Goal: Task Accomplishment & Management: Complete application form

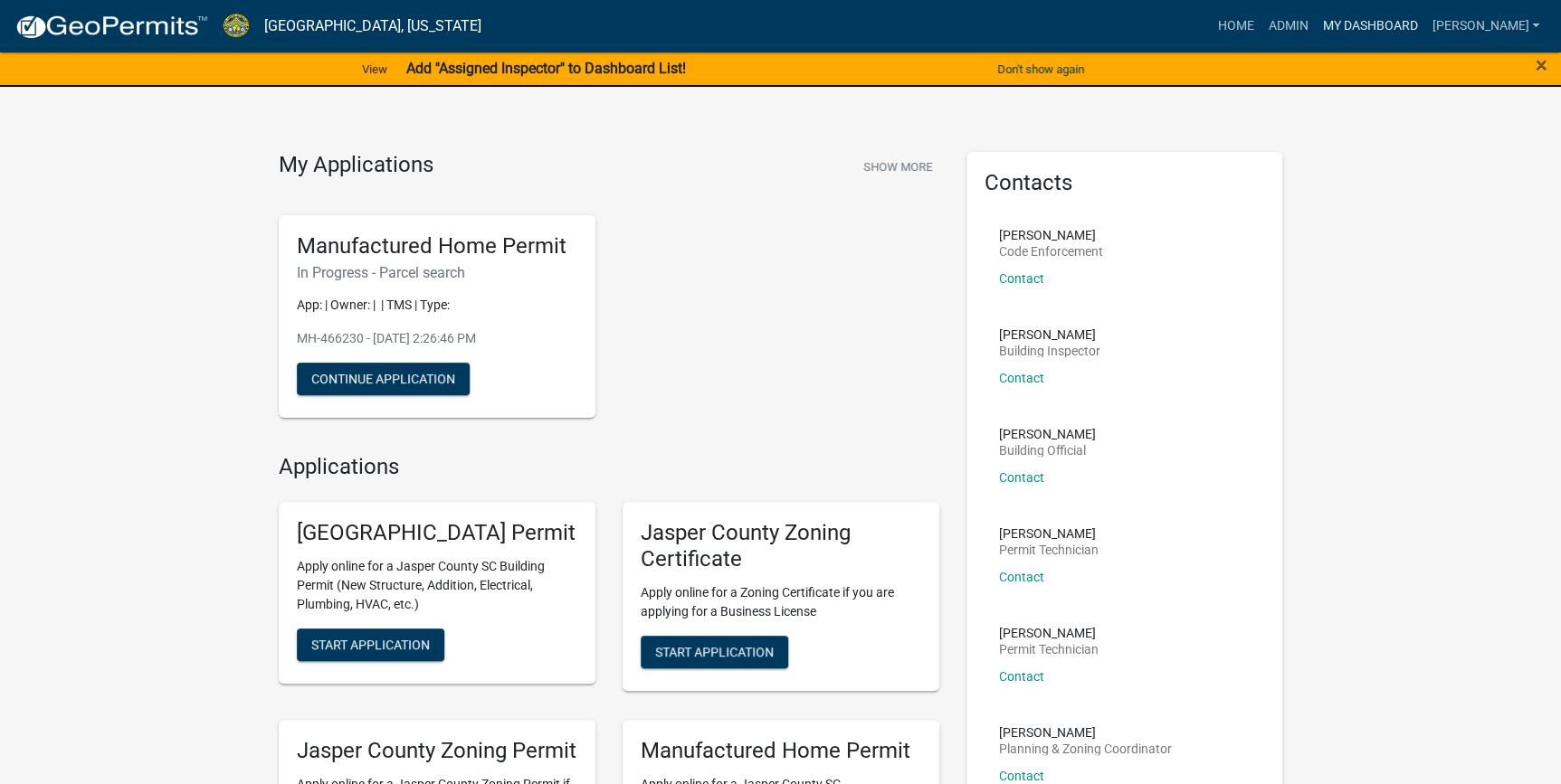
click at [1395, 22] on link "My Dashboard" at bounding box center [1369, 26] width 110 height 35
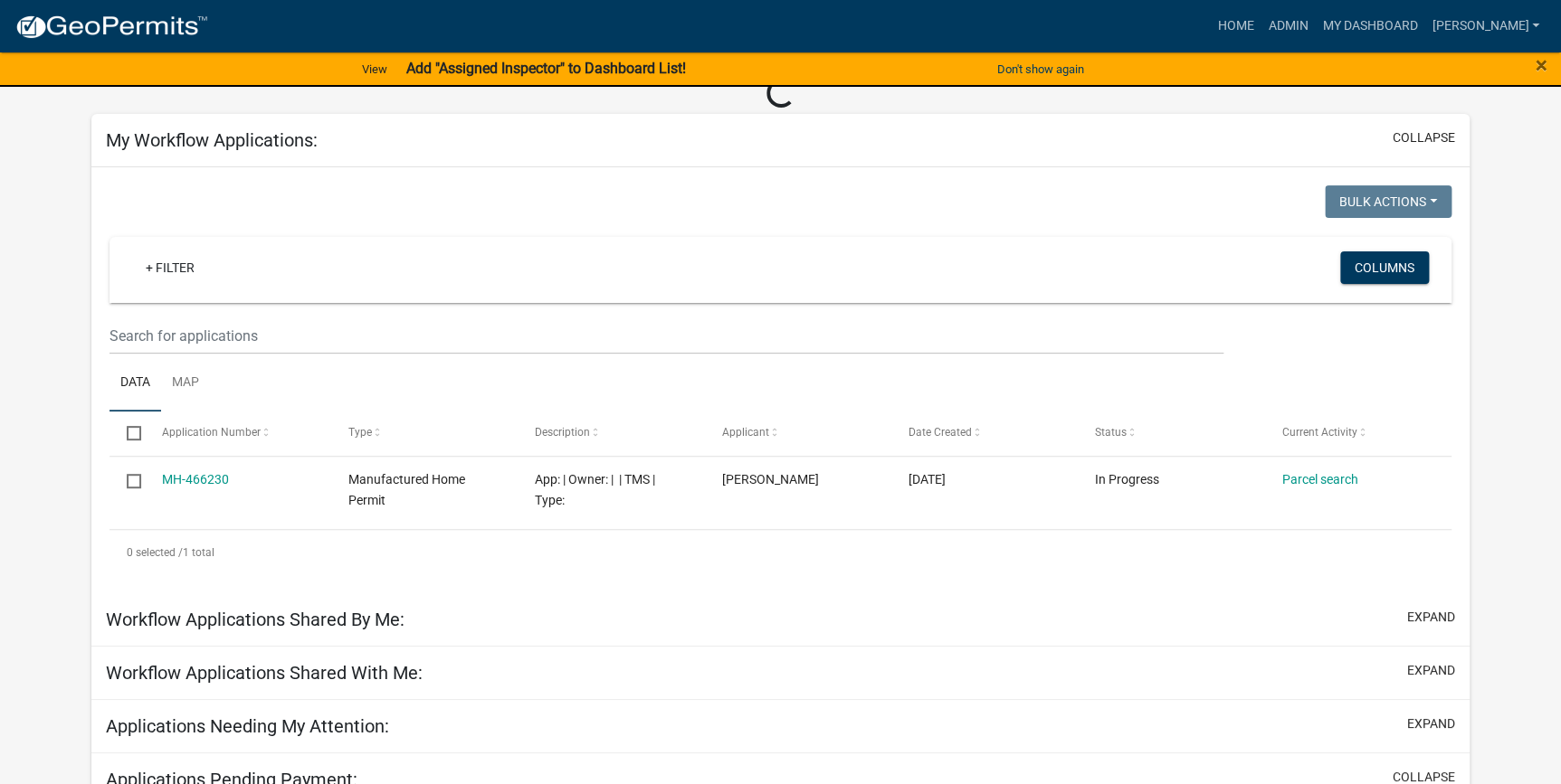
scroll to position [82, 0]
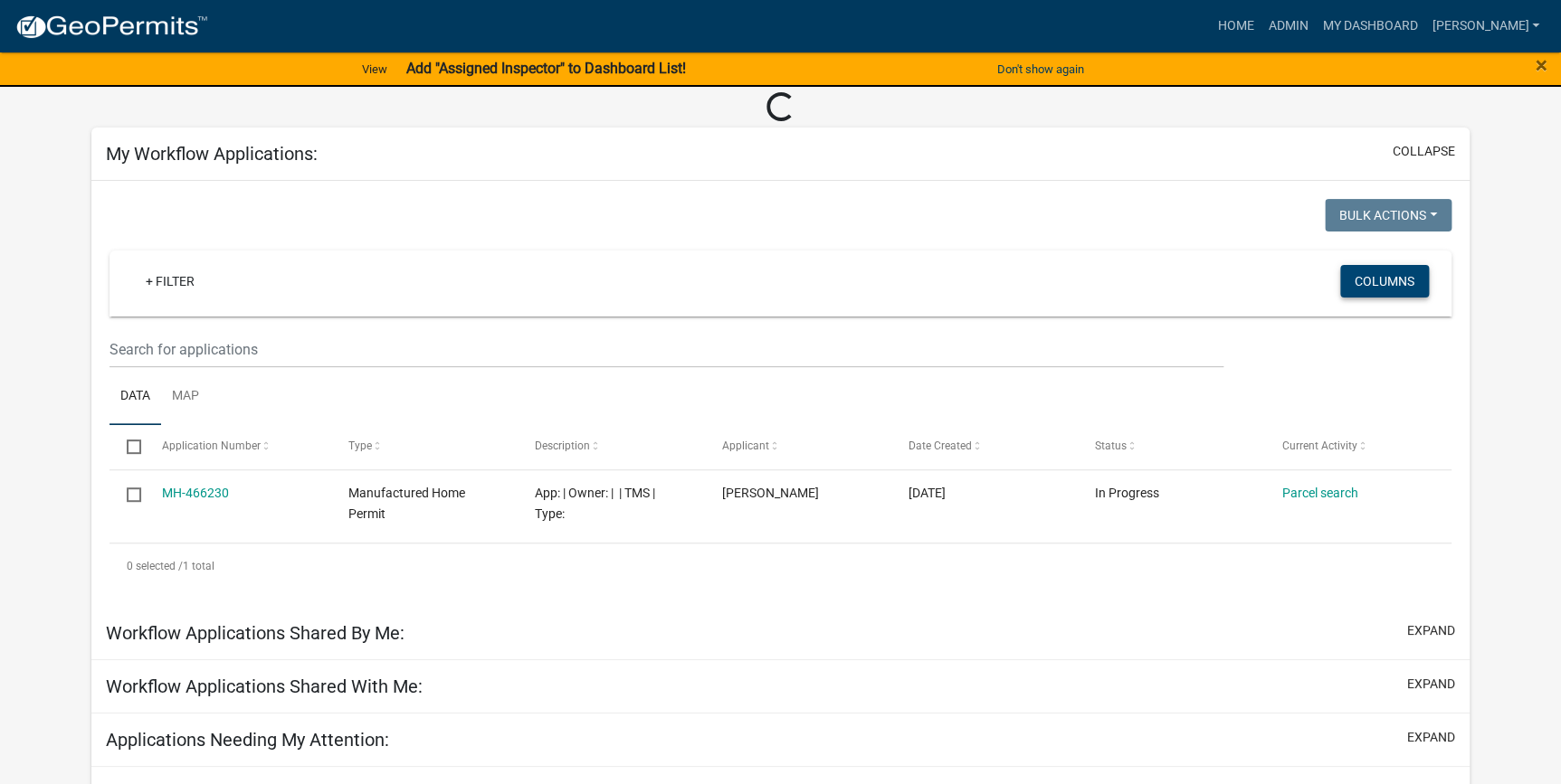
click at [1394, 277] on button "Columns" at bounding box center [1384, 281] width 89 height 33
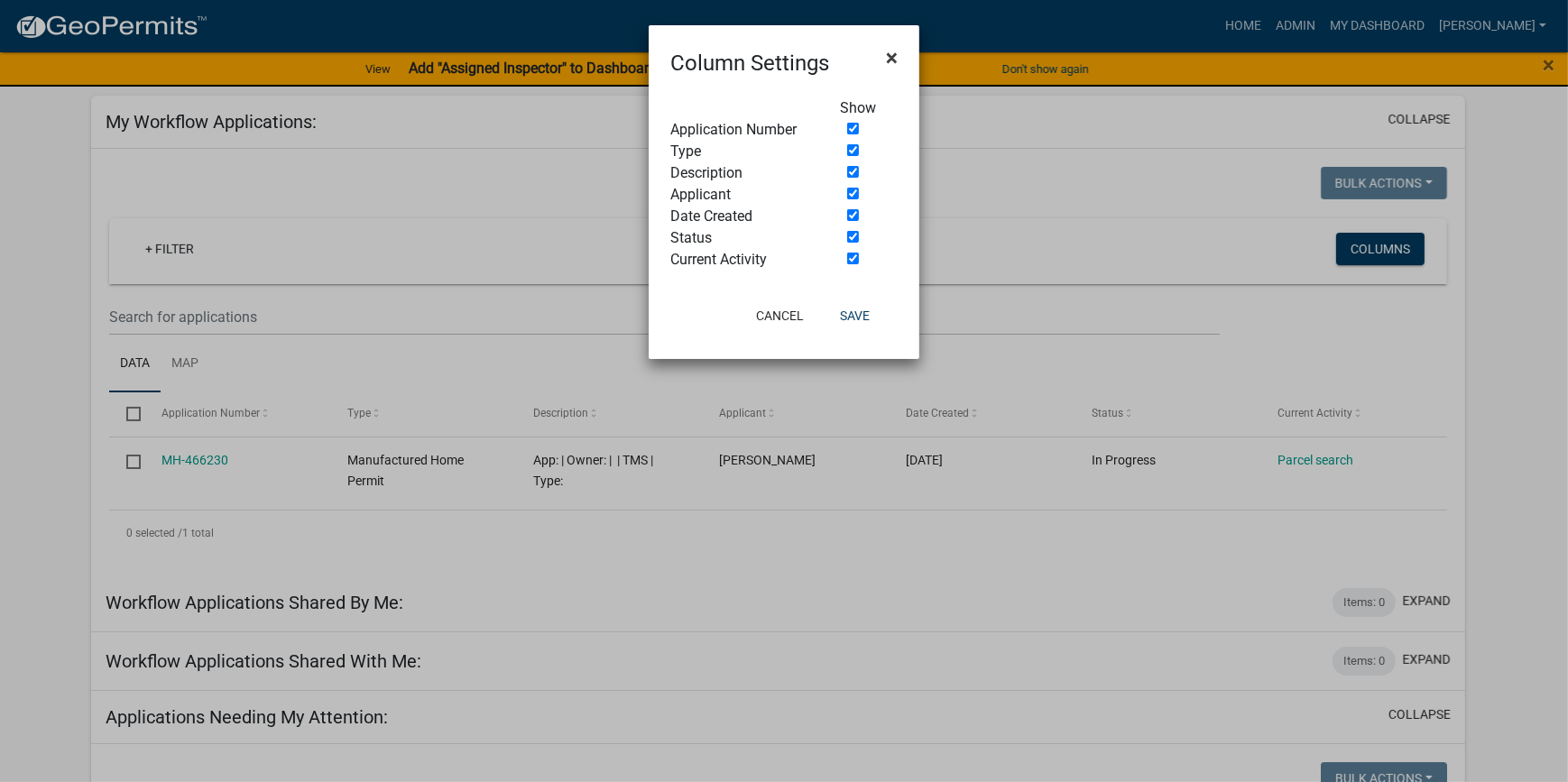
click at [889, 54] on span "×" at bounding box center [892, 57] width 12 height 25
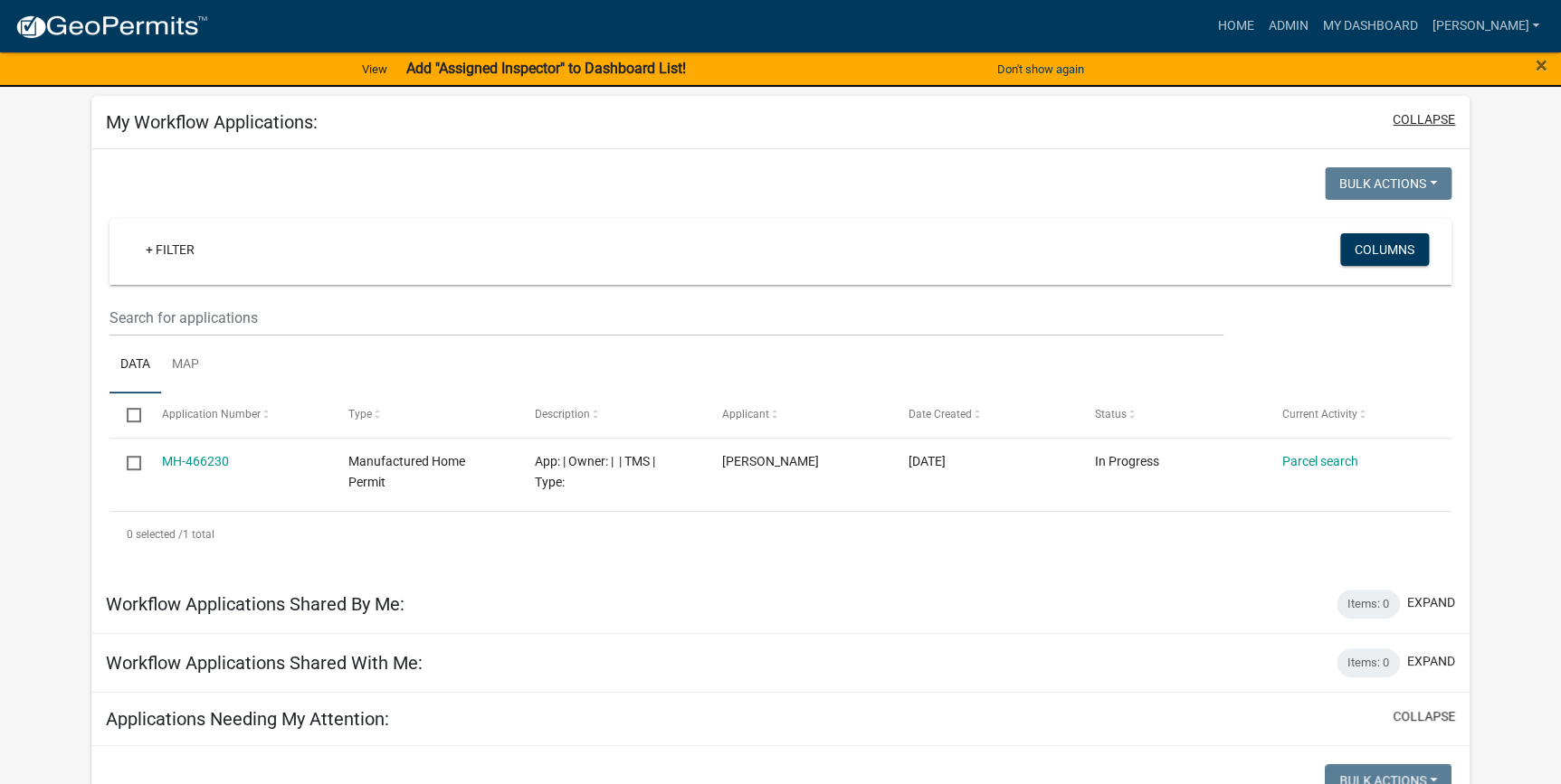
click at [1432, 122] on button "collapse" at bounding box center [1423, 120] width 63 height 19
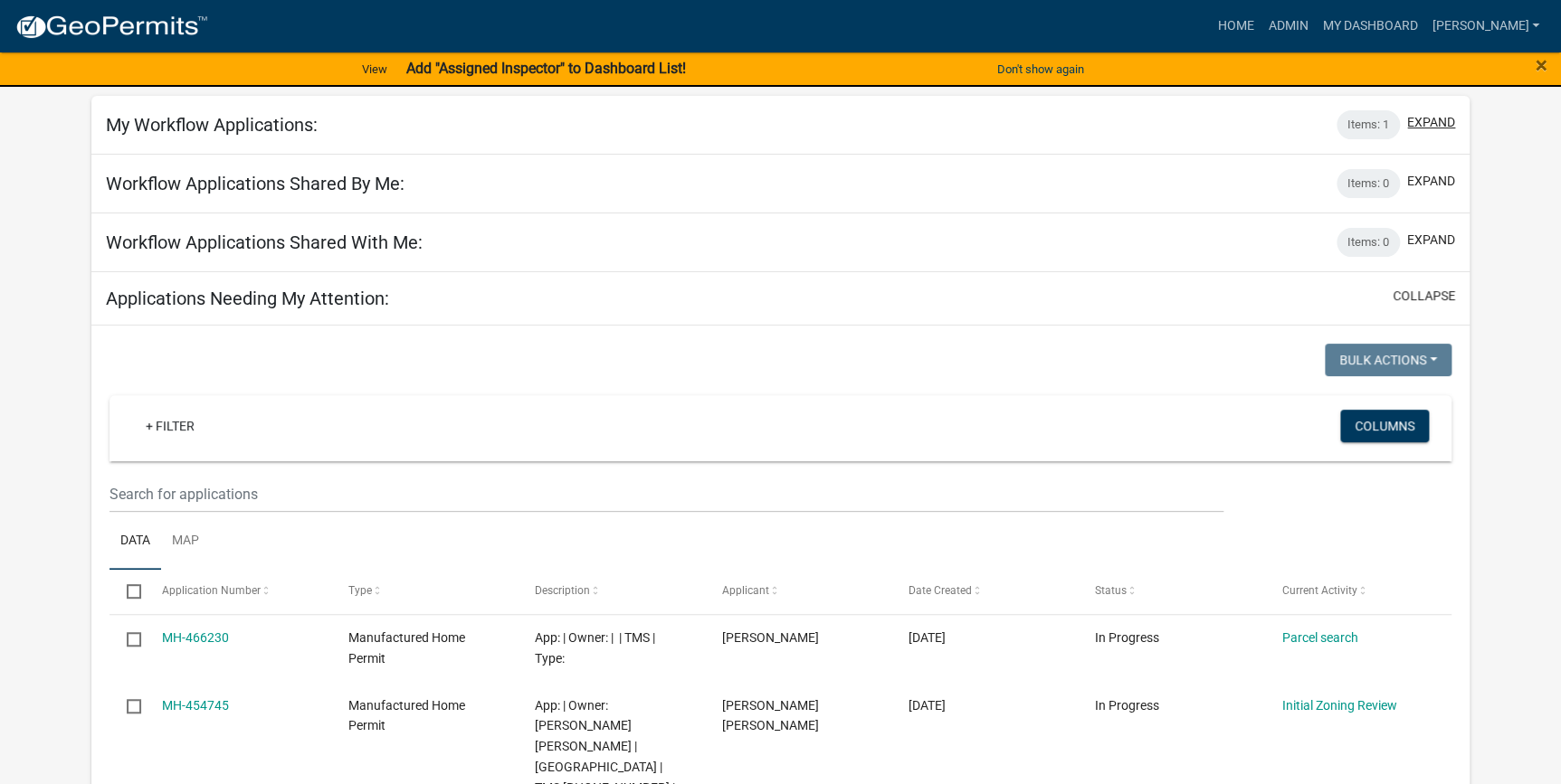
scroll to position [0, 0]
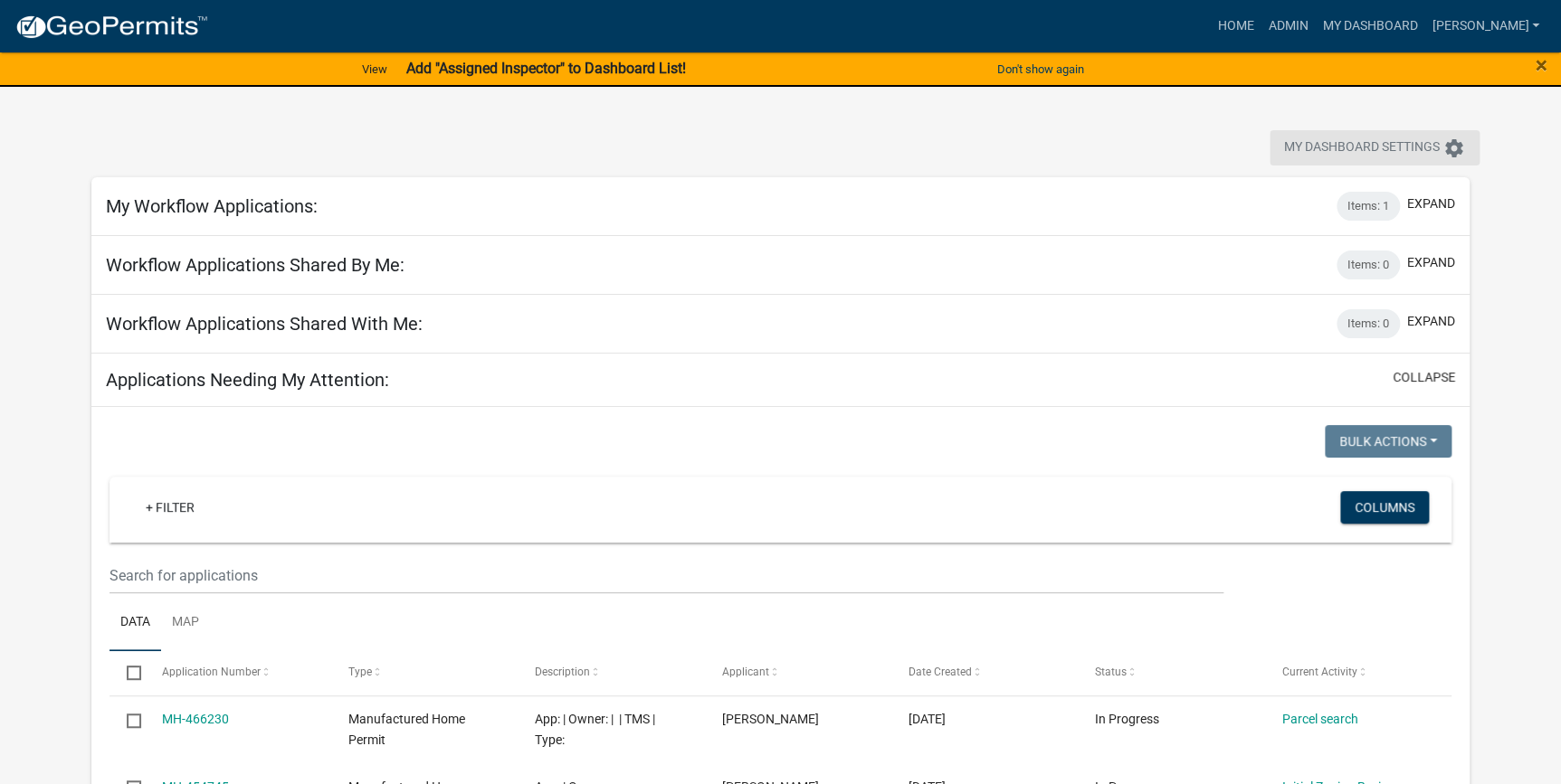
click at [1451, 148] on icon "settings" at bounding box center [1453, 148] width 22 height 22
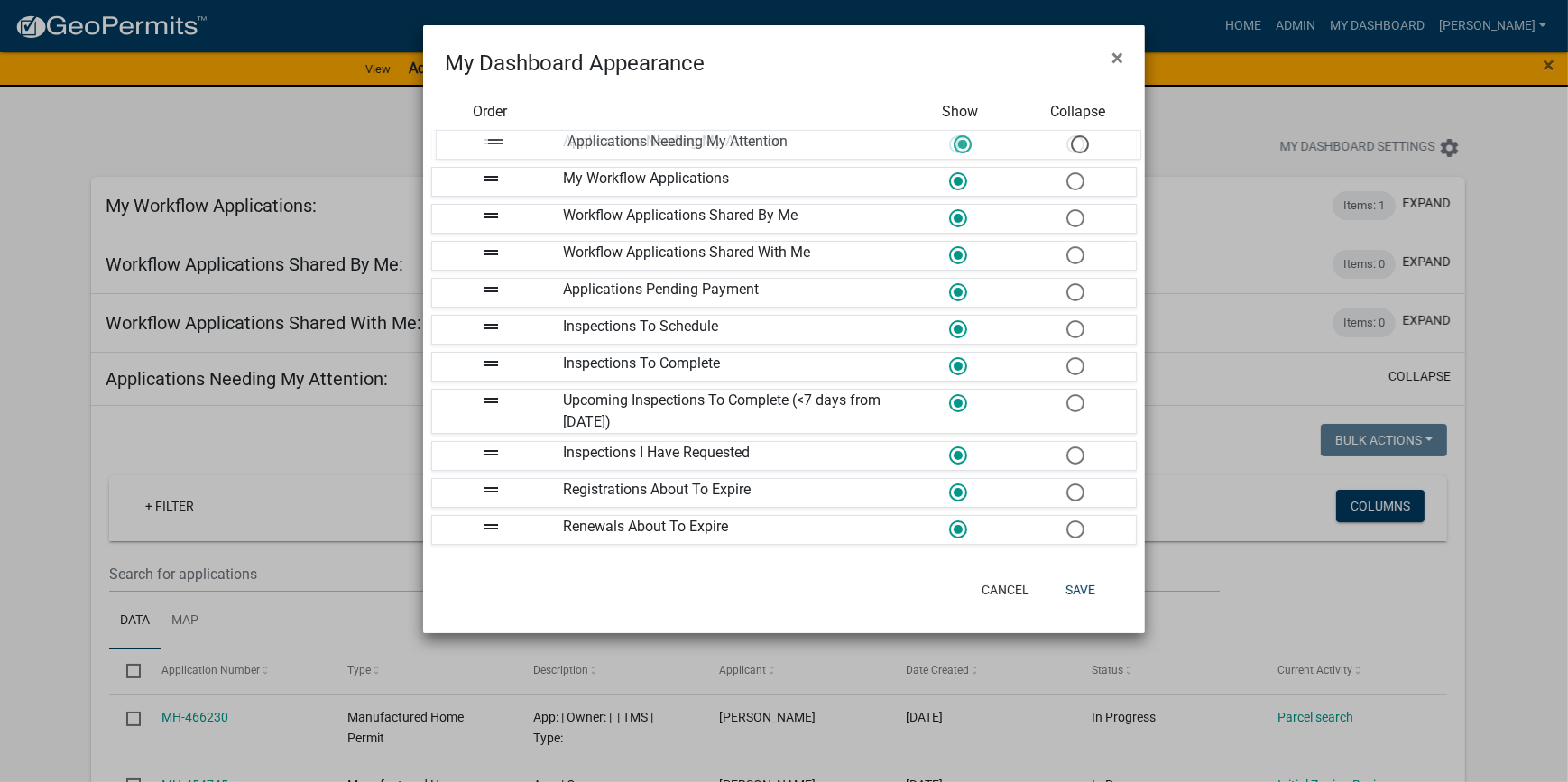
drag, startPoint x: 486, startPoint y: 253, endPoint x: 491, endPoint y: 144, distance: 109.1
click at [1074, 254] on span at bounding box center [1075, 255] width 38 height 38
click at [1067, 246] on input "radio" at bounding box center [1067, 246] width 0 height 0
click at [1074, 288] on span at bounding box center [1075, 292] width 38 height 38
click at [1067, 283] on input "radio" at bounding box center [1067, 283] width 0 height 0
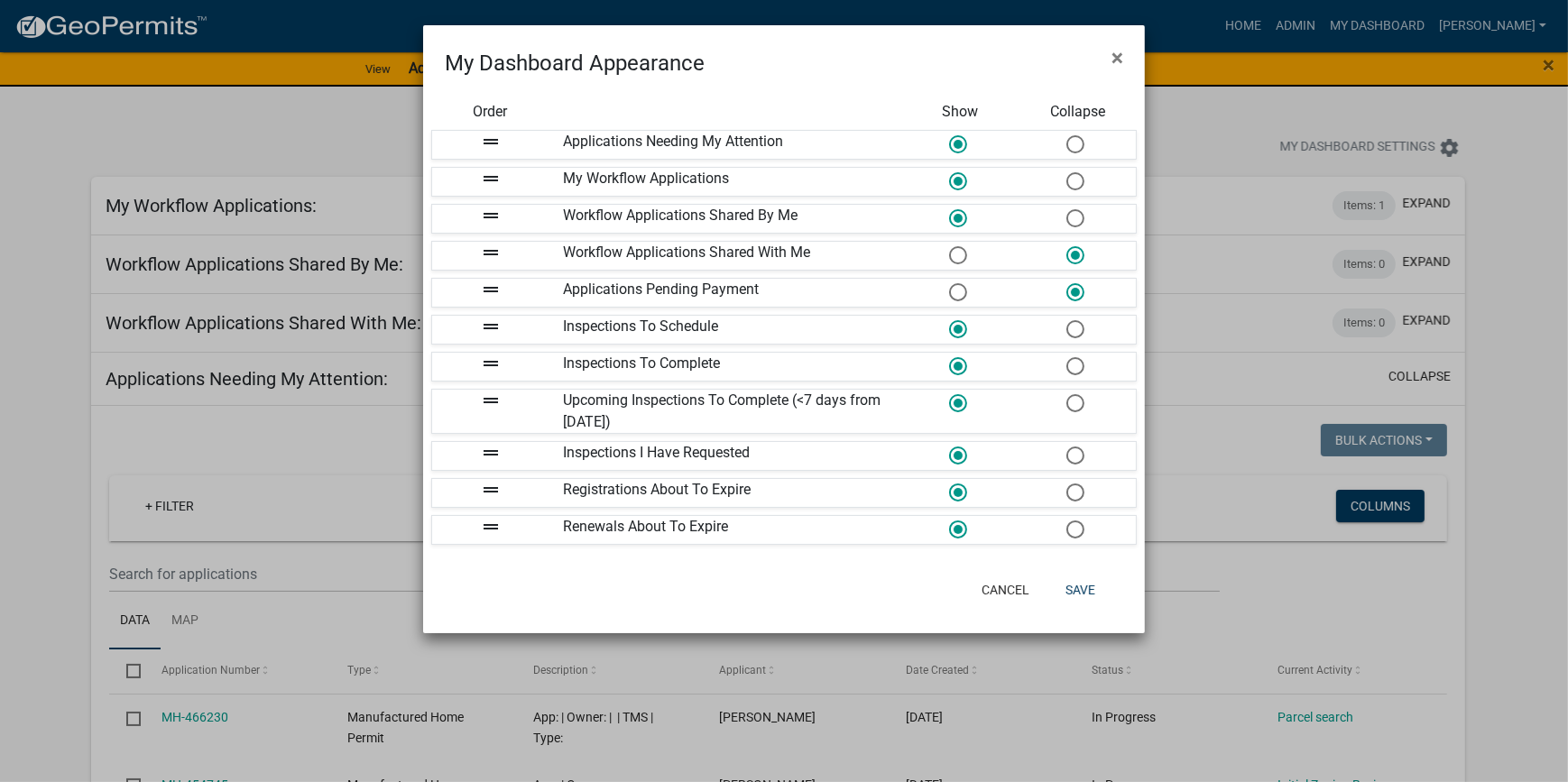
click at [1074, 329] on span at bounding box center [1075, 329] width 38 height 38
click at [1067, 320] on input "radio" at bounding box center [1067, 320] width 0 height 0
click at [1080, 369] on span at bounding box center [1075, 366] width 38 height 38
click at [1067, 357] on input "radio" at bounding box center [1067, 357] width 0 height 0
click at [1081, 405] on span at bounding box center [1075, 403] width 38 height 38
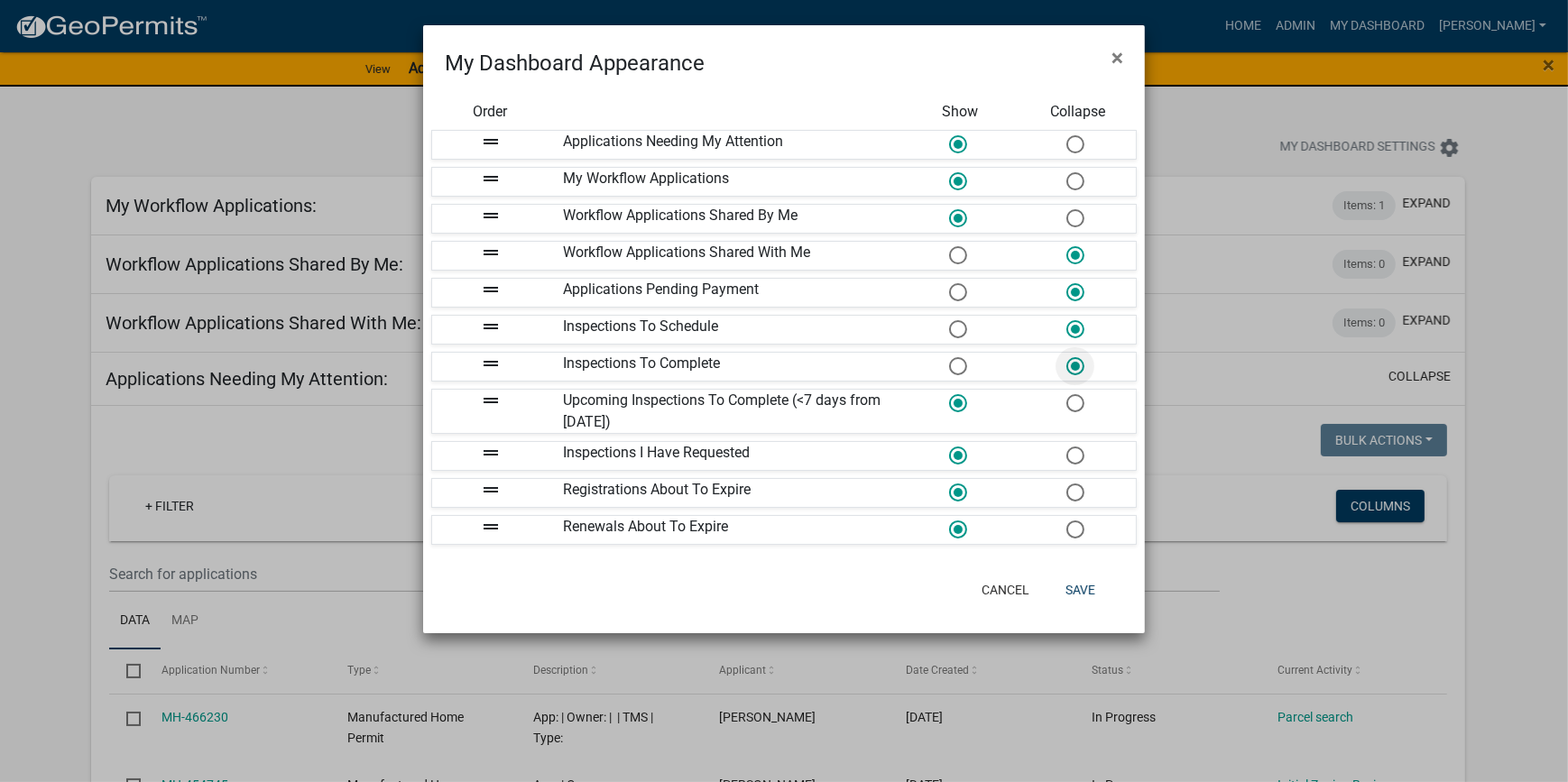
click at [1067, 395] on input "radio" at bounding box center [1067, 395] width 0 height 0
click at [1078, 452] on span at bounding box center [1075, 456] width 38 height 38
click at [1067, 446] on input "radio" at bounding box center [1067, 446] width 0 height 0
click at [1075, 493] on span at bounding box center [1075, 492] width 38 height 38
click at [1067, 484] on input "radio" at bounding box center [1067, 484] width 0 height 0
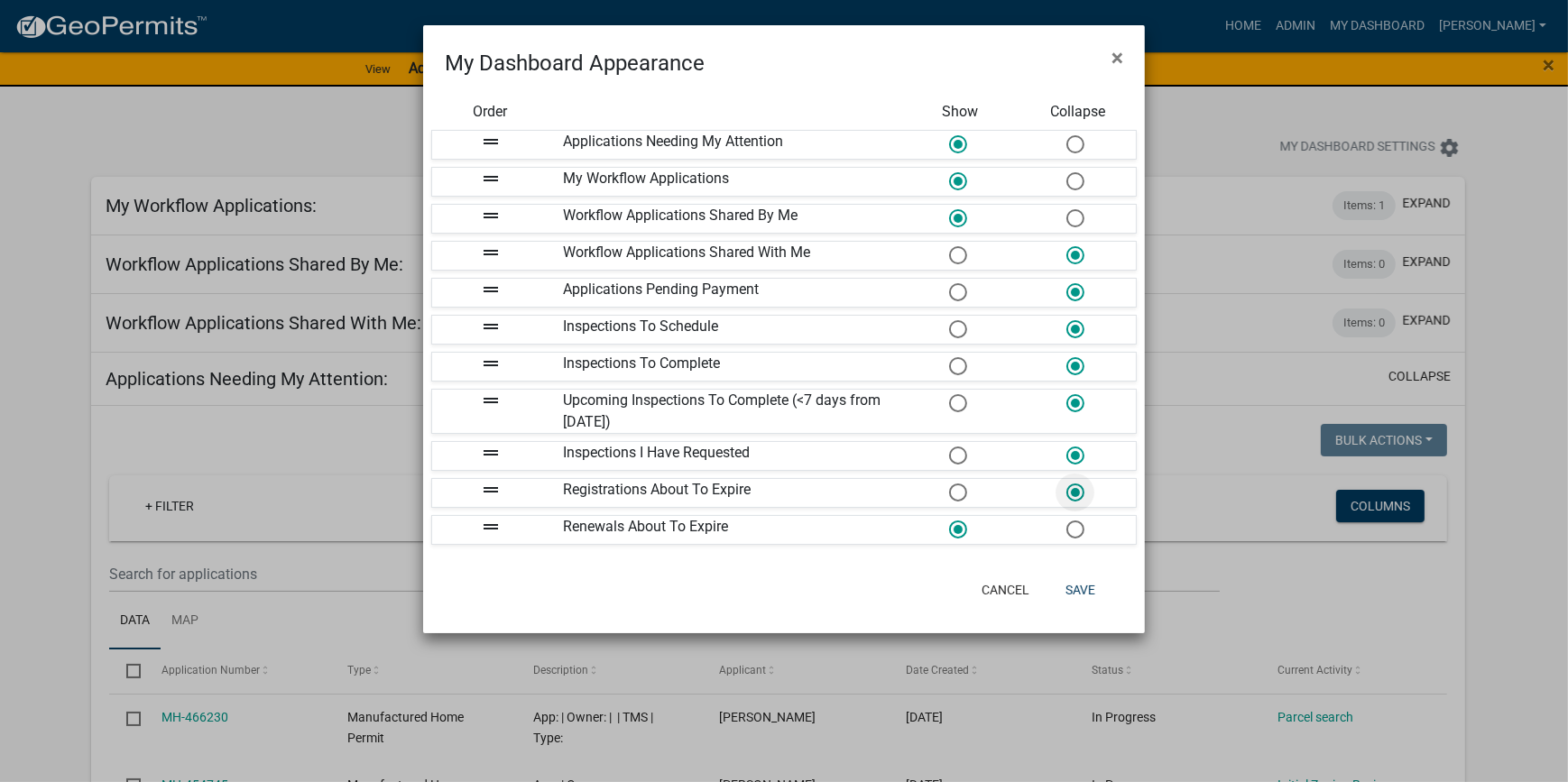
click at [1074, 523] on span at bounding box center [1075, 529] width 38 height 38
click at [1067, 521] on input "radio" at bounding box center [1067, 521] width 0 height 0
click at [1075, 214] on span at bounding box center [1075, 218] width 38 height 38
click at [1067, 210] on input "radio" at bounding box center [1067, 210] width 0 height 0
click at [1076, 181] on span at bounding box center [1075, 181] width 38 height 38
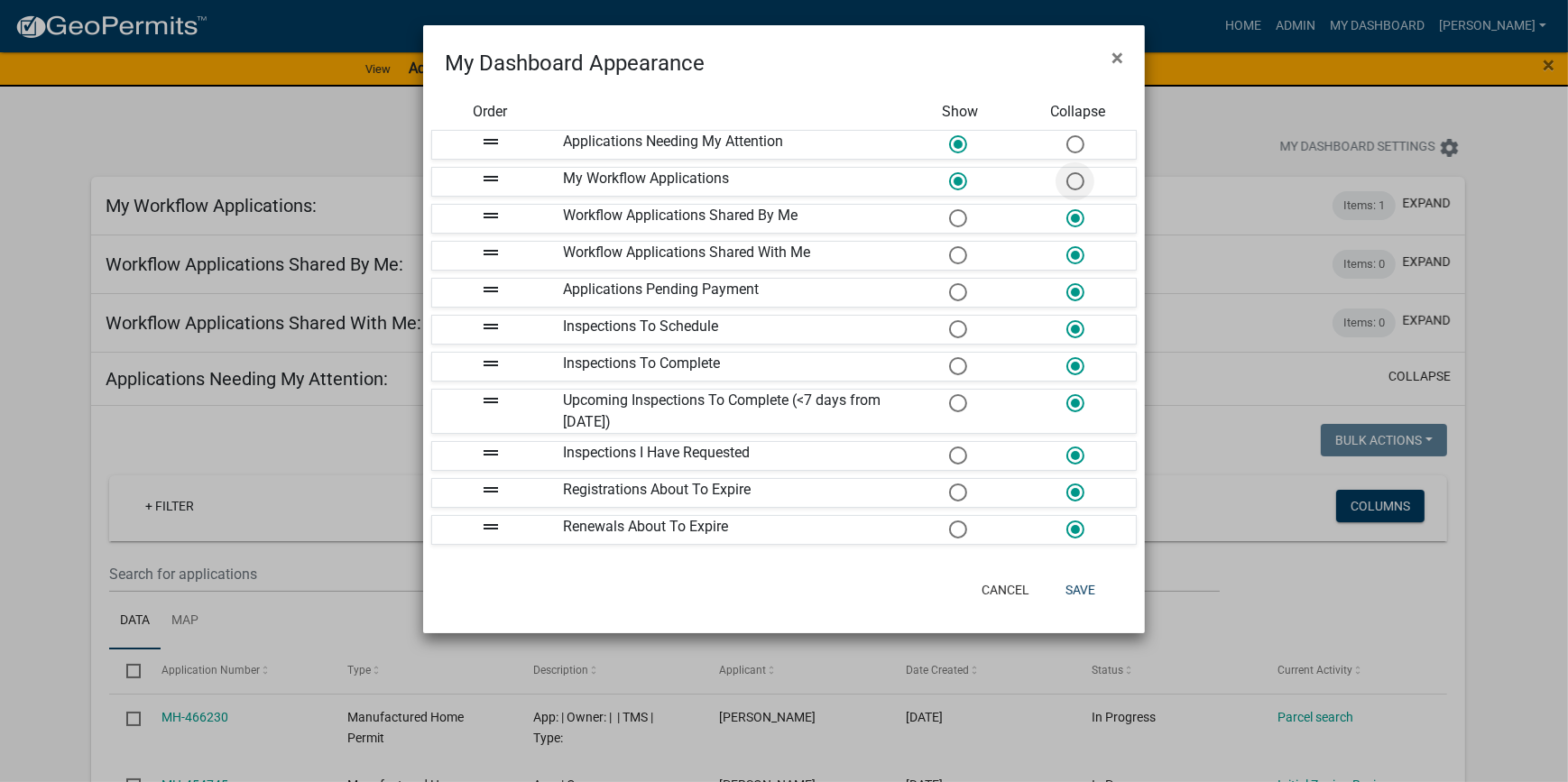
click at [1067, 172] on input "radio" at bounding box center [1067, 172] width 0 height 0
click at [1068, 582] on button "Save" at bounding box center [1081, 589] width 59 height 33
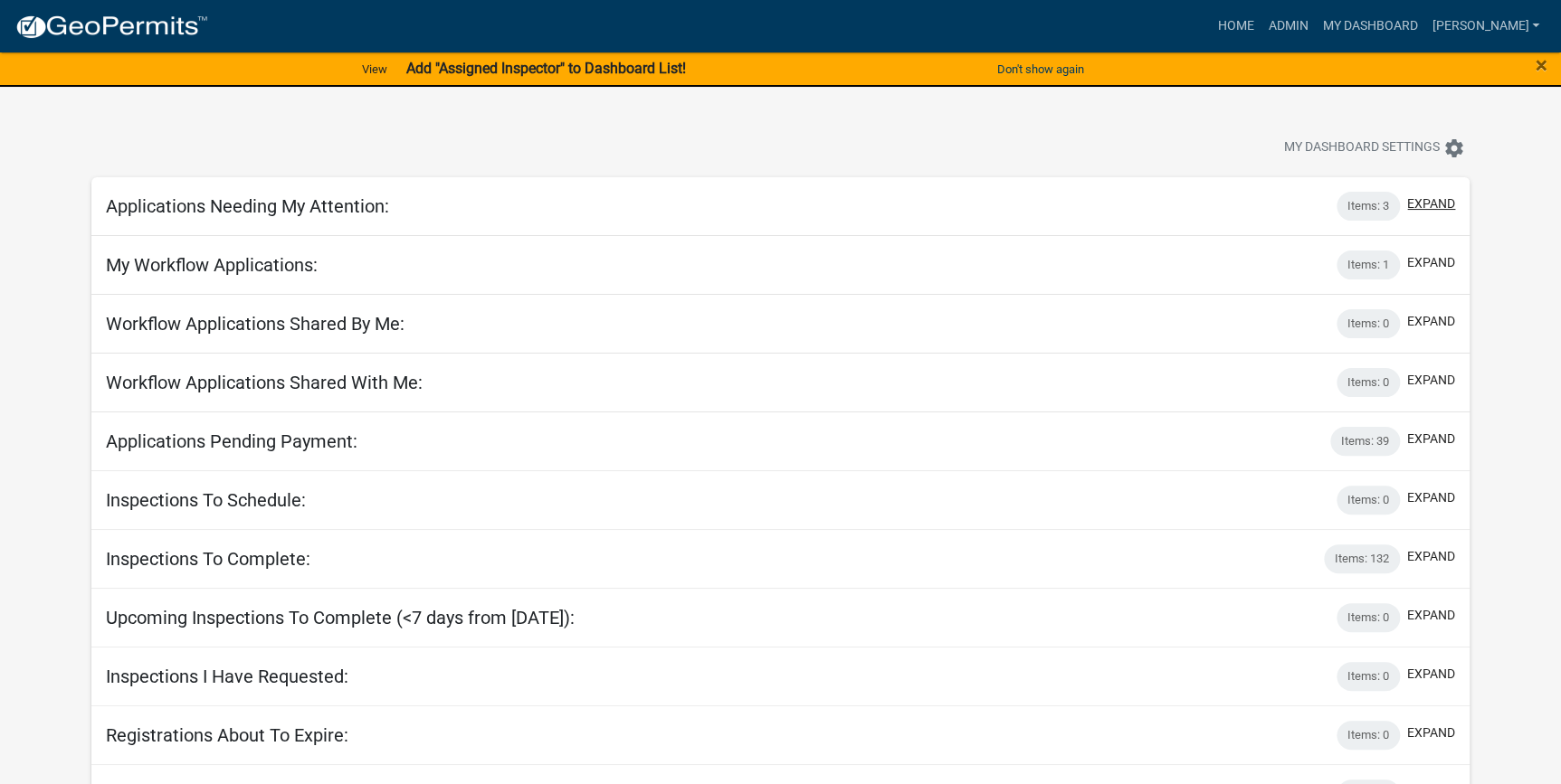
click at [1440, 211] on button "expand" at bounding box center [1431, 204] width 48 height 19
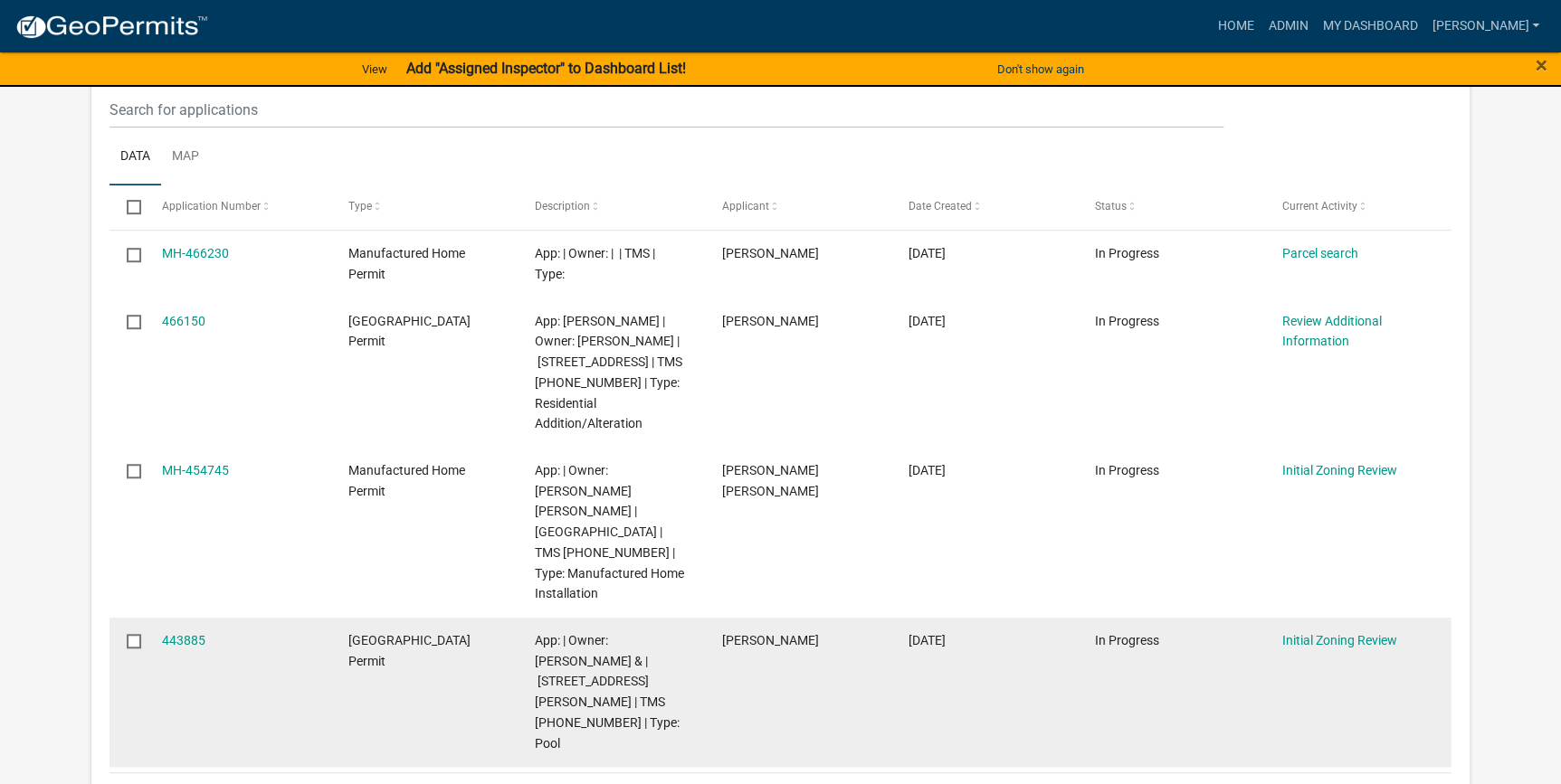
scroll to position [328, 0]
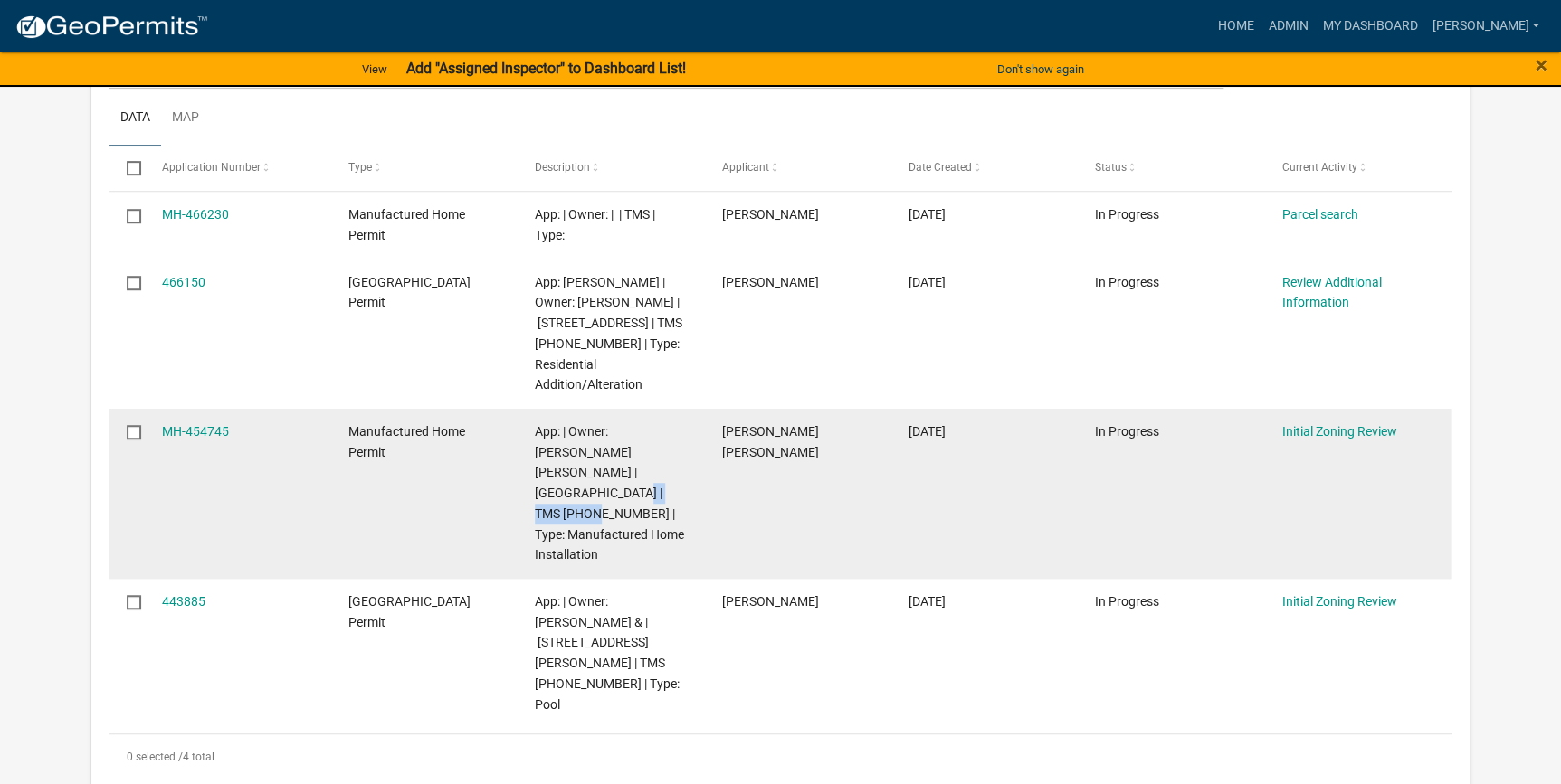
drag, startPoint x: 615, startPoint y: 491, endPoint x: 523, endPoint y: 495, distance: 92.1
click at [523, 495] on datatable-body-cell "App: | Owner: [PERSON_NAME] [PERSON_NAME] | [GEOGRAPHIC_DATA] | TMS [PHONE_NUMB…" at bounding box center [611, 493] width 187 height 170
copy span "[PHONE_NUMBER]"
click at [199, 431] on link "MH-454745" at bounding box center [195, 430] width 67 height 14
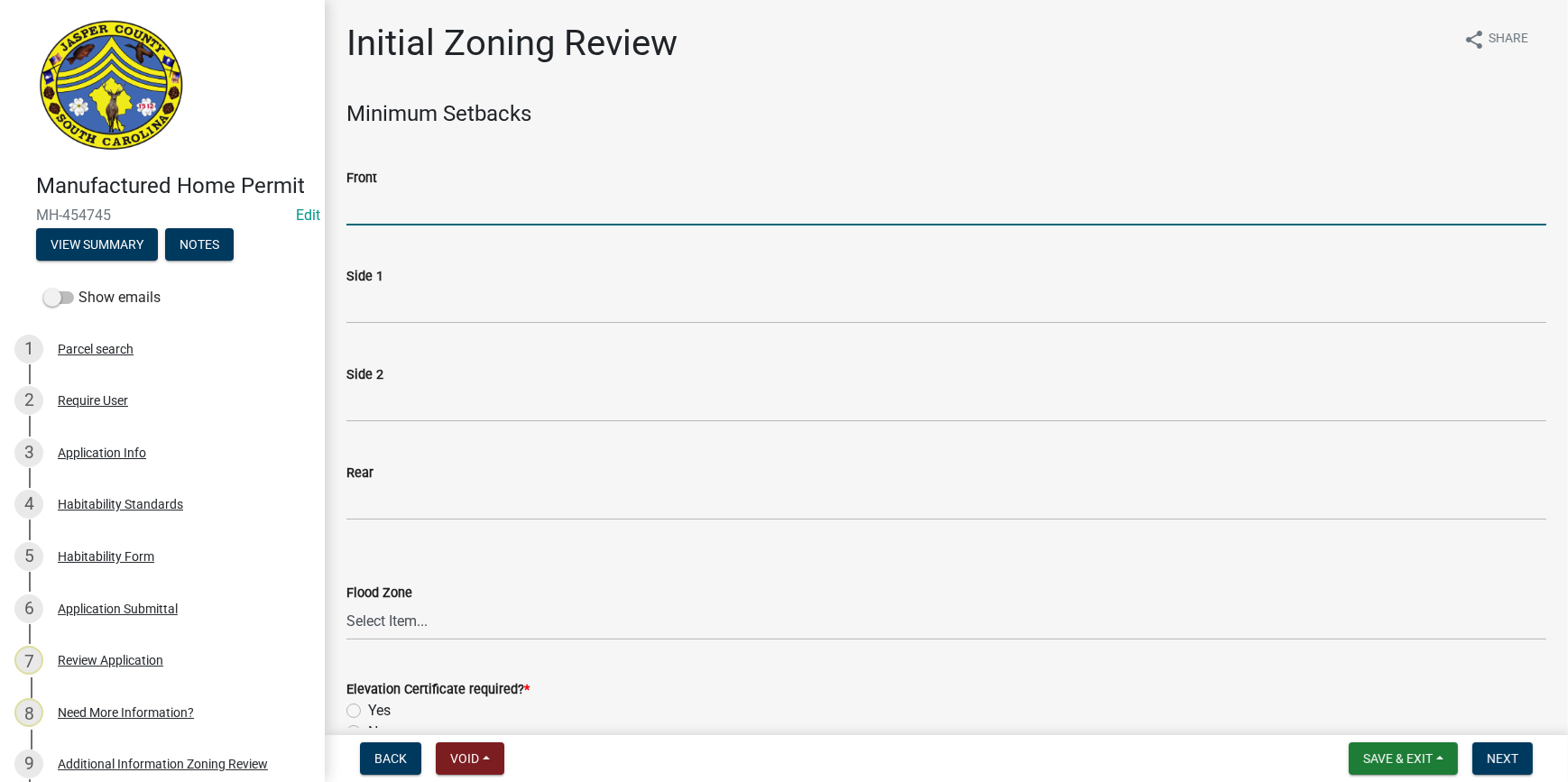
click at [414, 209] on input "Front" at bounding box center [946, 208] width 1200 height 37
type input "35"
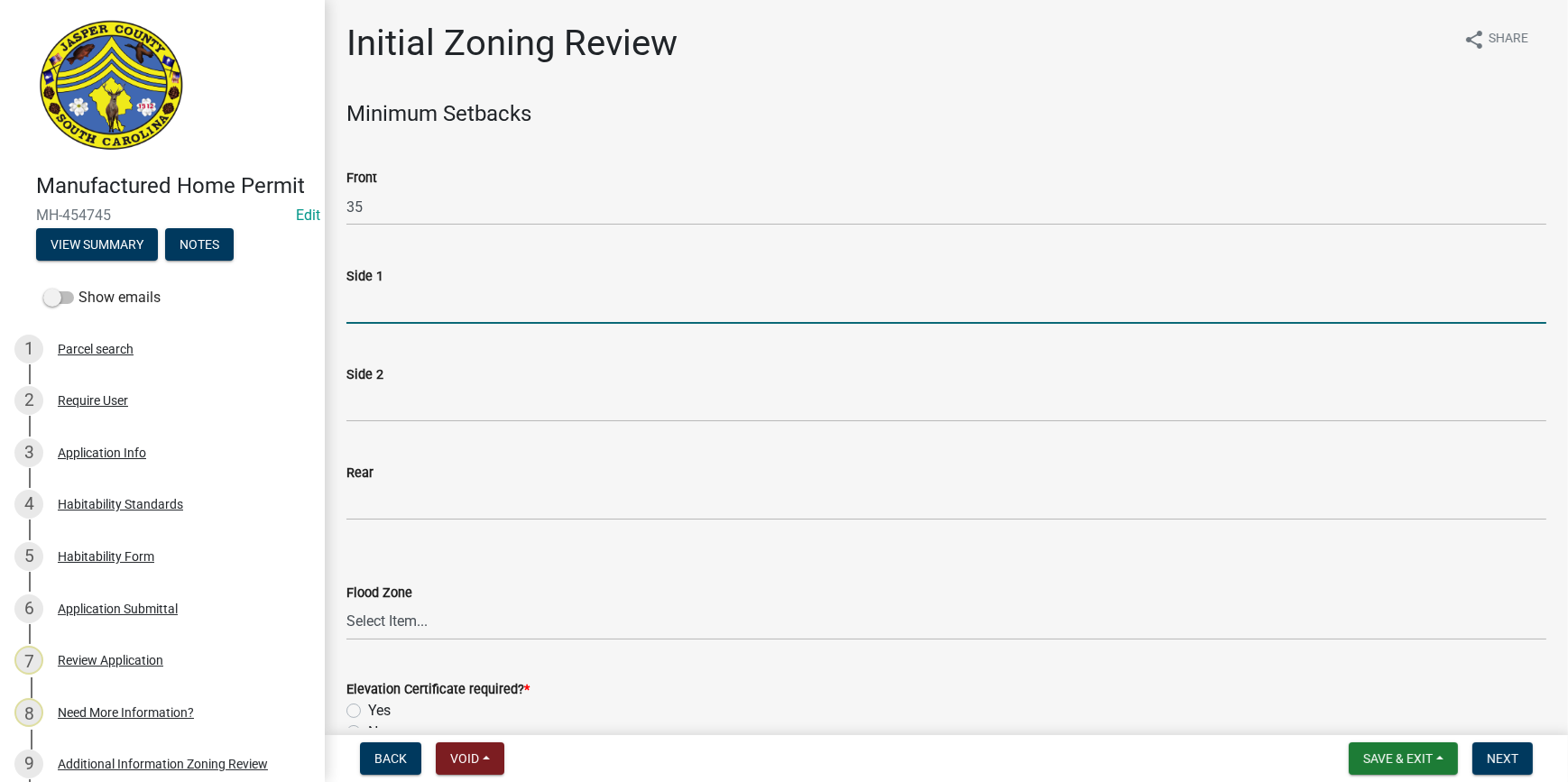
click at [391, 312] on input "Side 1" at bounding box center [946, 306] width 1200 height 37
type input "10"
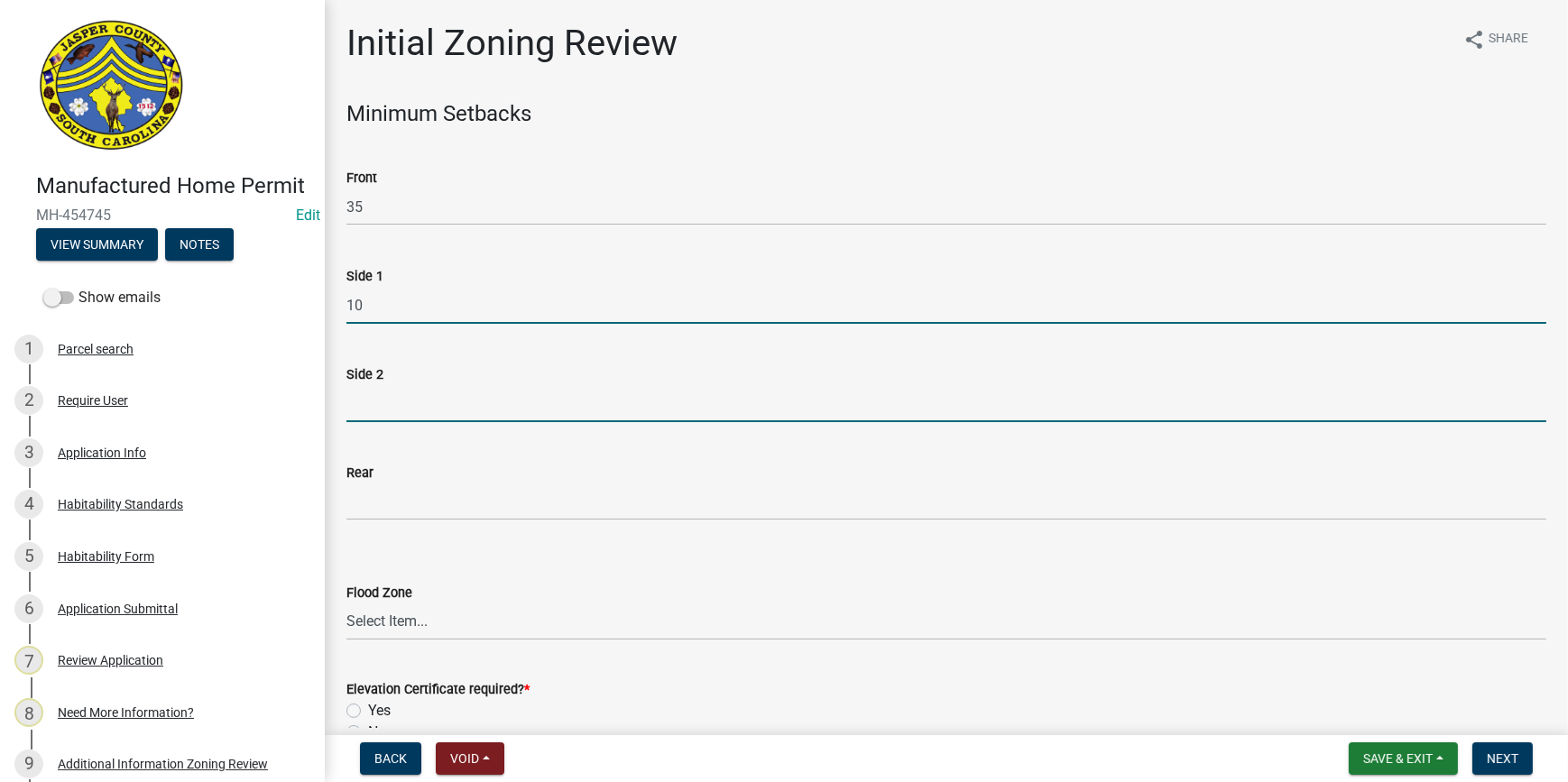
click at [392, 394] on input "Side 2" at bounding box center [946, 404] width 1200 height 37
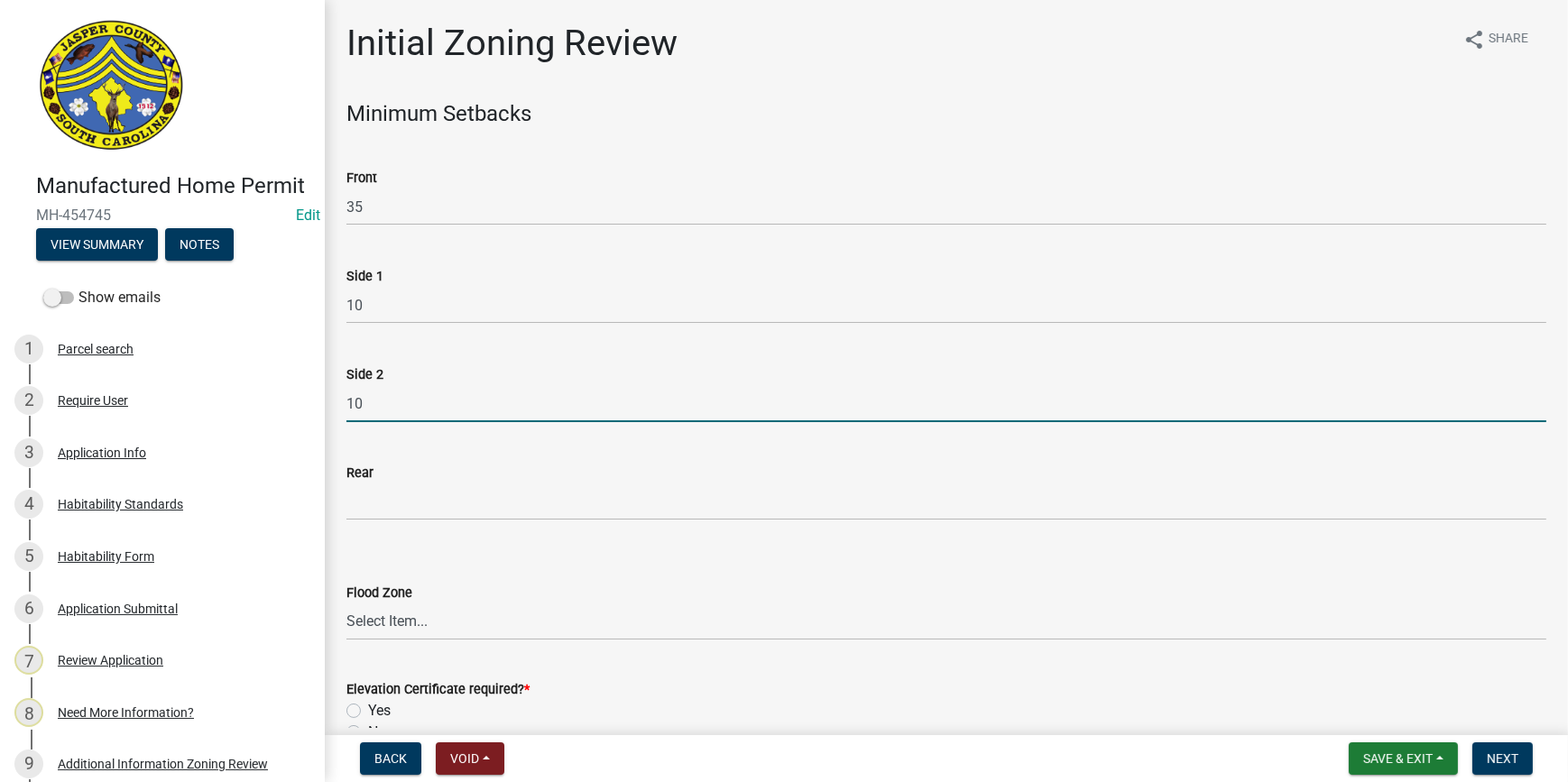
type input "10"
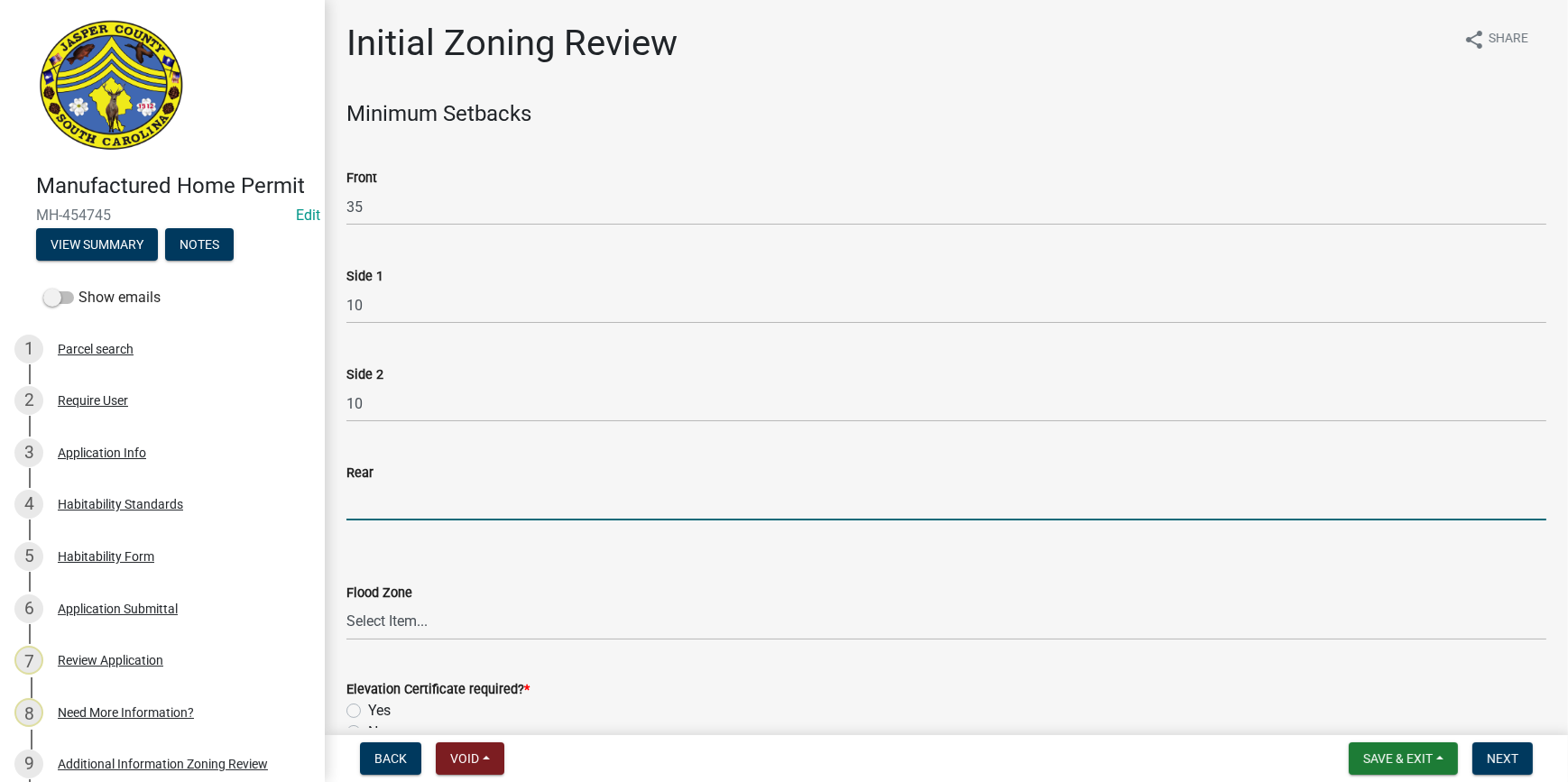
click at [362, 504] on input "Rear" at bounding box center [946, 502] width 1200 height 37
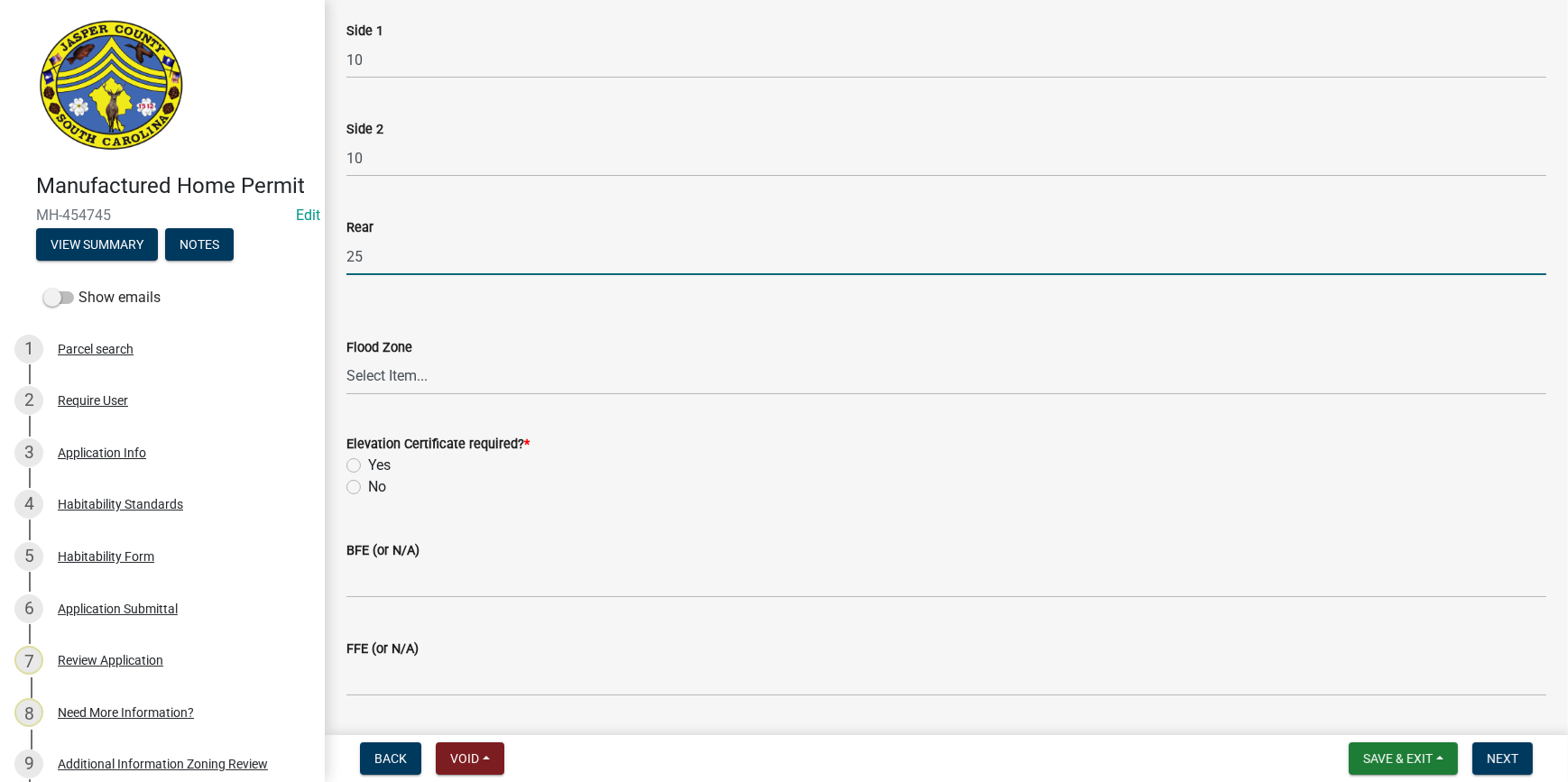
type input "25"
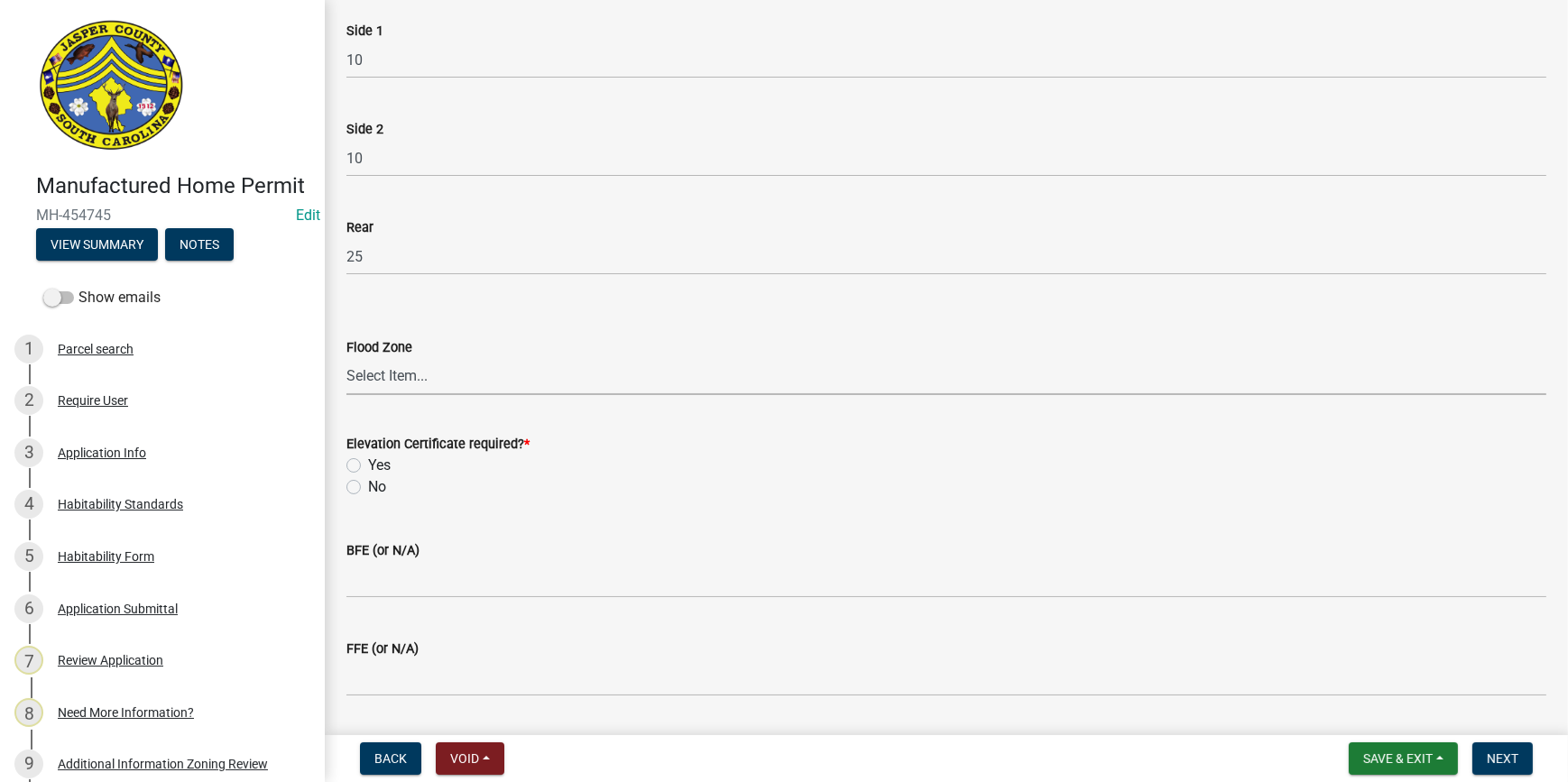
click at [366, 377] on select "Select Item... A AE X Shaded X N/A" at bounding box center [946, 377] width 1200 height 37
click at [346, 358] on select "Select Item... A AE X Shaded X N/A" at bounding box center [946, 377] width 1200 height 37
select select "61611ad6-14f2-499c-805c-58607f11e2fc"
click at [369, 490] on label "No" at bounding box center [377, 486] width 18 height 22
click at [369, 488] on input "No" at bounding box center [374, 482] width 12 height 12
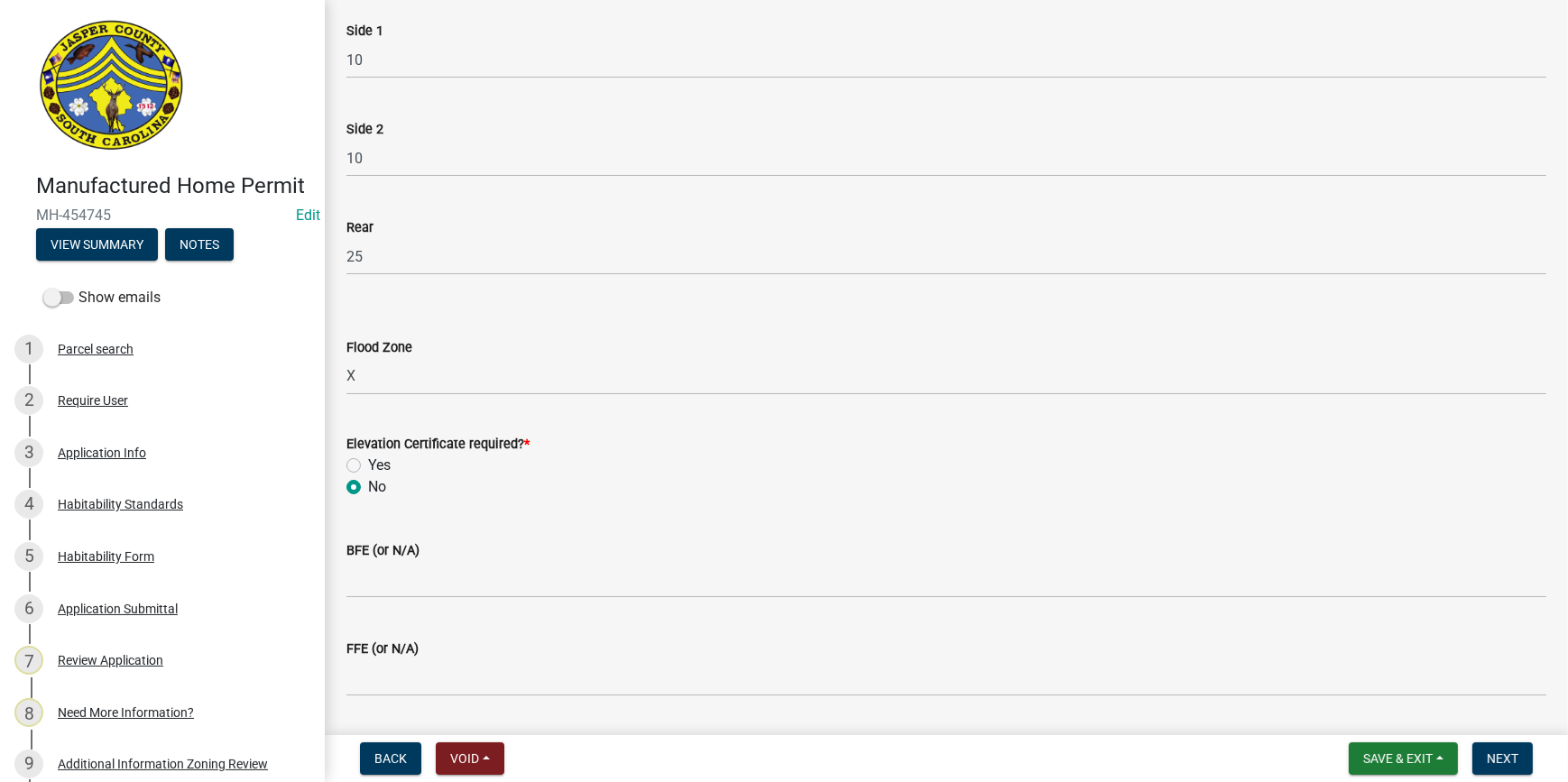
radio input "true"
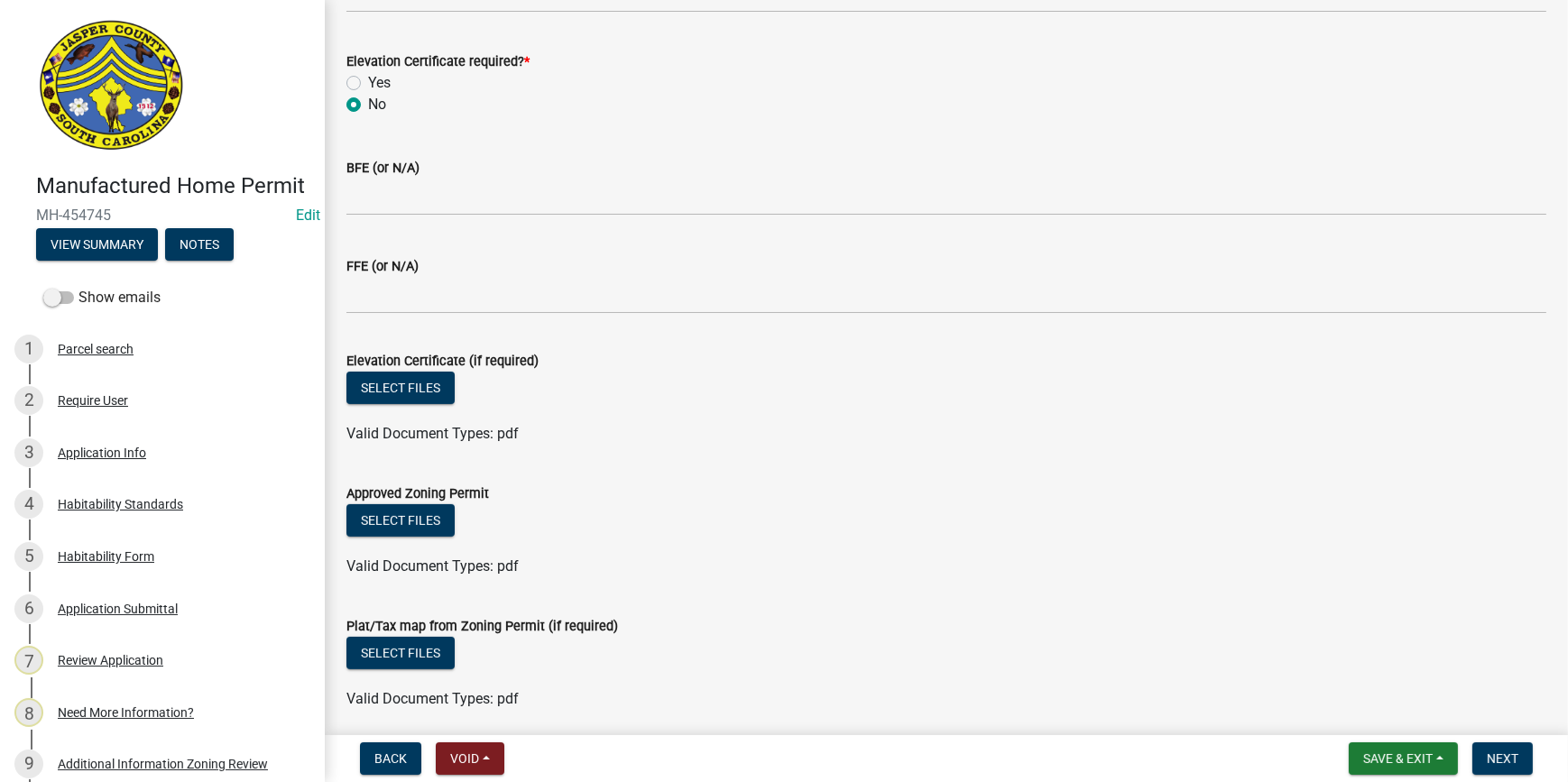
scroll to position [738, 0]
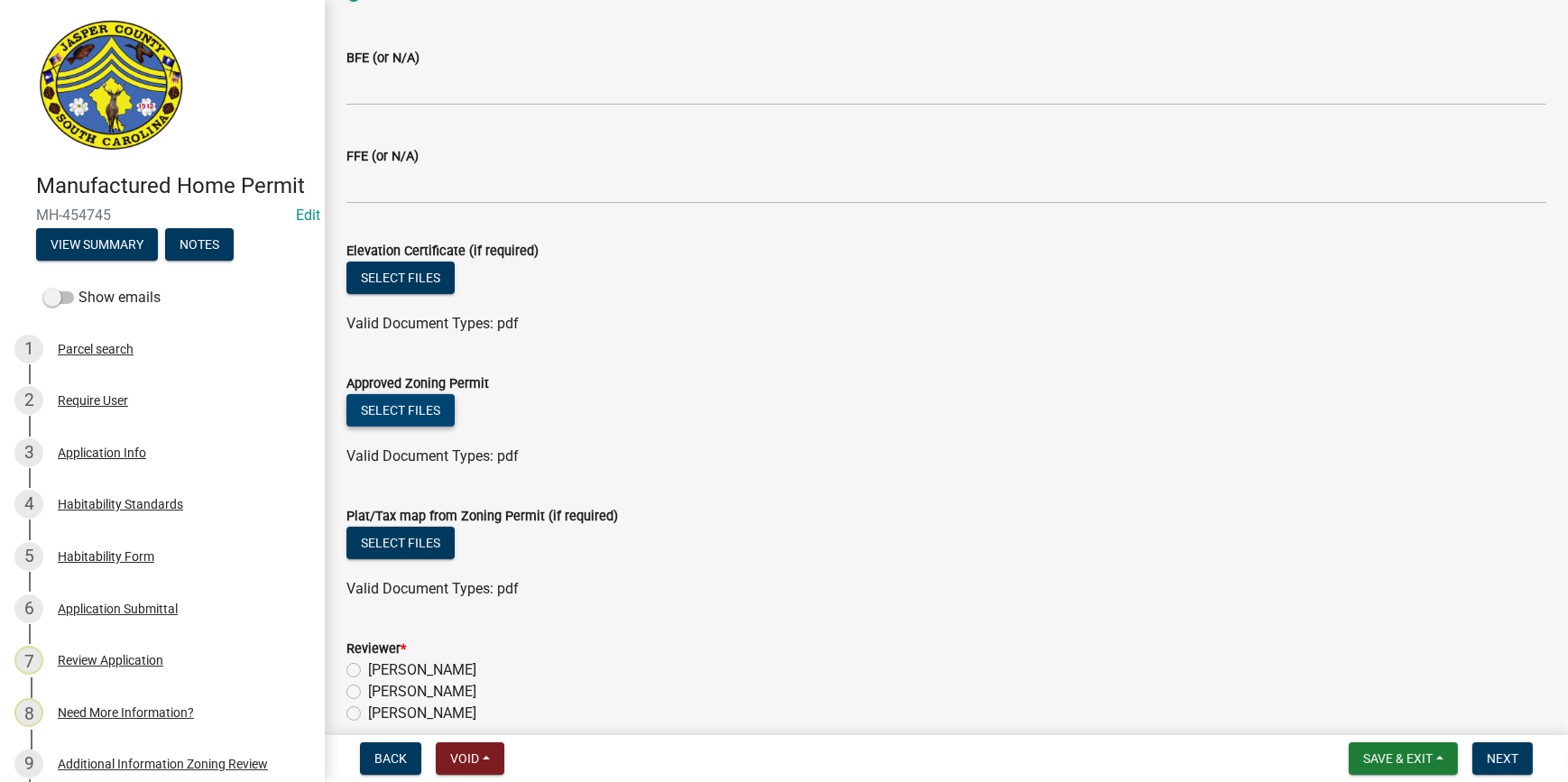
click at [399, 398] on button "Select files" at bounding box center [400, 411] width 109 height 33
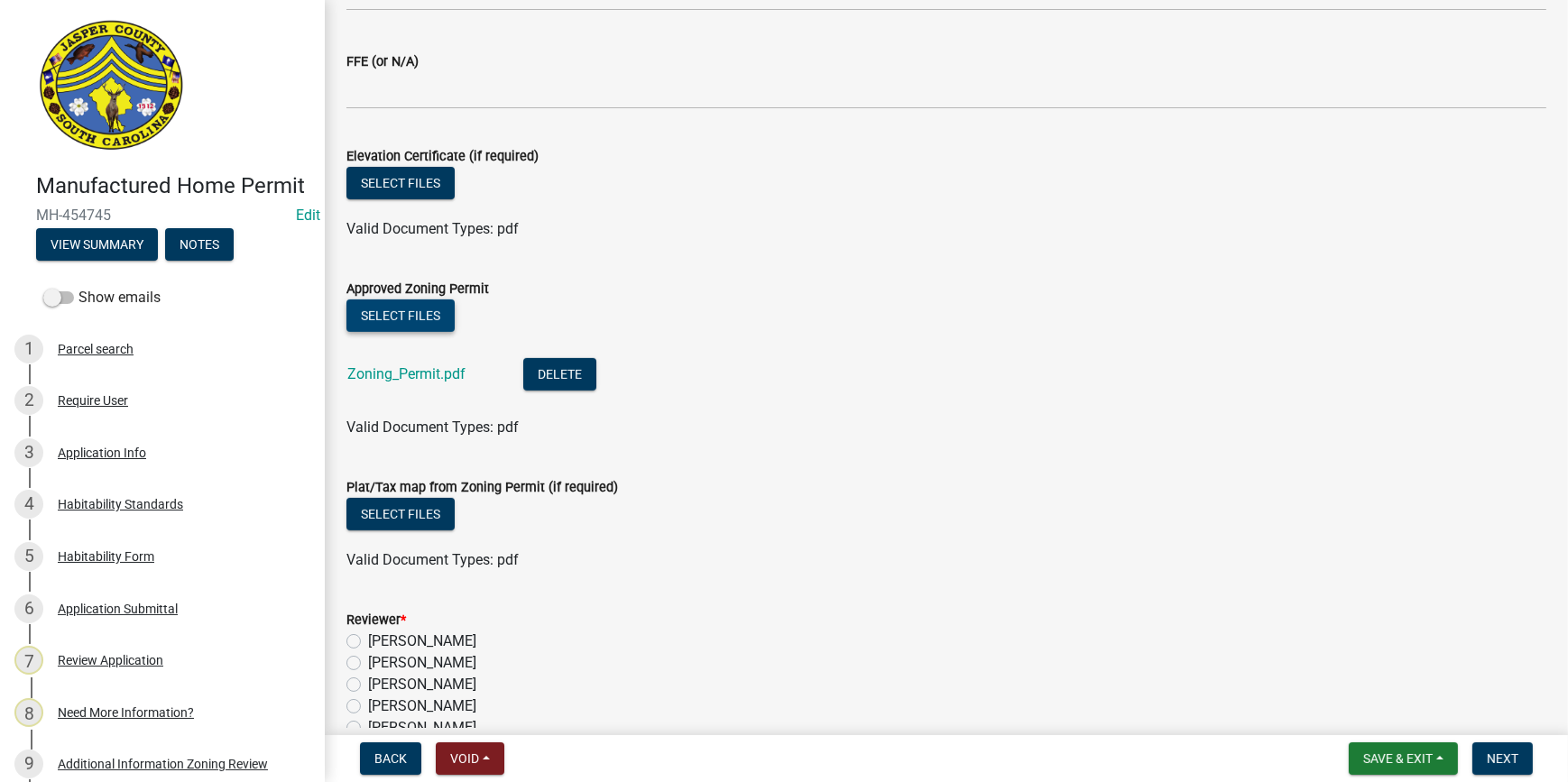
scroll to position [929, 0]
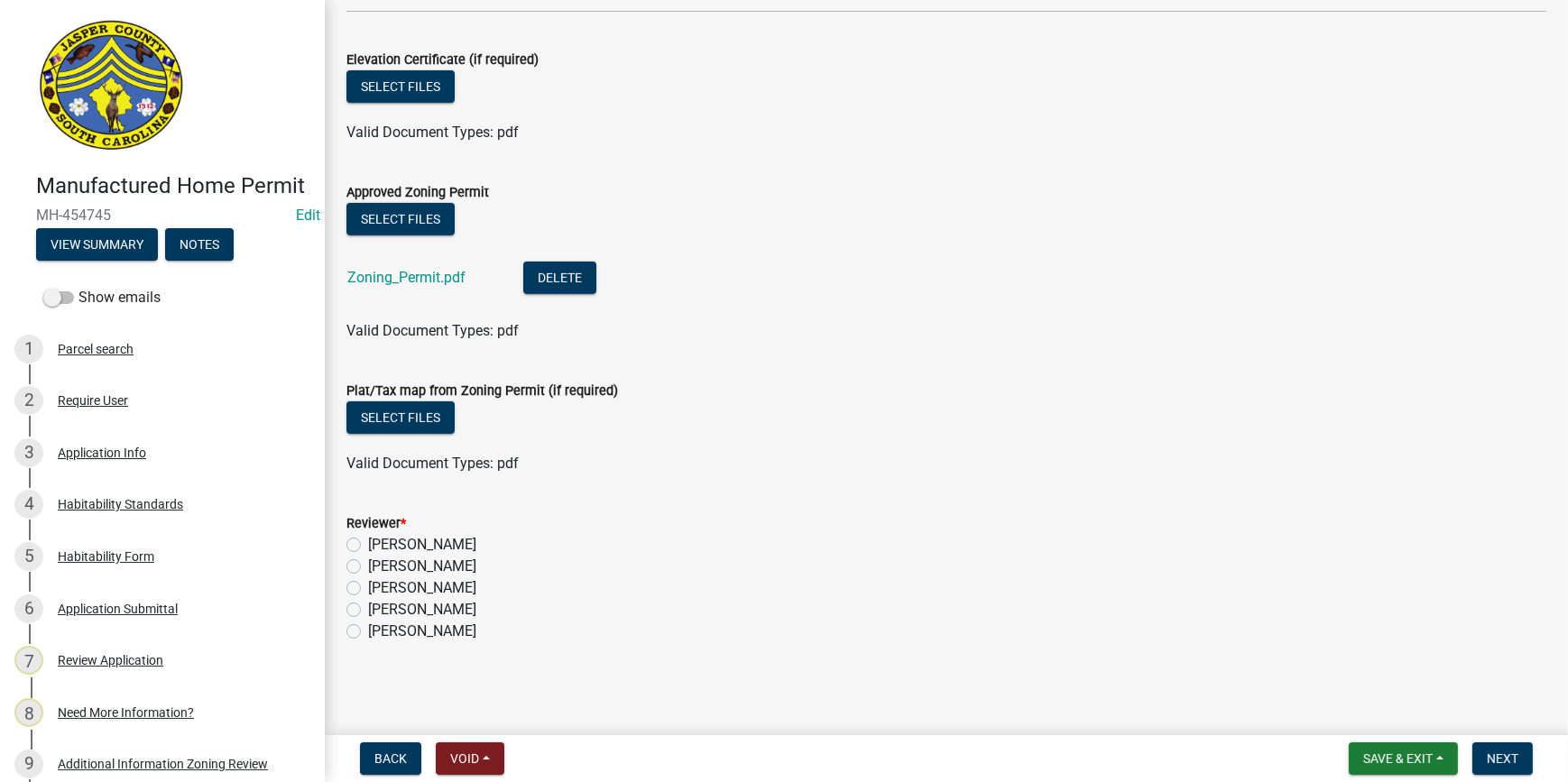
click at [369, 545] on label "[PERSON_NAME]" at bounding box center [423, 544] width 109 height 22
click at [369, 545] on input "[PERSON_NAME]" at bounding box center [374, 540] width 12 height 12
radio input "true"
click at [1488, 754] on span "Next" at bounding box center [1503, 758] width 32 height 14
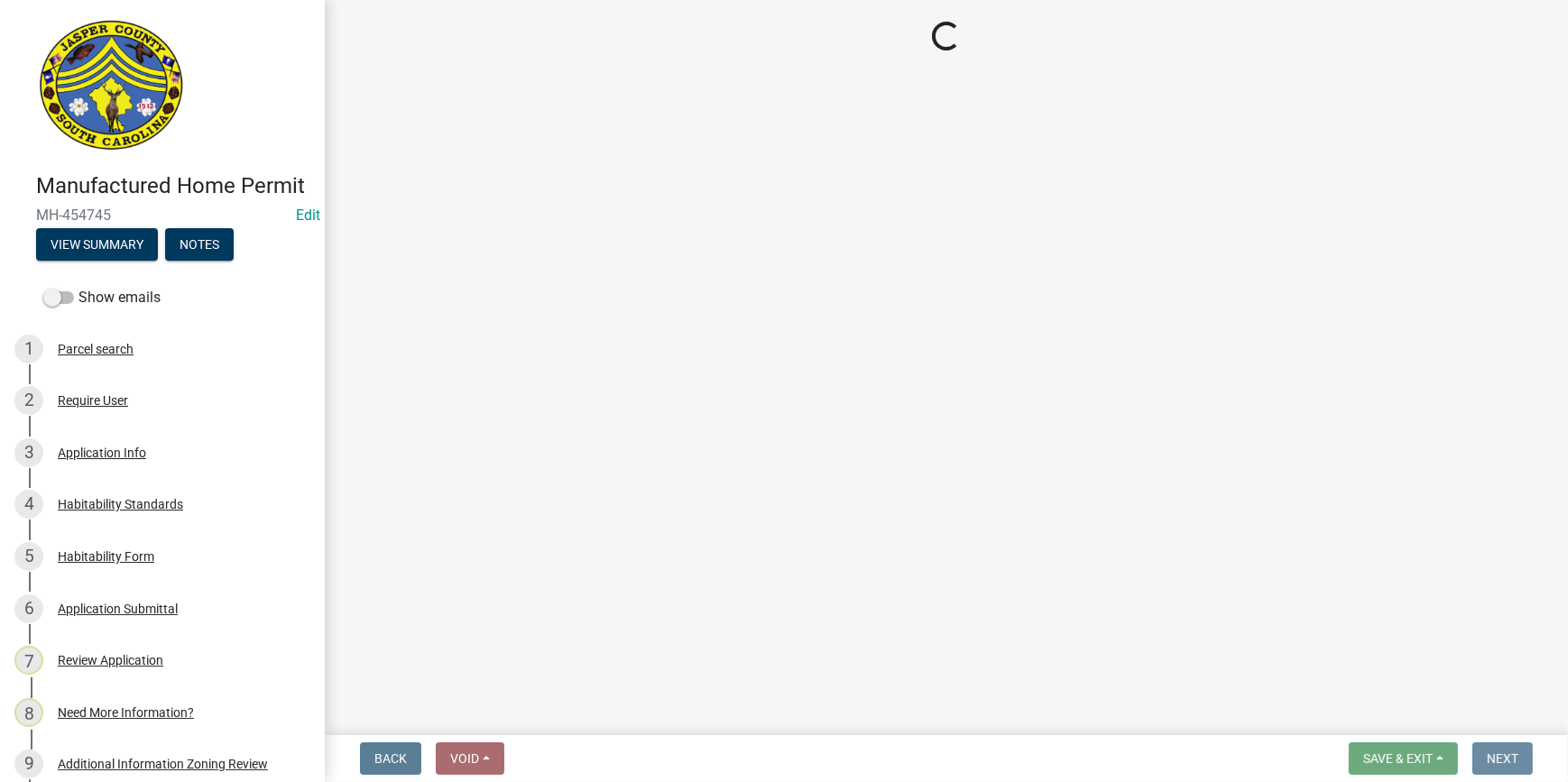
scroll to position [0, 0]
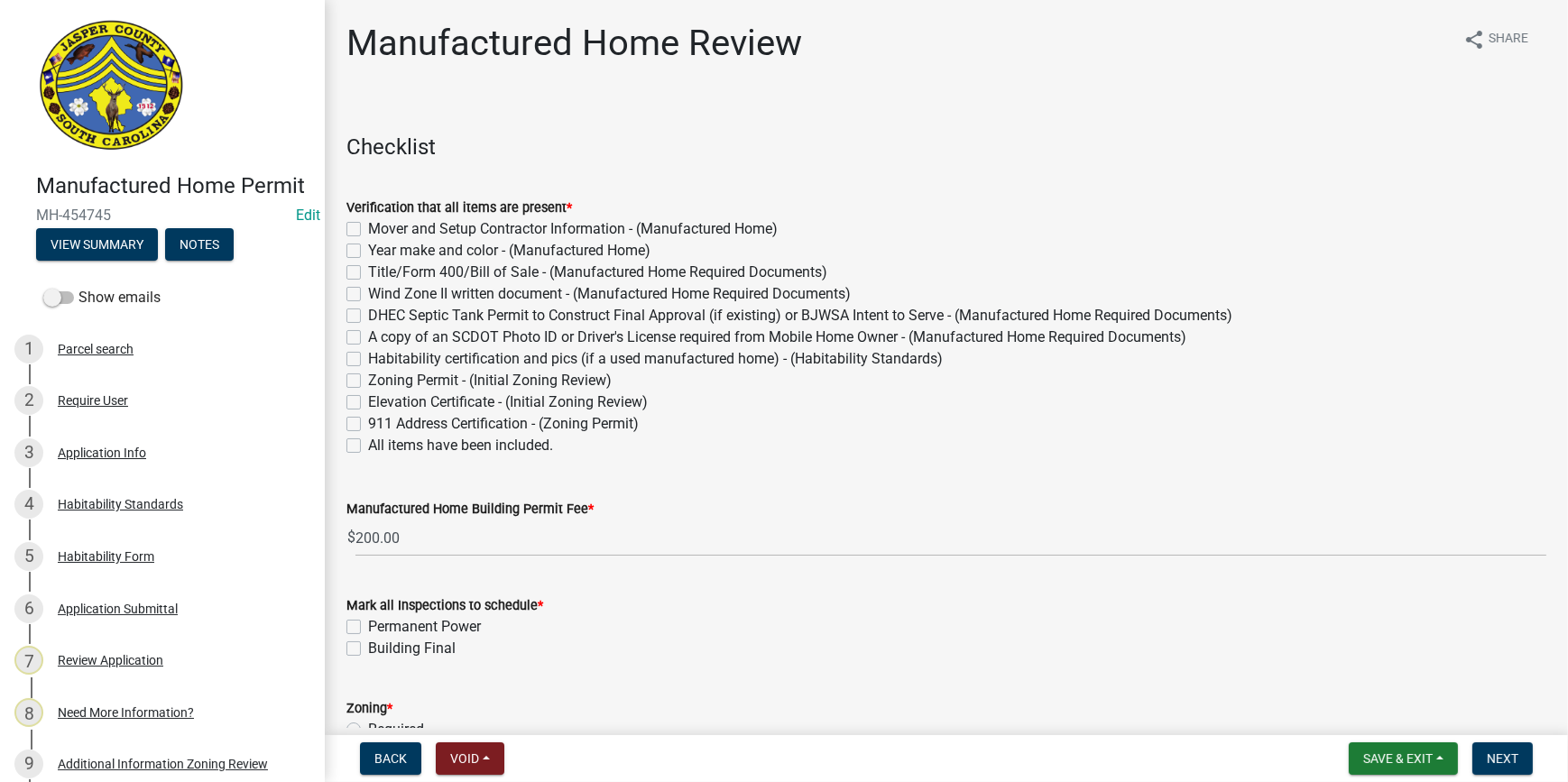
click at [369, 444] on label "All items have been included." at bounding box center [461, 445] width 185 height 22
click at [369, 444] on input "All items have been included." at bounding box center [374, 441] width 12 height 12
checkbox input "true"
checkbox input "false"
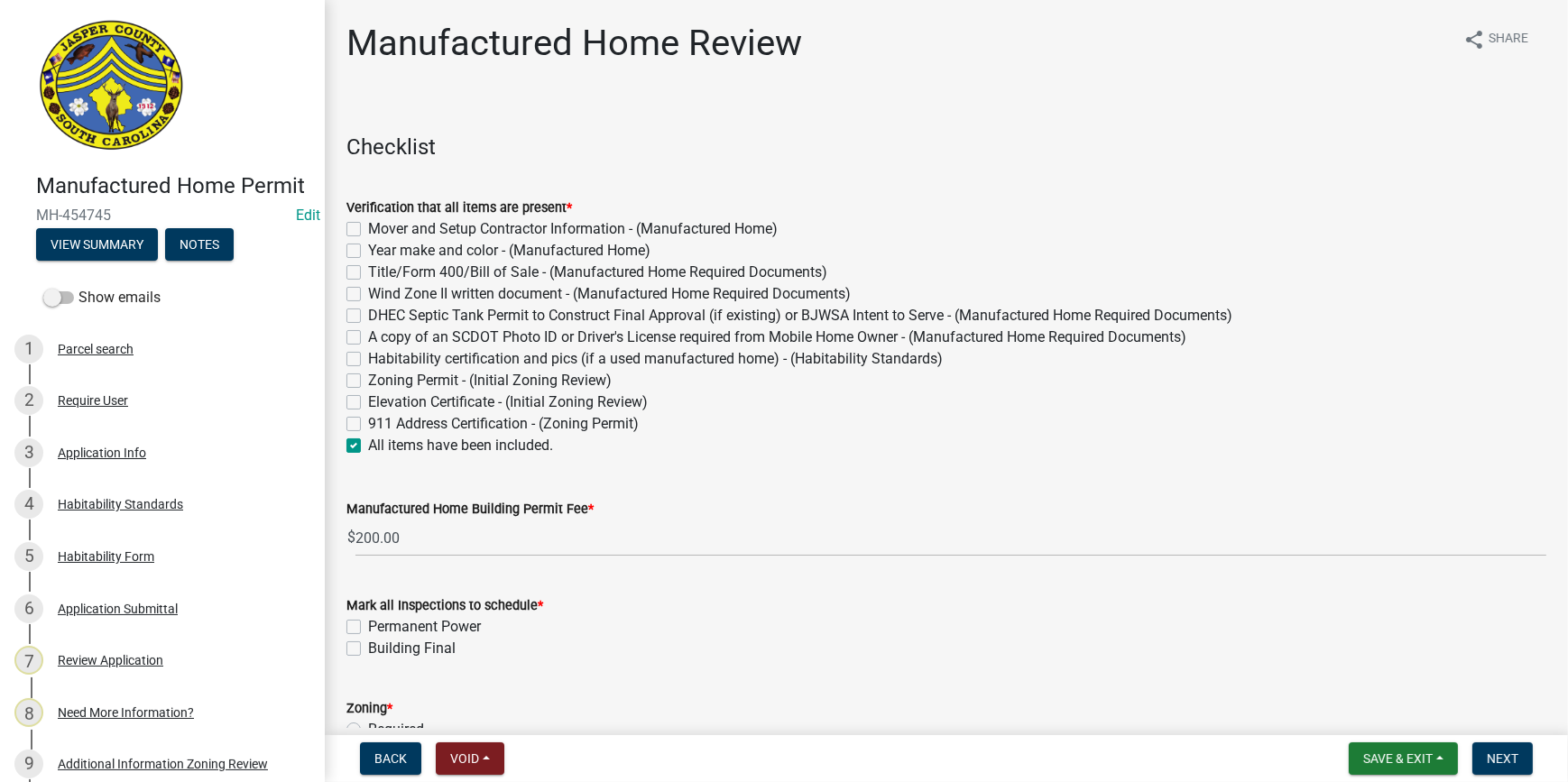
checkbox input "false"
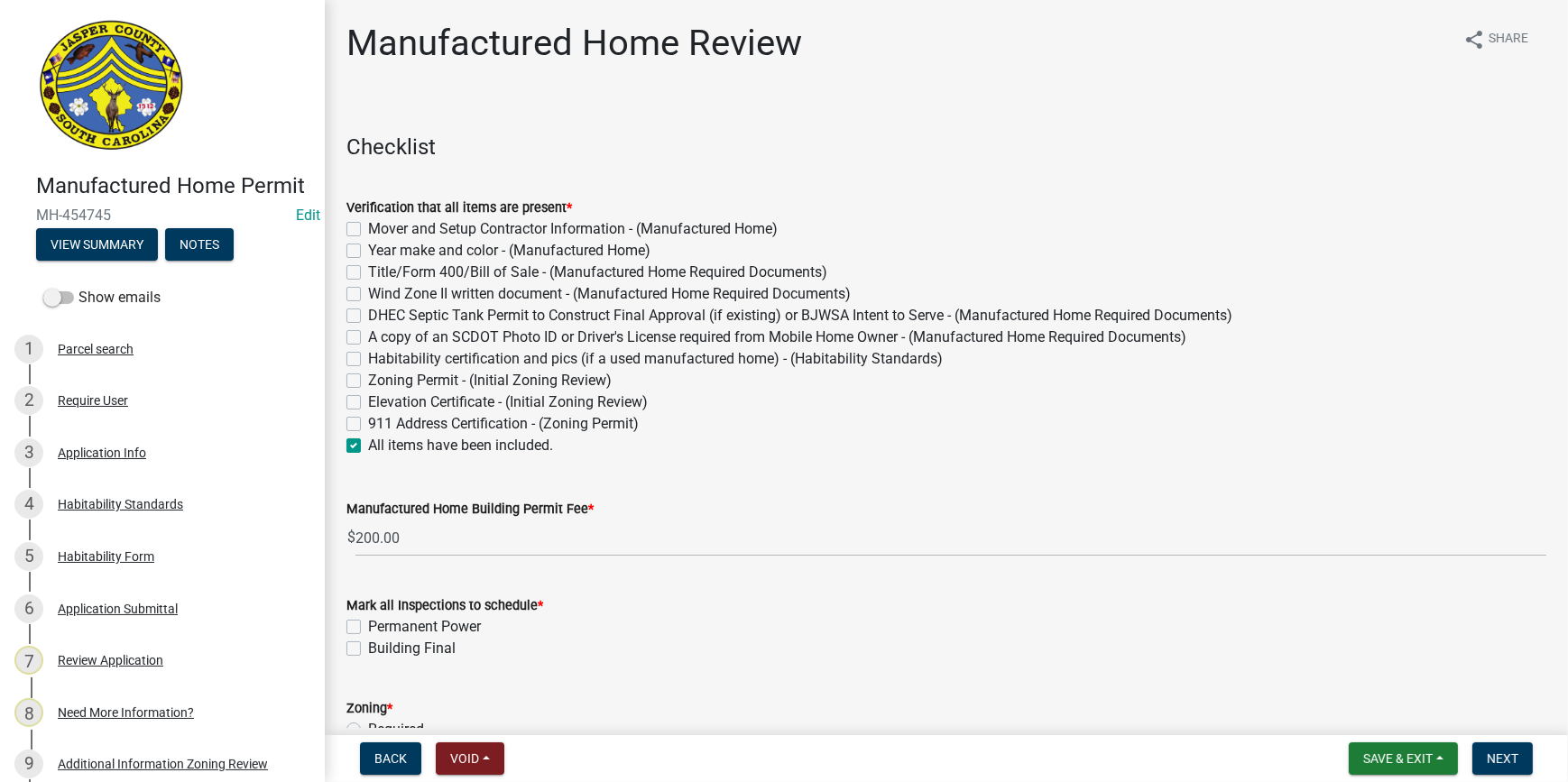
checkbox input "false"
checkbox input "true"
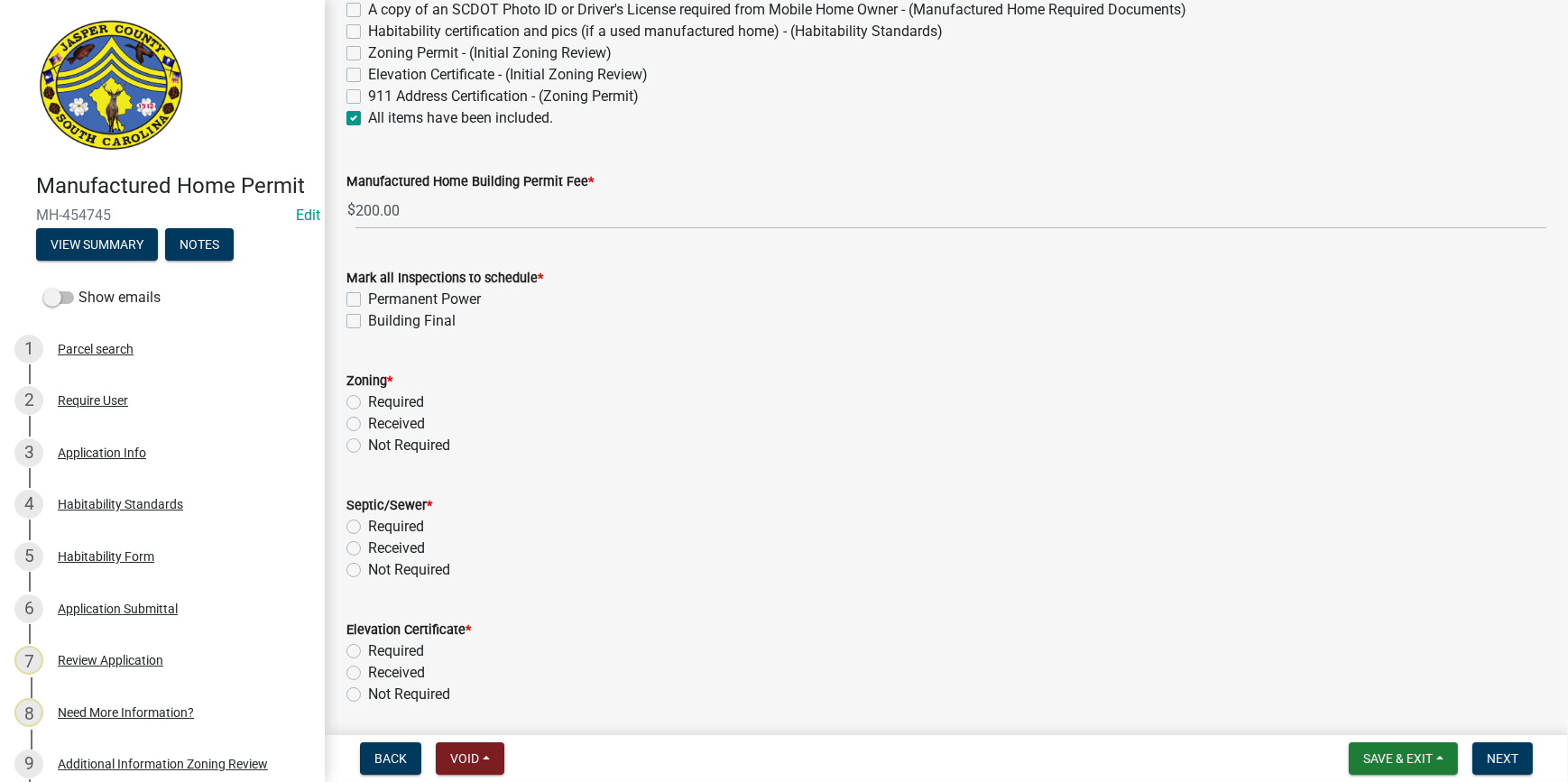
click at [369, 316] on label "Building Final" at bounding box center [413, 321] width 88 height 22
click at [369, 316] on input "Building Final" at bounding box center [374, 316] width 12 height 12
checkbox input "true"
checkbox input "false"
checkbox input "true"
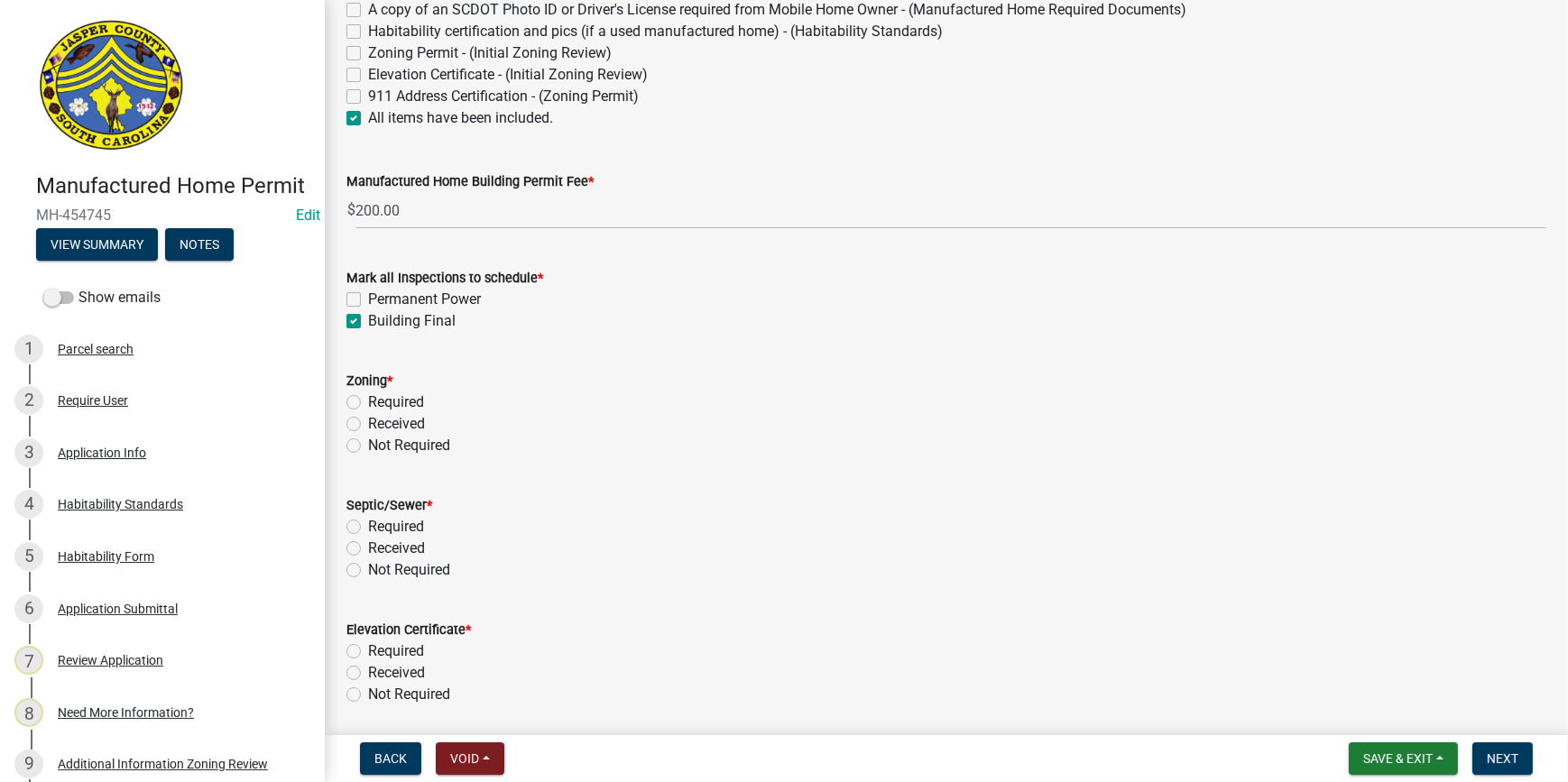
click at [349, 290] on div "Permanent Power" at bounding box center [946, 299] width 1200 height 22
click at [369, 423] on label "Received" at bounding box center [397, 424] width 57 height 22
click at [369, 423] on input "Received" at bounding box center [374, 419] width 12 height 12
radio input "true"
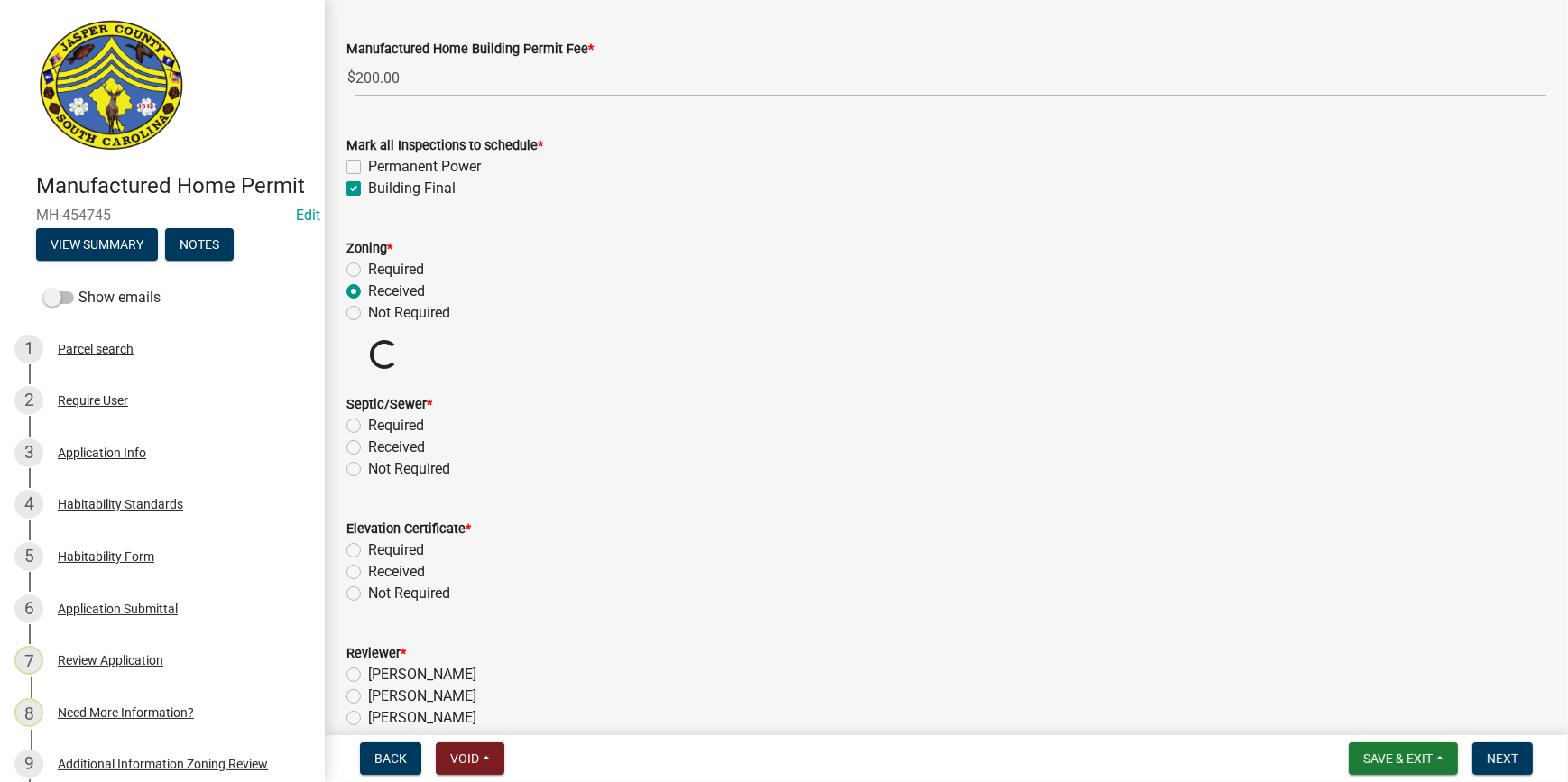
scroll to position [573, 0]
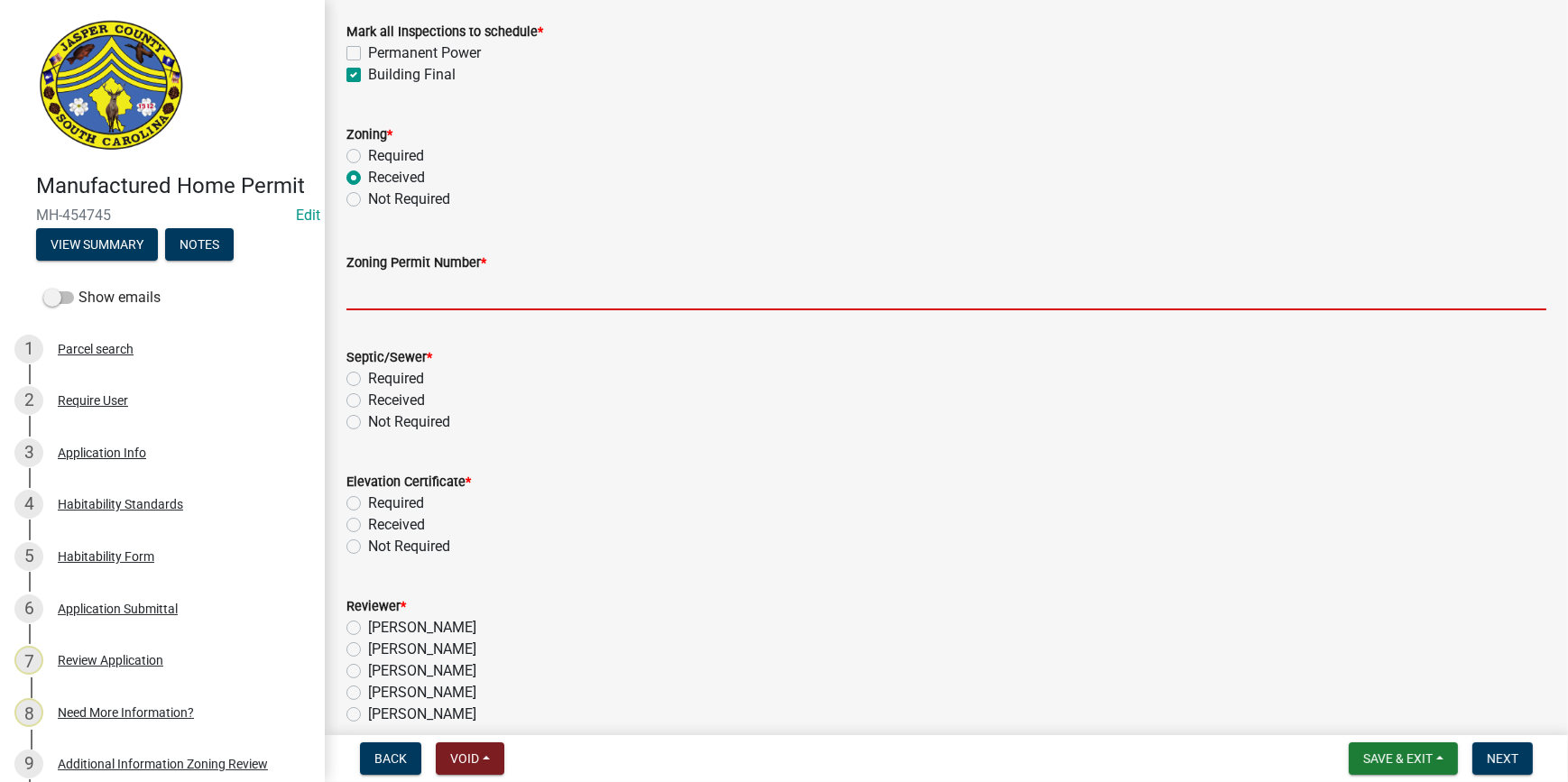
click at [444, 299] on input "Zoning Permit Number *" at bounding box center [946, 292] width 1200 height 37
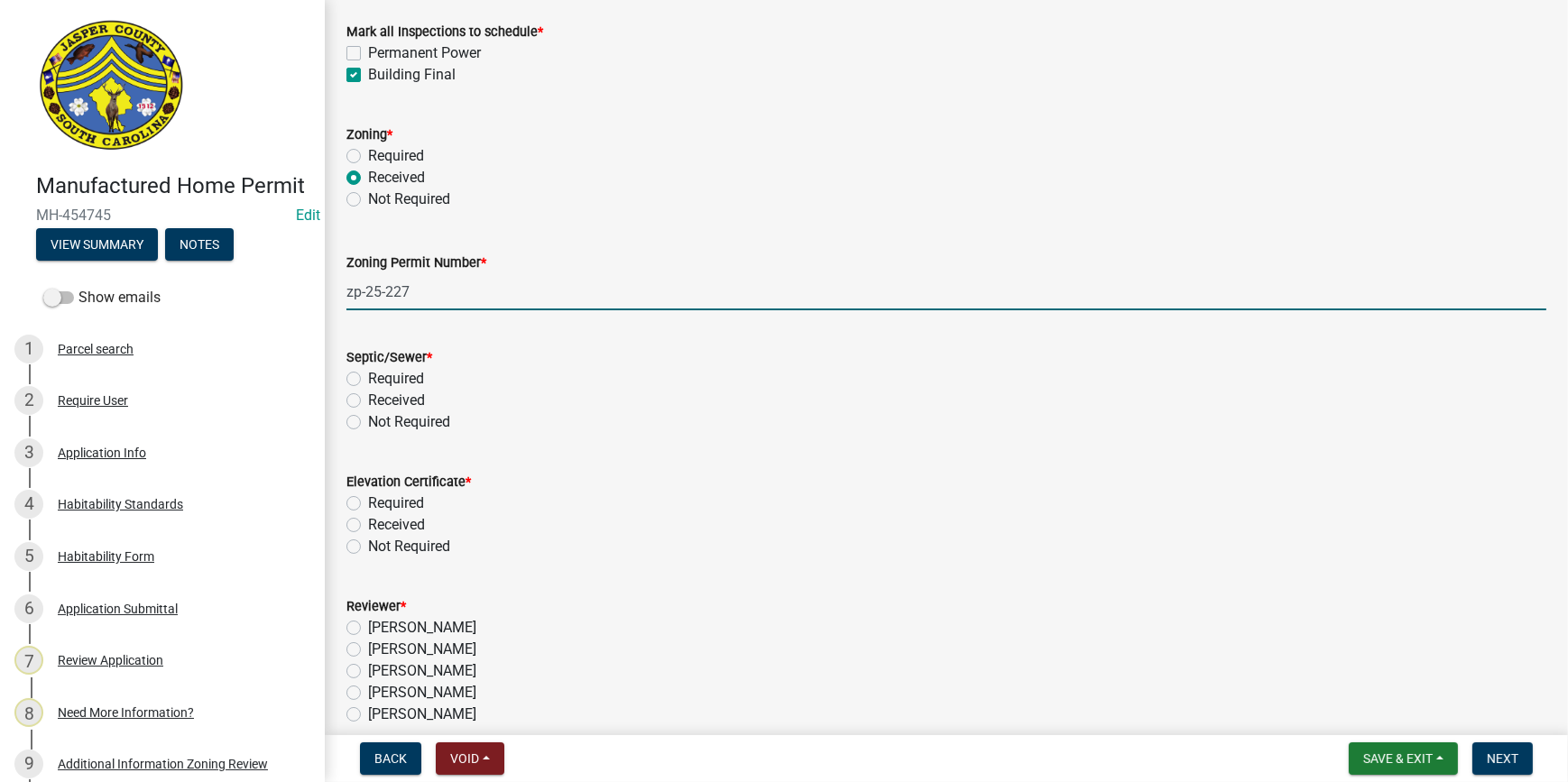
type input "zp-25-227"
click at [342, 397] on div "Septic/Sewer * Required Received Not Required" at bounding box center [947, 379] width 1227 height 109
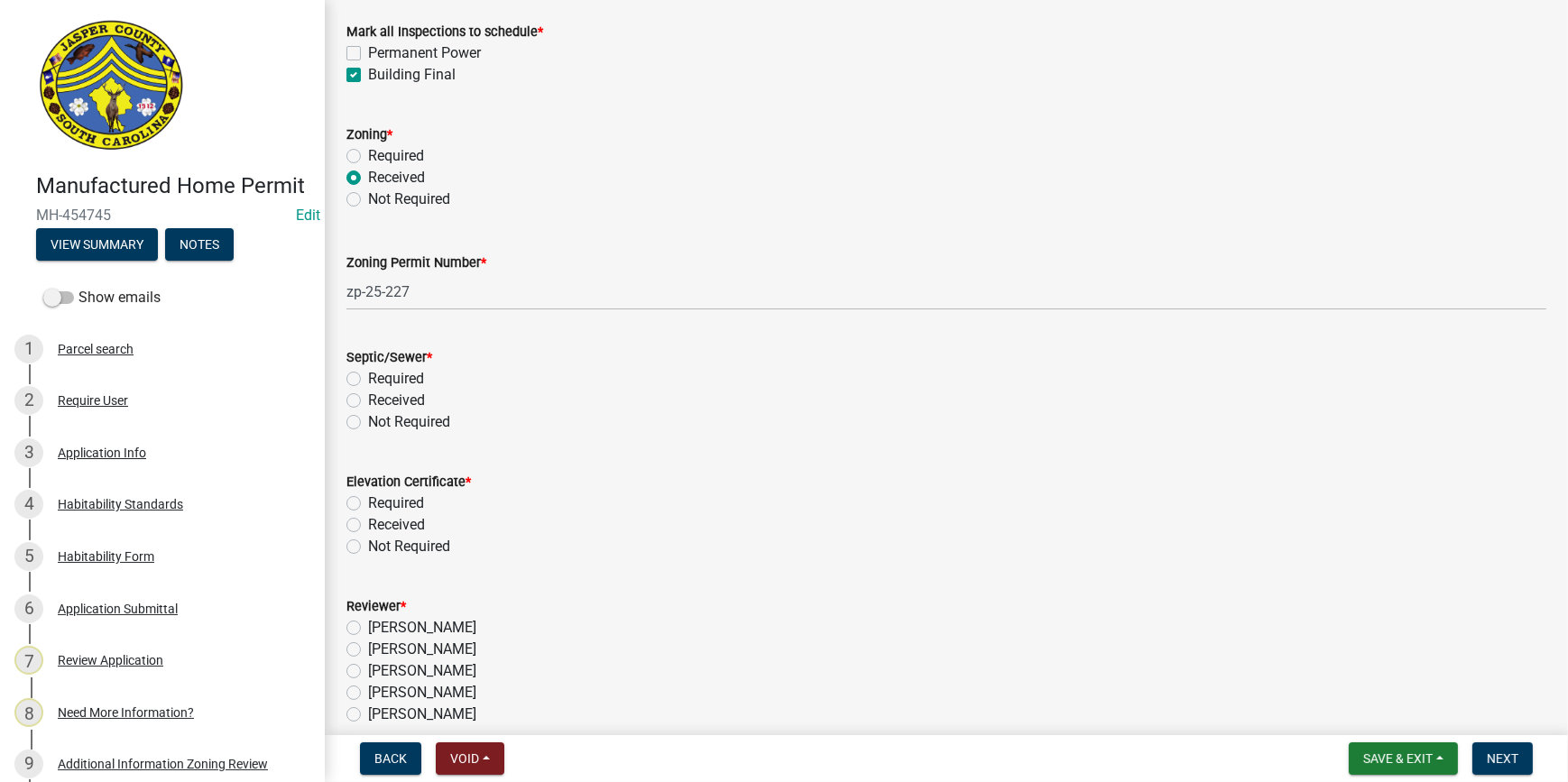
click at [369, 400] on label "Received" at bounding box center [397, 400] width 57 height 22
click at [369, 400] on input "Received" at bounding box center [374, 396] width 12 height 12
radio input "true"
click at [369, 547] on label "Not Required" at bounding box center [410, 546] width 82 height 22
click at [369, 547] on input "Not Required" at bounding box center [374, 542] width 12 height 12
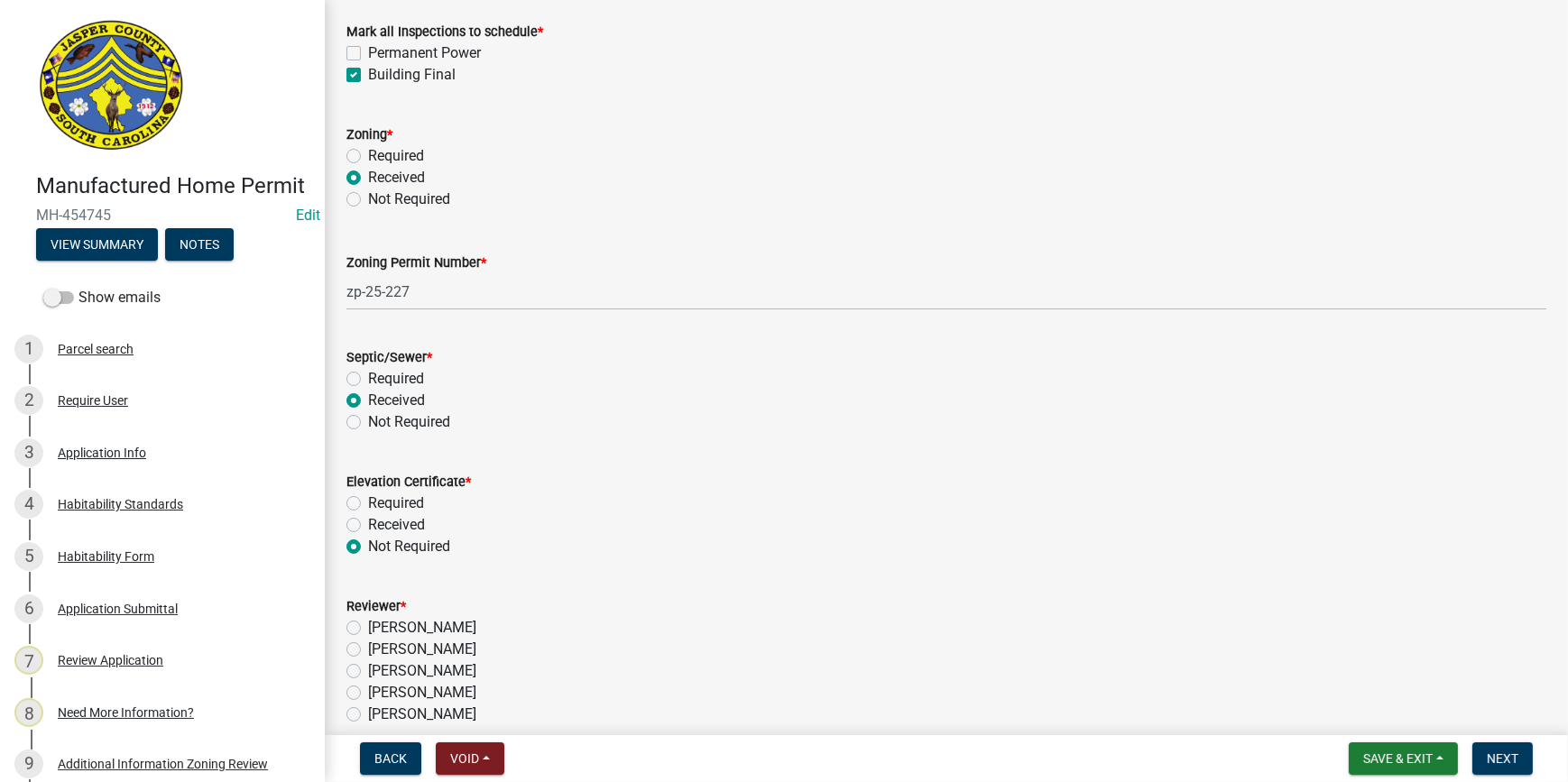
radio input "true"
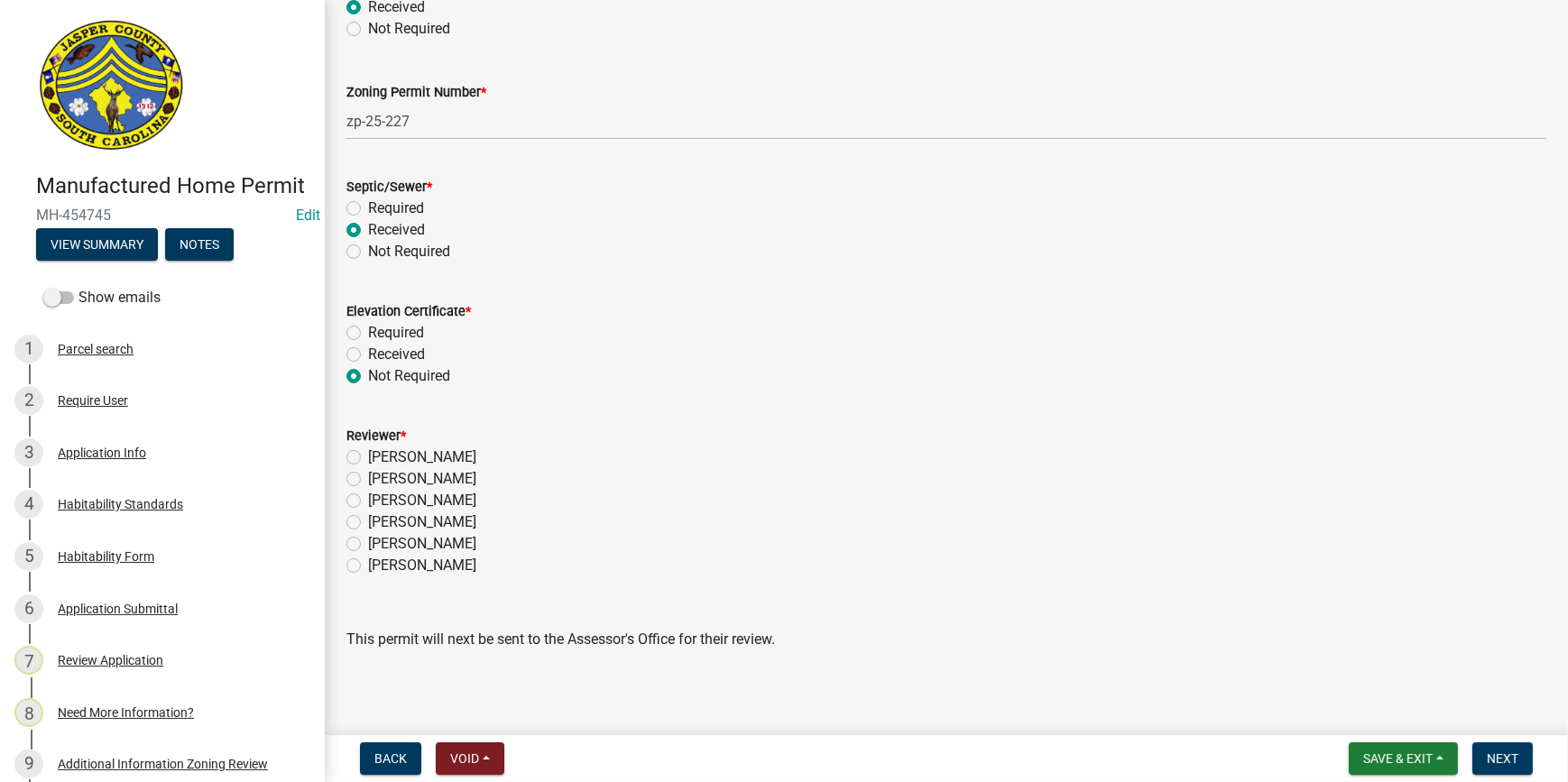
scroll to position [750, 0]
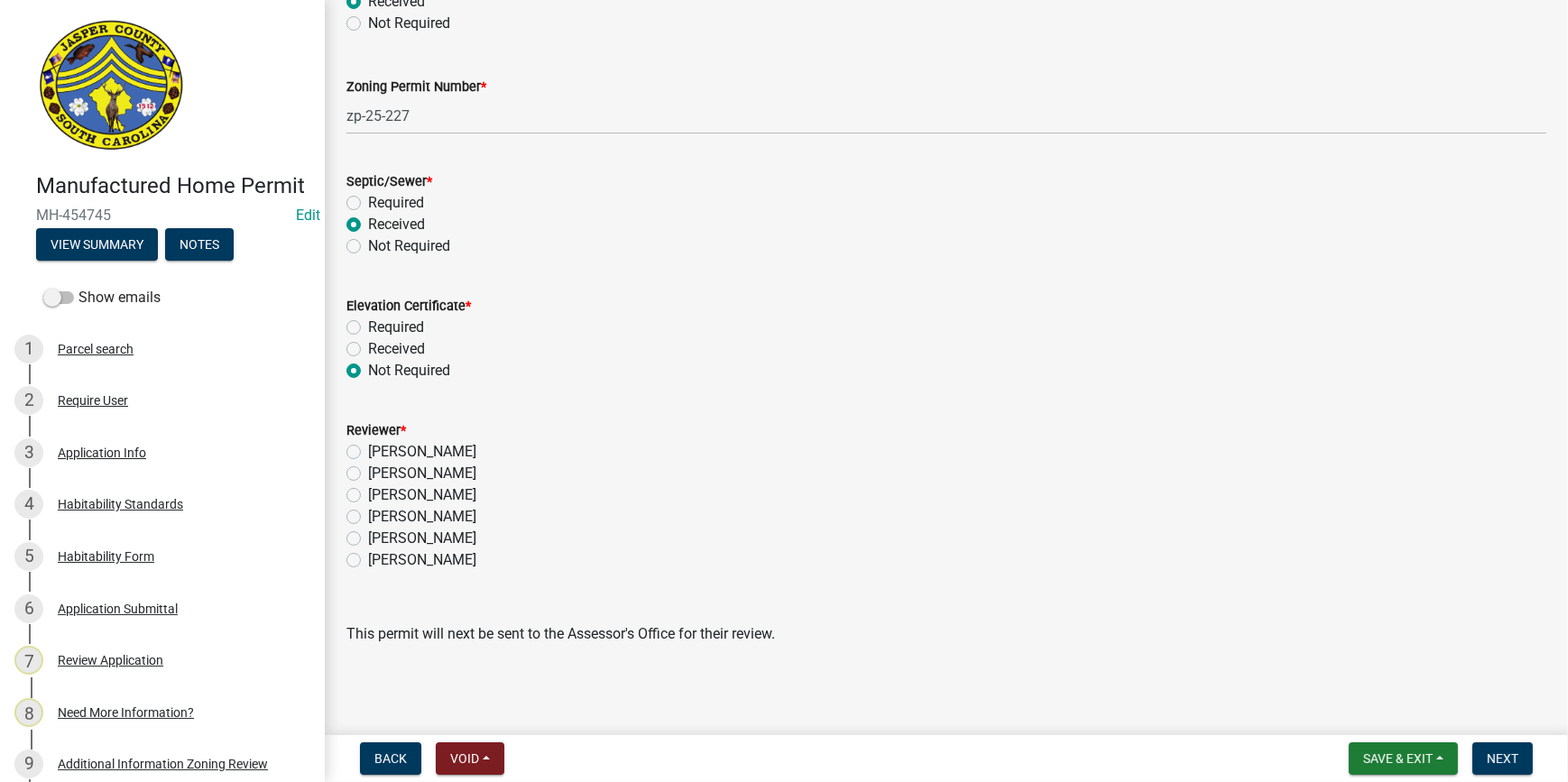
click at [369, 517] on label "[PERSON_NAME]" at bounding box center [423, 516] width 109 height 22
click at [369, 517] on input "[PERSON_NAME]" at bounding box center [374, 512] width 12 height 12
radio input "true"
click at [1496, 753] on span "Next" at bounding box center [1503, 758] width 32 height 14
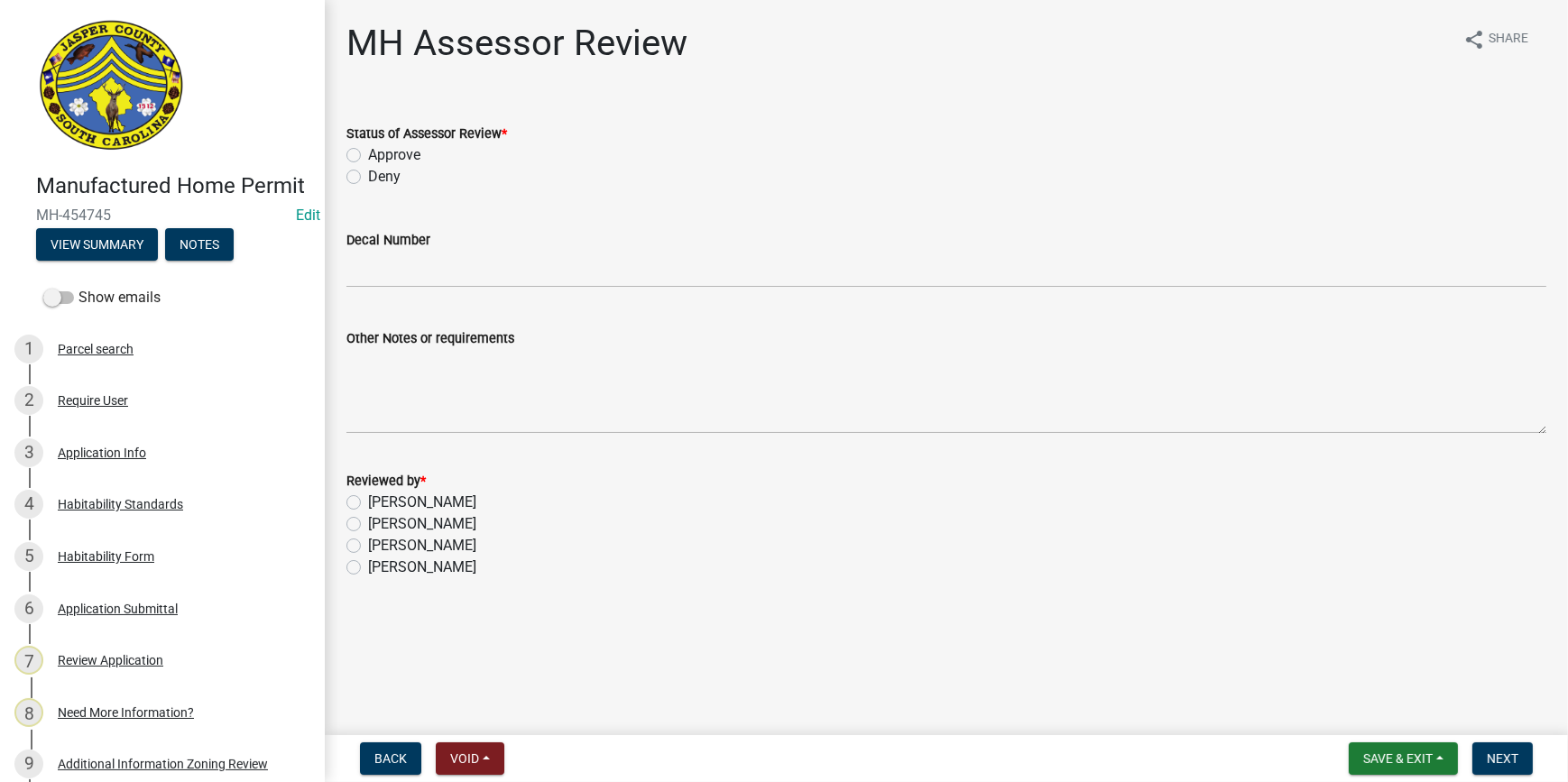
click at [369, 160] on label "Approve" at bounding box center [395, 154] width 52 height 22
click at [369, 156] on input "Approve" at bounding box center [374, 150] width 12 height 12
radio input "true"
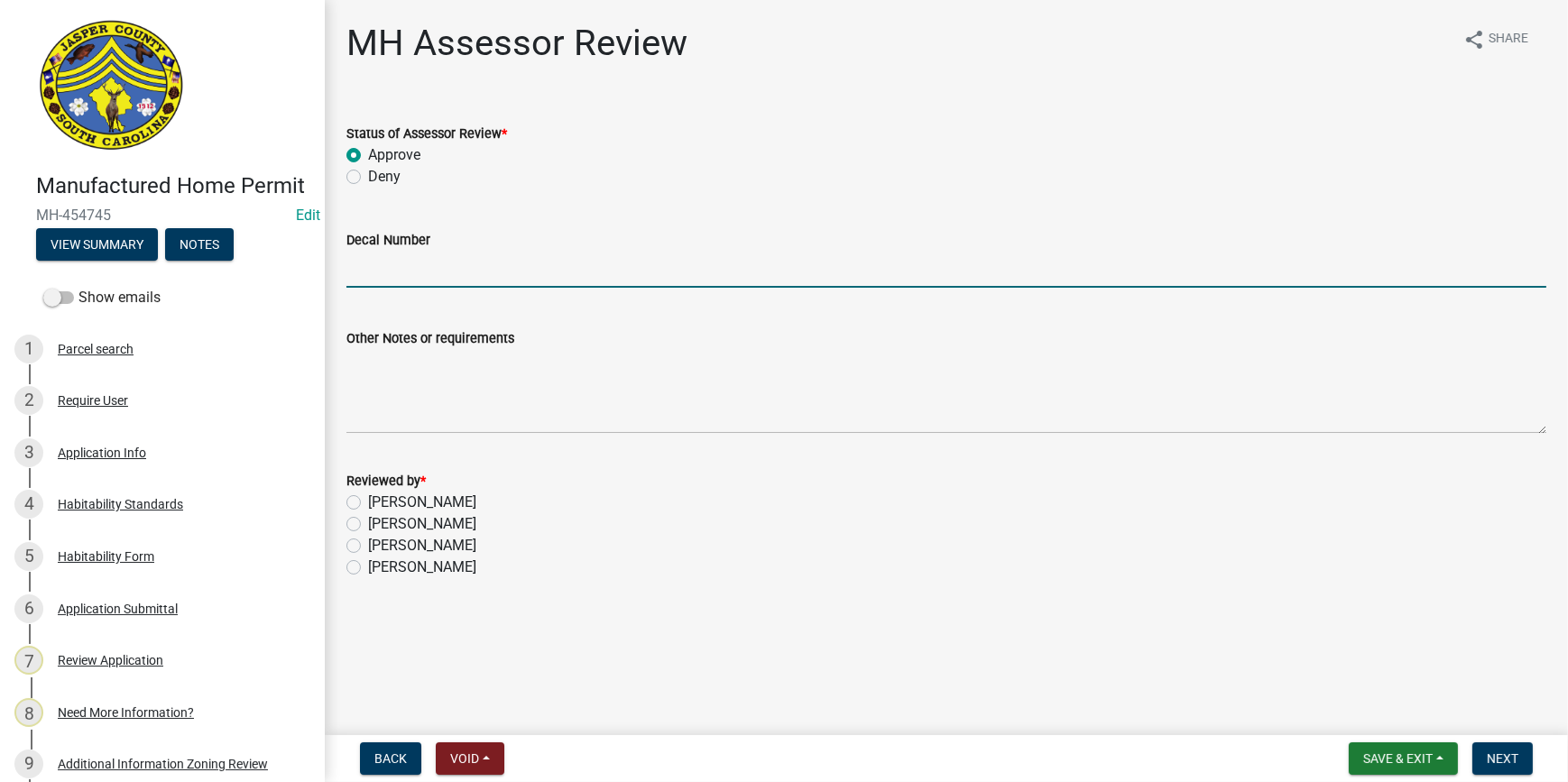
drag, startPoint x: 372, startPoint y: 258, endPoint x: 331, endPoint y: 216, distance: 58.7
click at [372, 258] on input "Decal Number" at bounding box center [946, 269] width 1200 height 37
type input "10518"
click at [369, 499] on label "[PERSON_NAME]" at bounding box center [423, 502] width 109 height 22
click at [369, 499] on input "[PERSON_NAME]" at bounding box center [374, 498] width 12 height 12
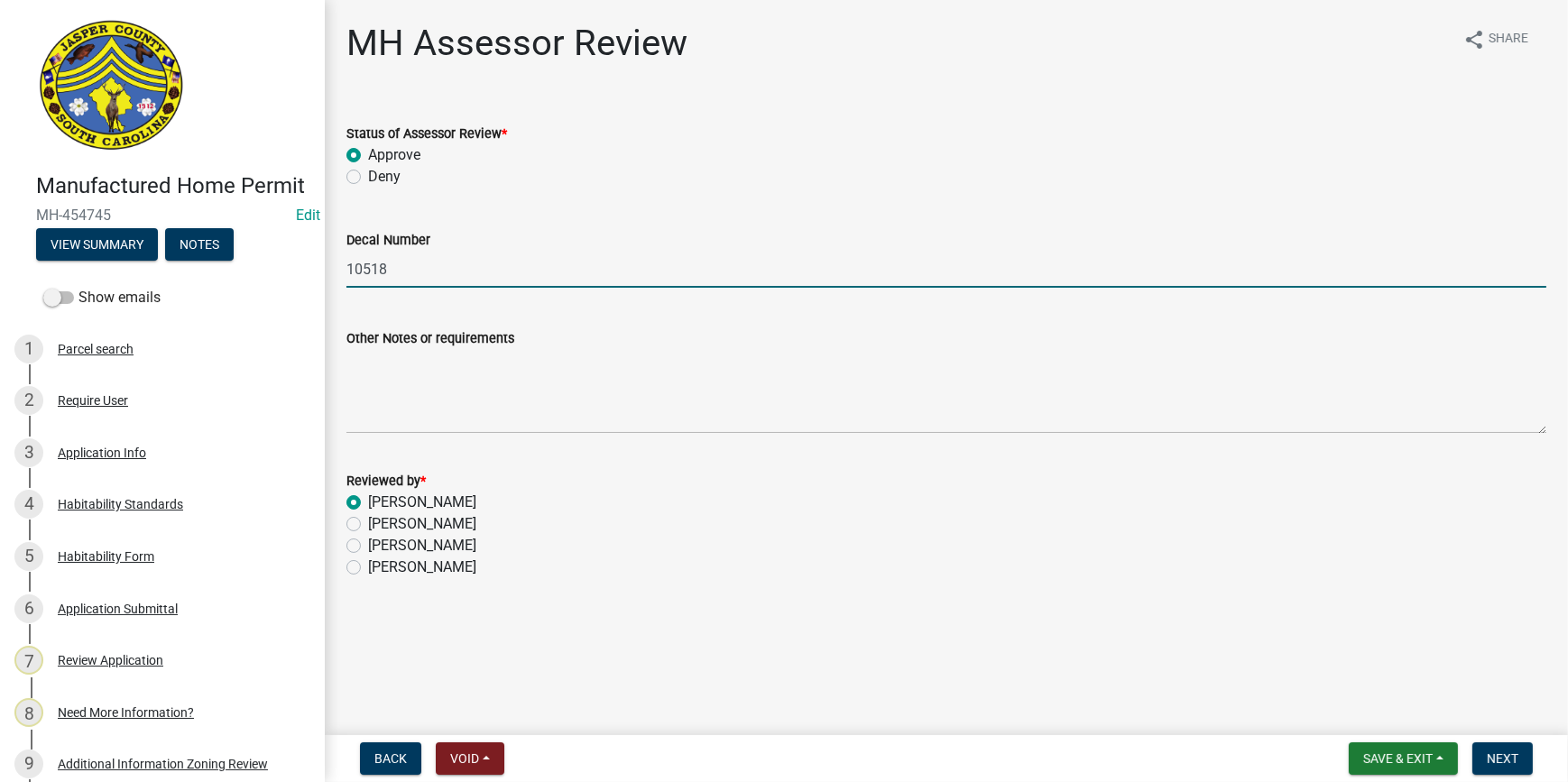
radio input "true"
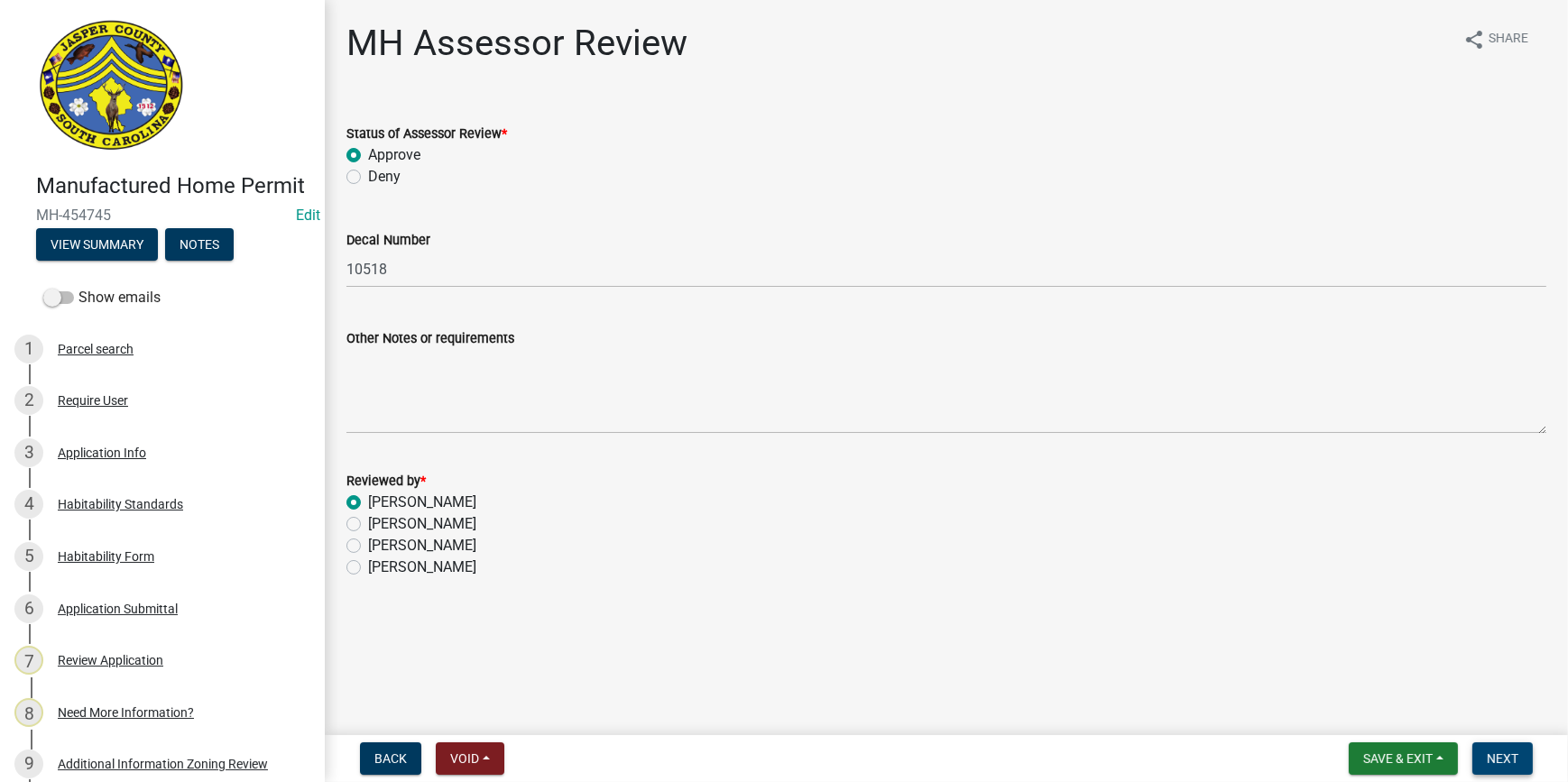
click at [1513, 754] on span "Next" at bounding box center [1503, 758] width 32 height 14
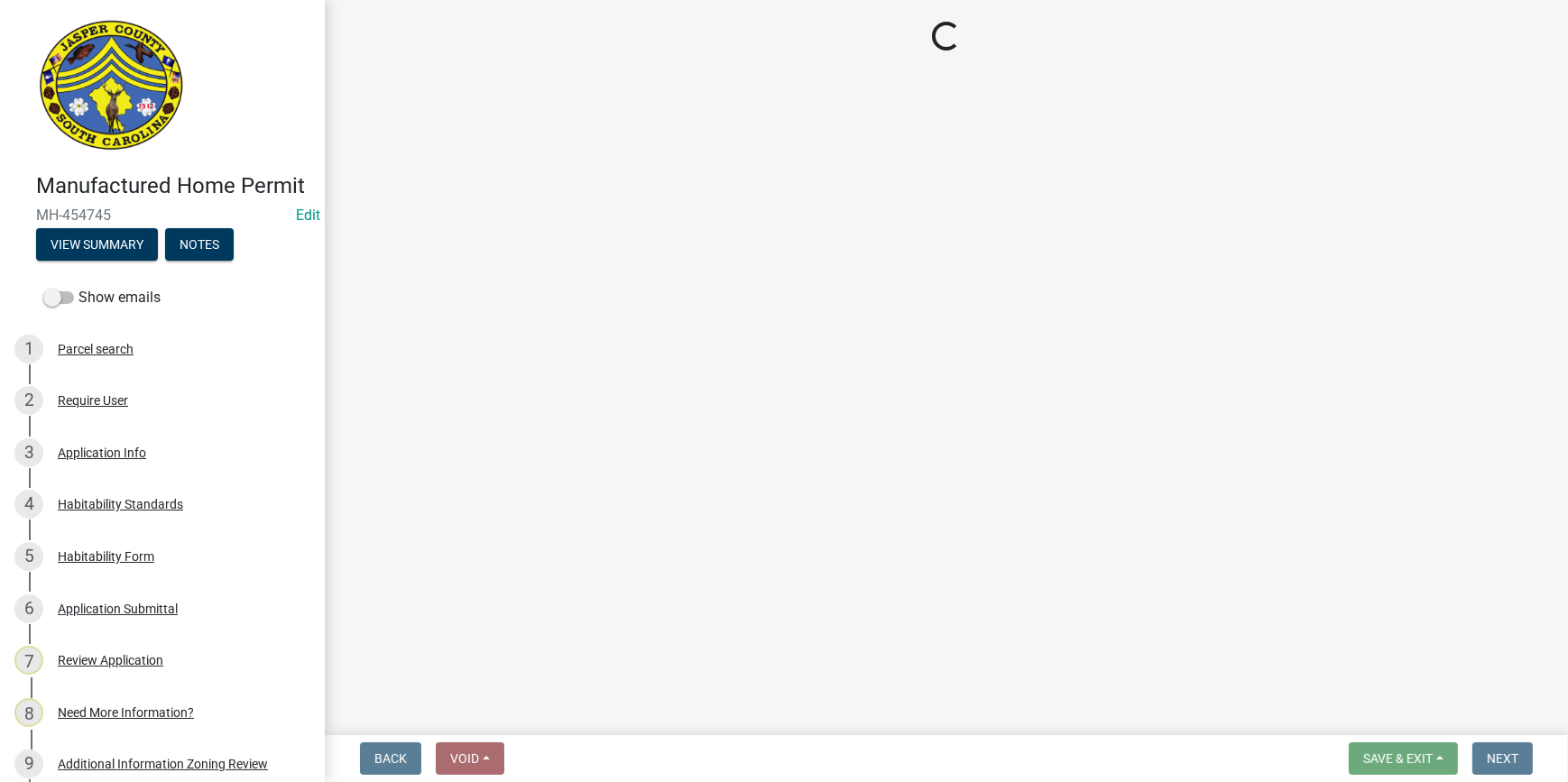
select select "3: 3"
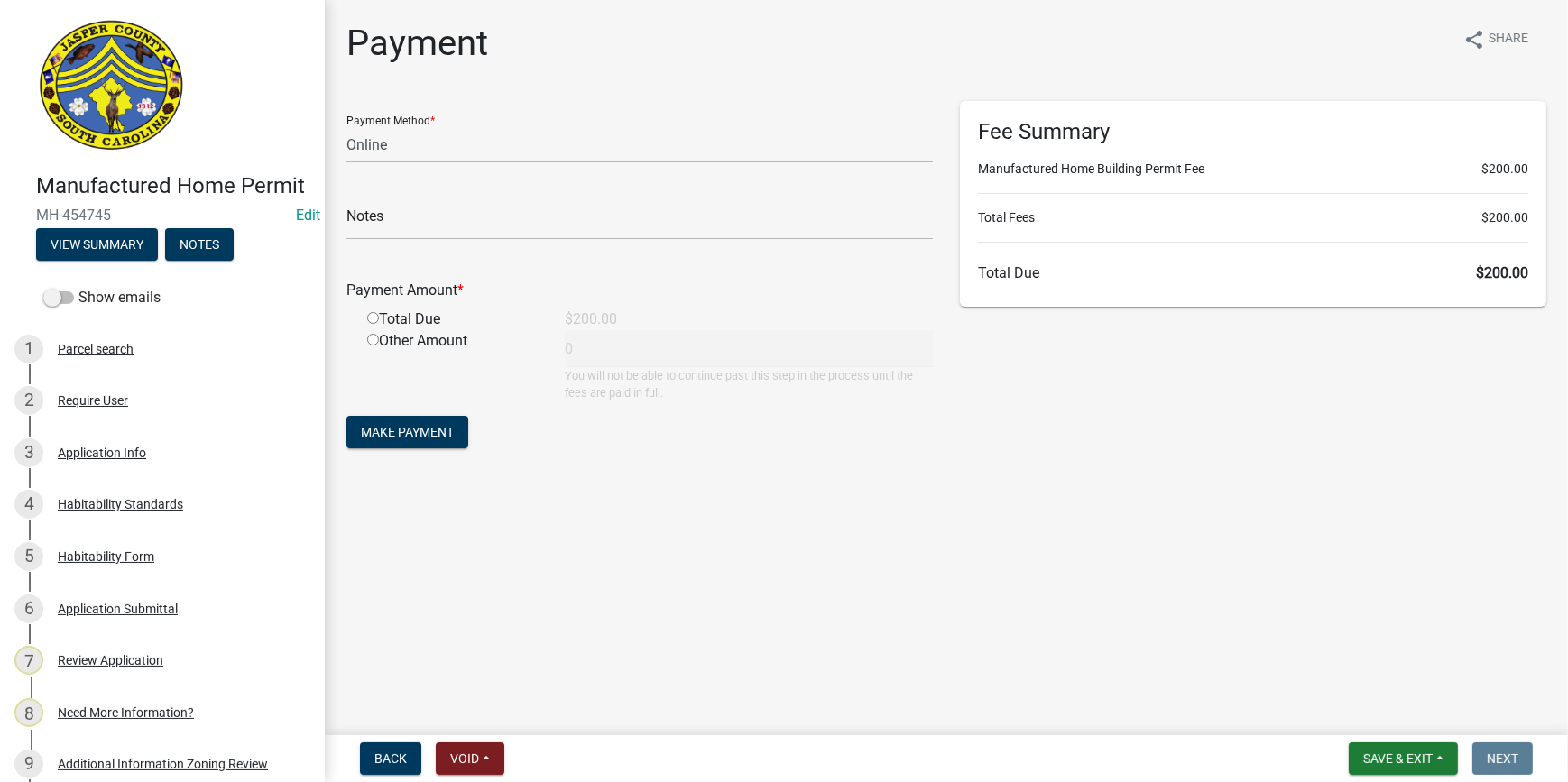
click at [373, 317] on input "radio" at bounding box center [373, 318] width 12 height 12
radio input "true"
type input "200"
click at [414, 137] on select "Credit Card POS Check Cash Online" at bounding box center [639, 145] width 587 height 37
select select "2: 1"
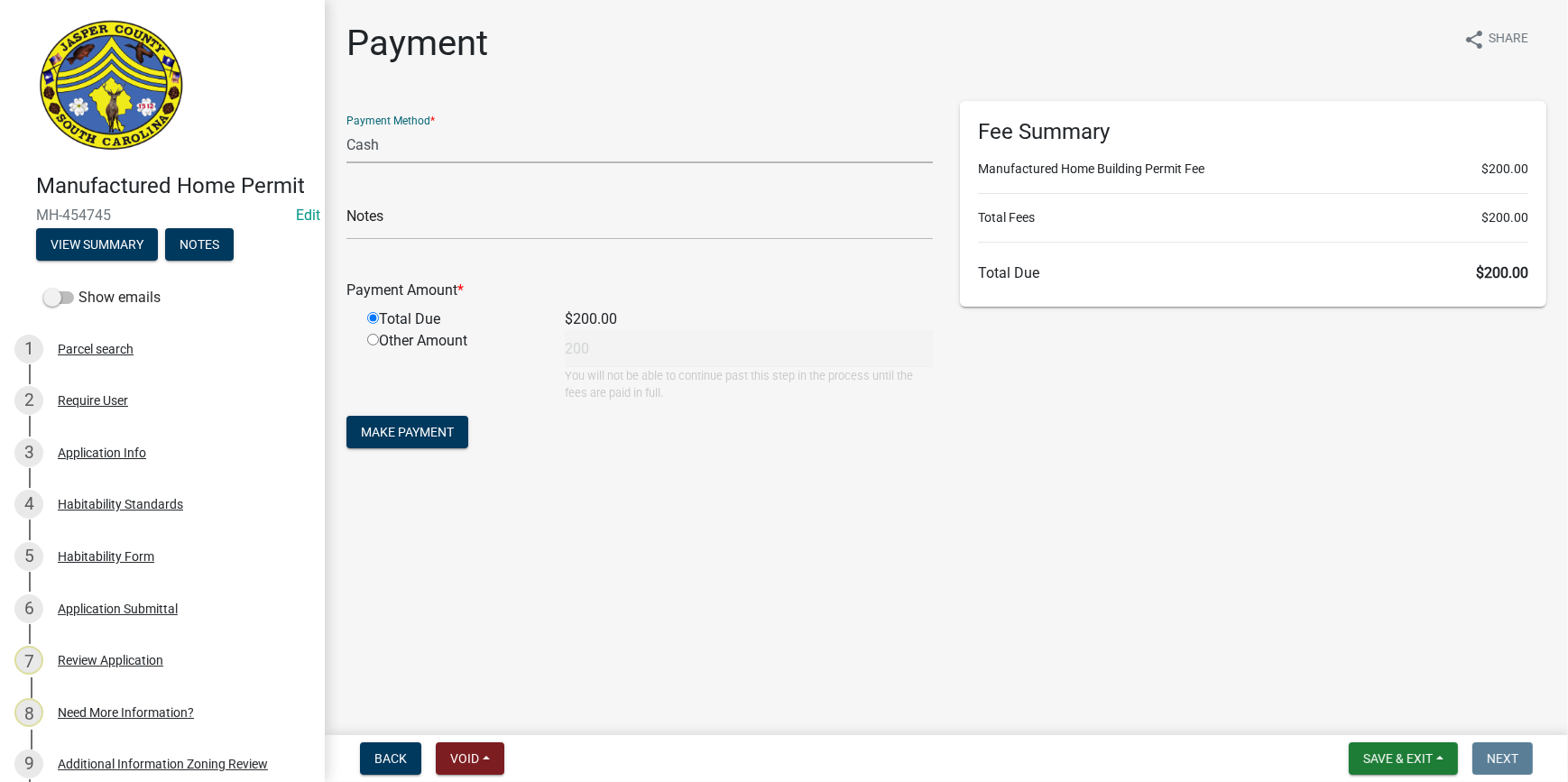
click at [346, 126] on select "Credit Card POS Check Cash Online" at bounding box center [639, 145] width 587 height 37
click at [386, 440] on span "Make Payment" at bounding box center [407, 431] width 93 height 14
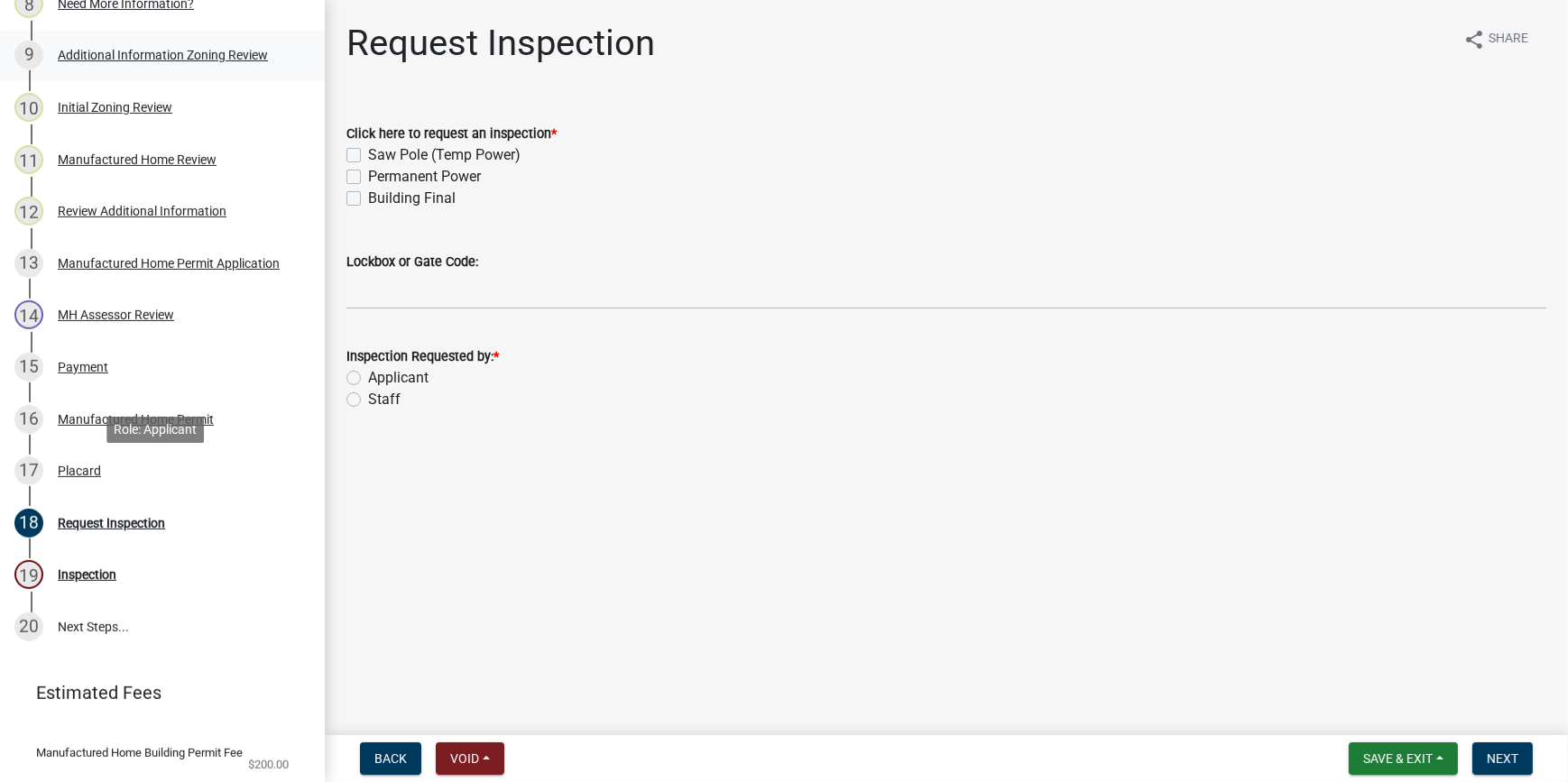
scroll to position [796, 0]
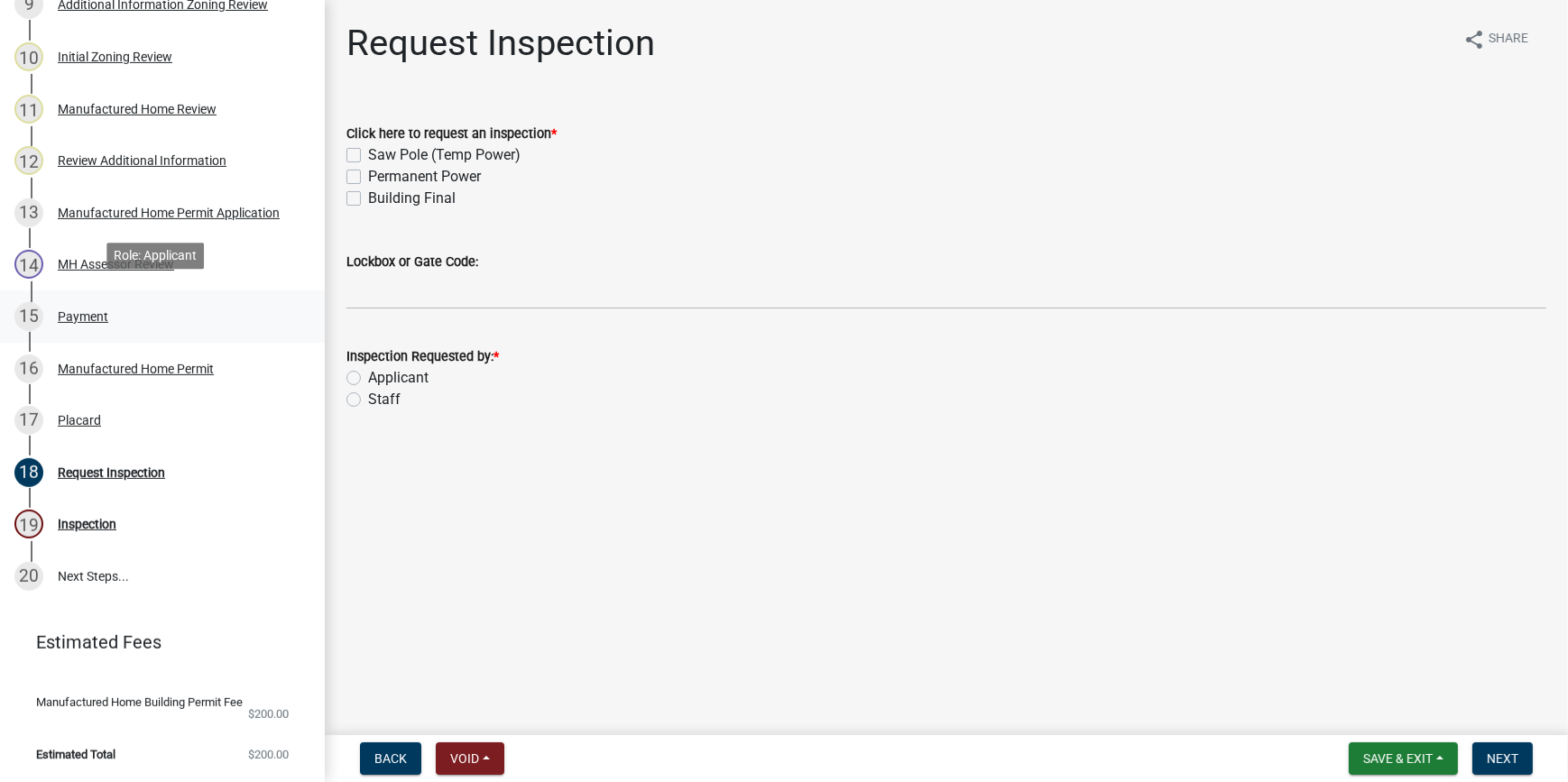
click at [107, 319] on div "15 Payment" at bounding box center [154, 316] width 282 height 29
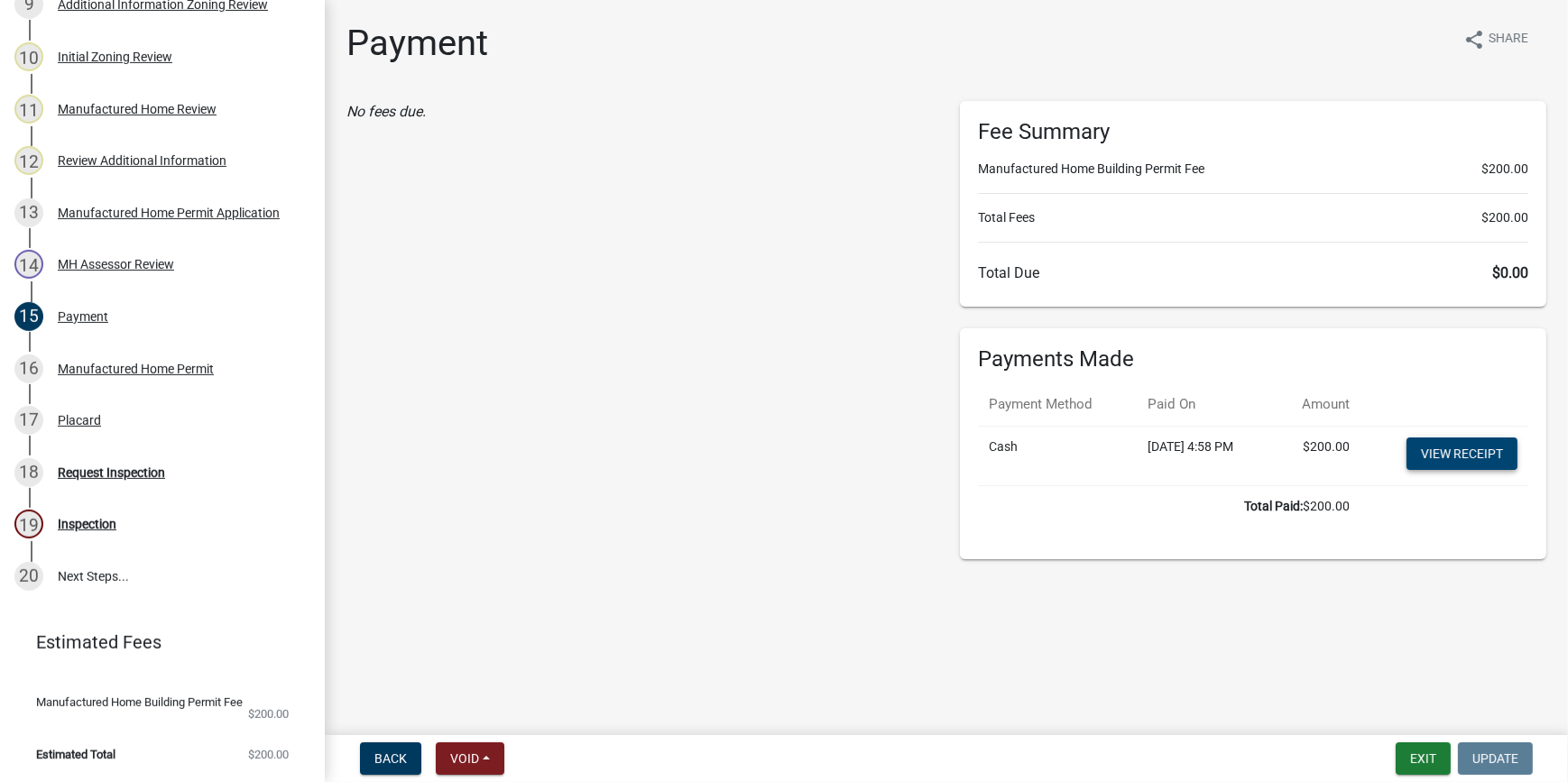
click at [1457, 449] on link "View receipt" at bounding box center [1462, 454] width 111 height 33
click at [91, 363] on div "Manufactured Home Permit" at bounding box center [136, 369] width 156 height 13
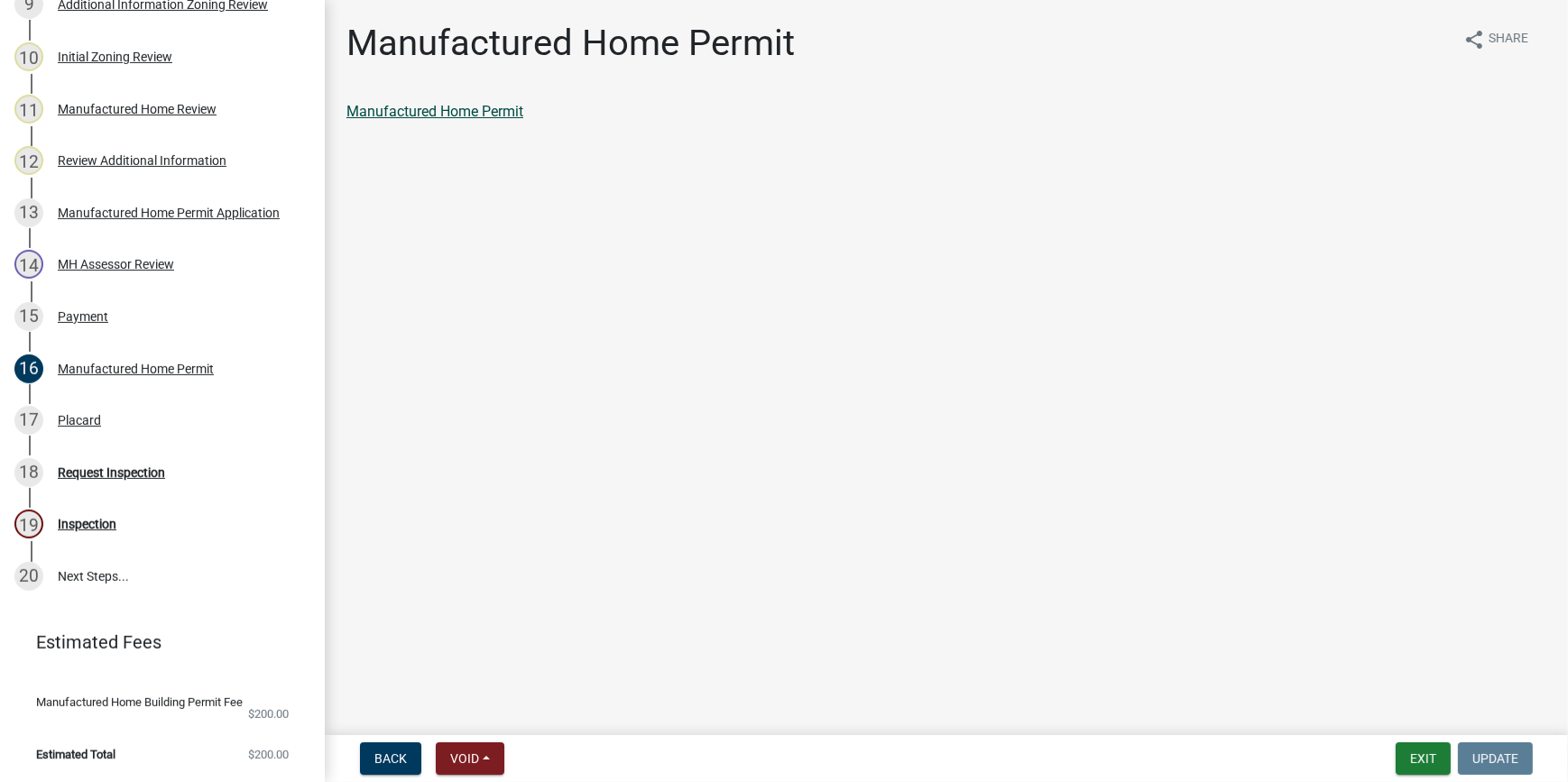
click at [431, 110] on link "Manufactured Home Permit" at bounding box center [434, 111] width 177 height 17
click at [197, 406] on div "17 Placard" at bounding box center [154, 420] width 282 height 29
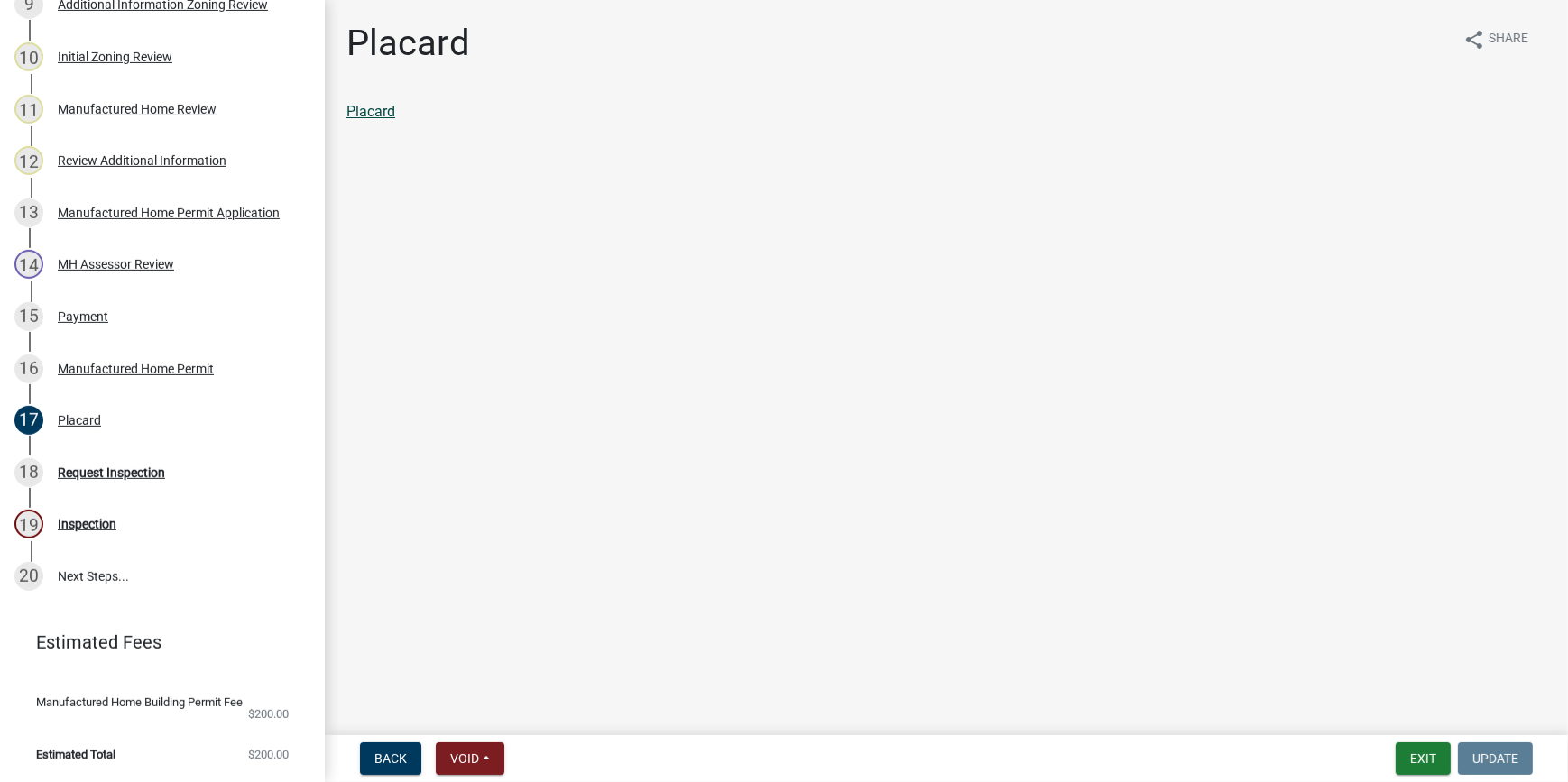
click at [374, 112] on link "Placard" at bounding box center [370, 111] width 49 height 17
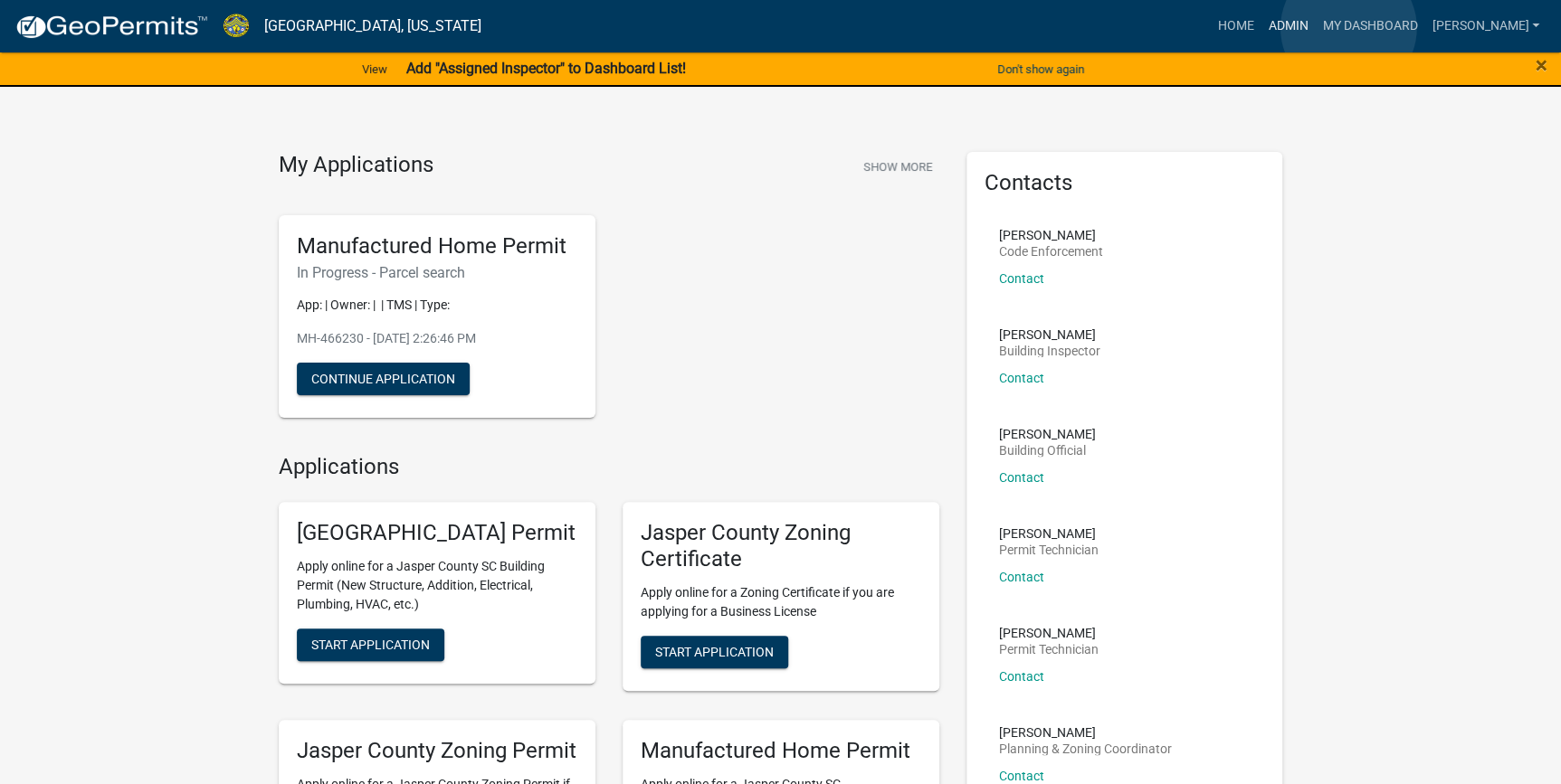
click at [1314, 28] on link "Admin" at bounding box center [1288, 26] width 54 height 35
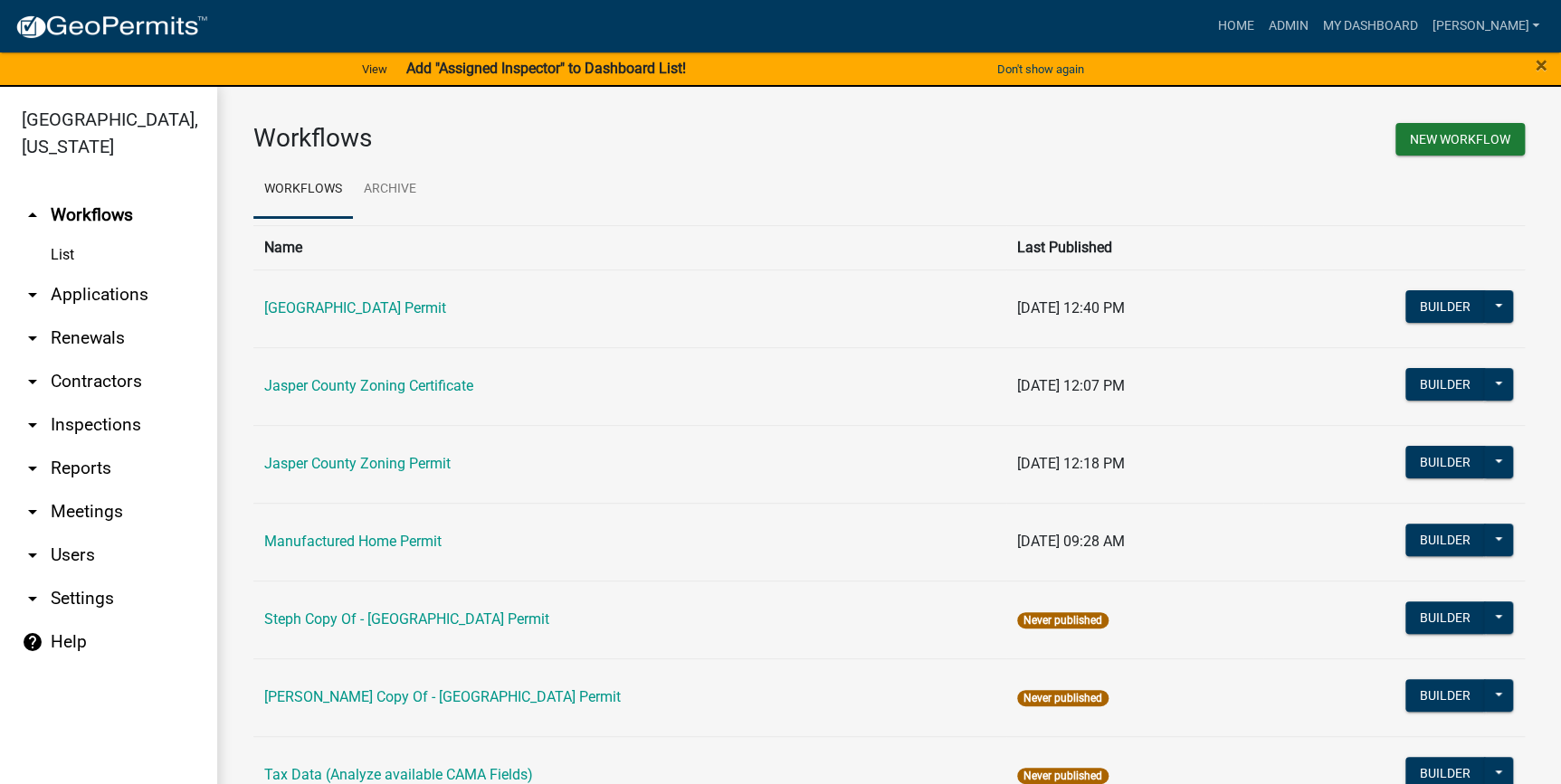
click at [106, 308] on link "arrow_drop_down Applications" at bounding box center [108, 294] width 217 height 43
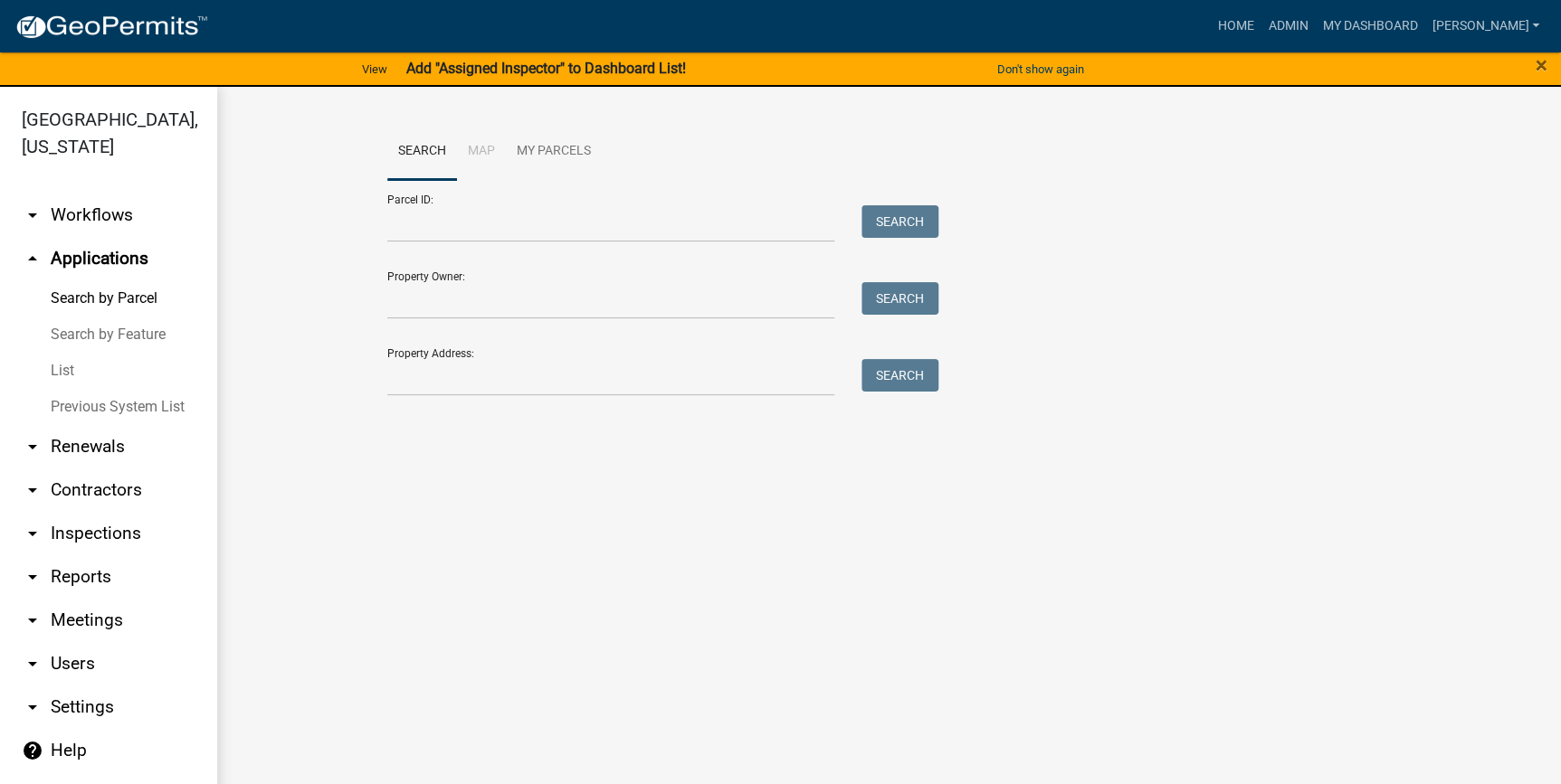
click at [69, 375] on link "List" at bounding box center [108, 370] width 217 height 37
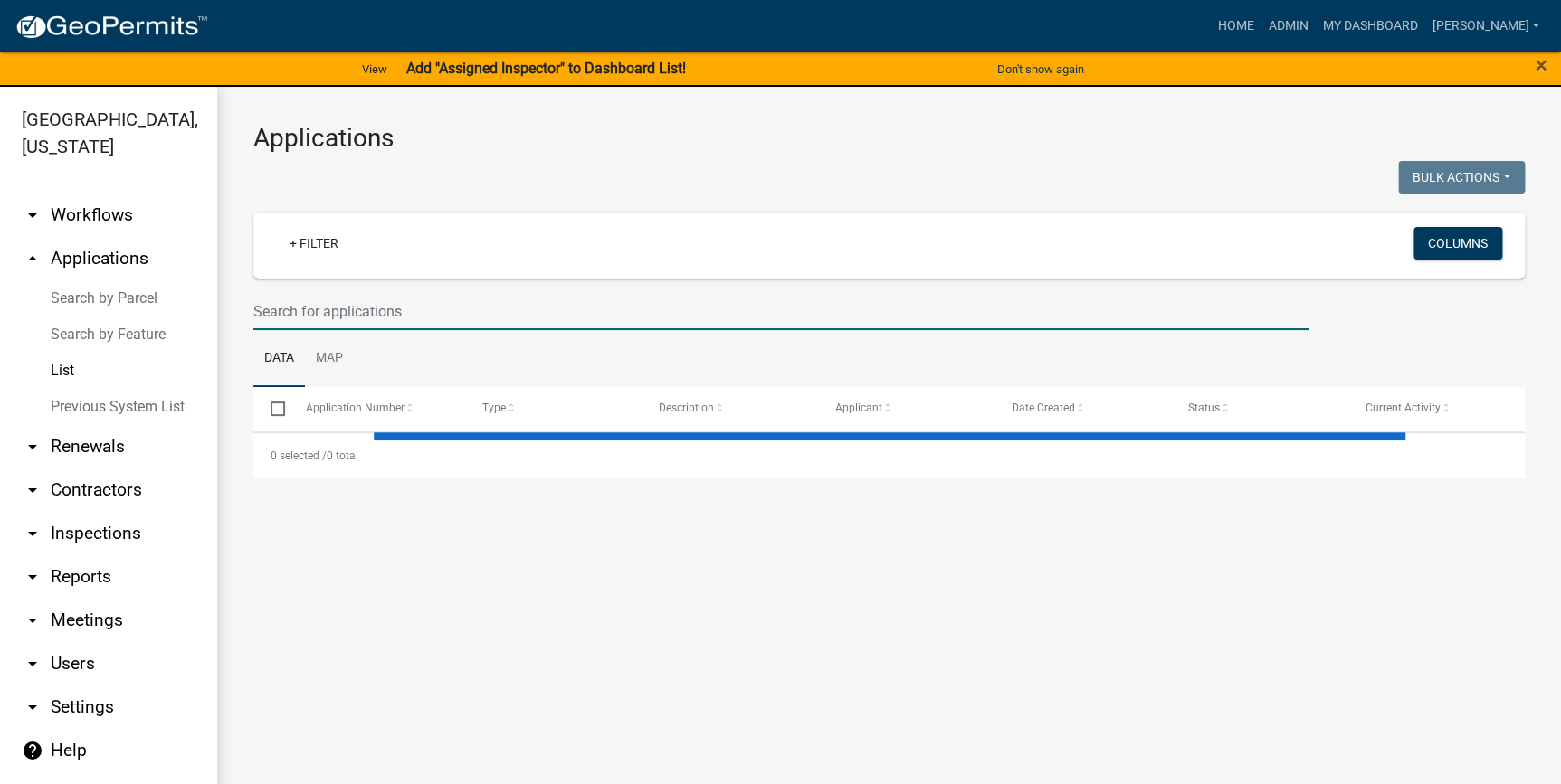
click at [310, 299] on input "text" at bounding box center [780, 312] width 1055 height 38
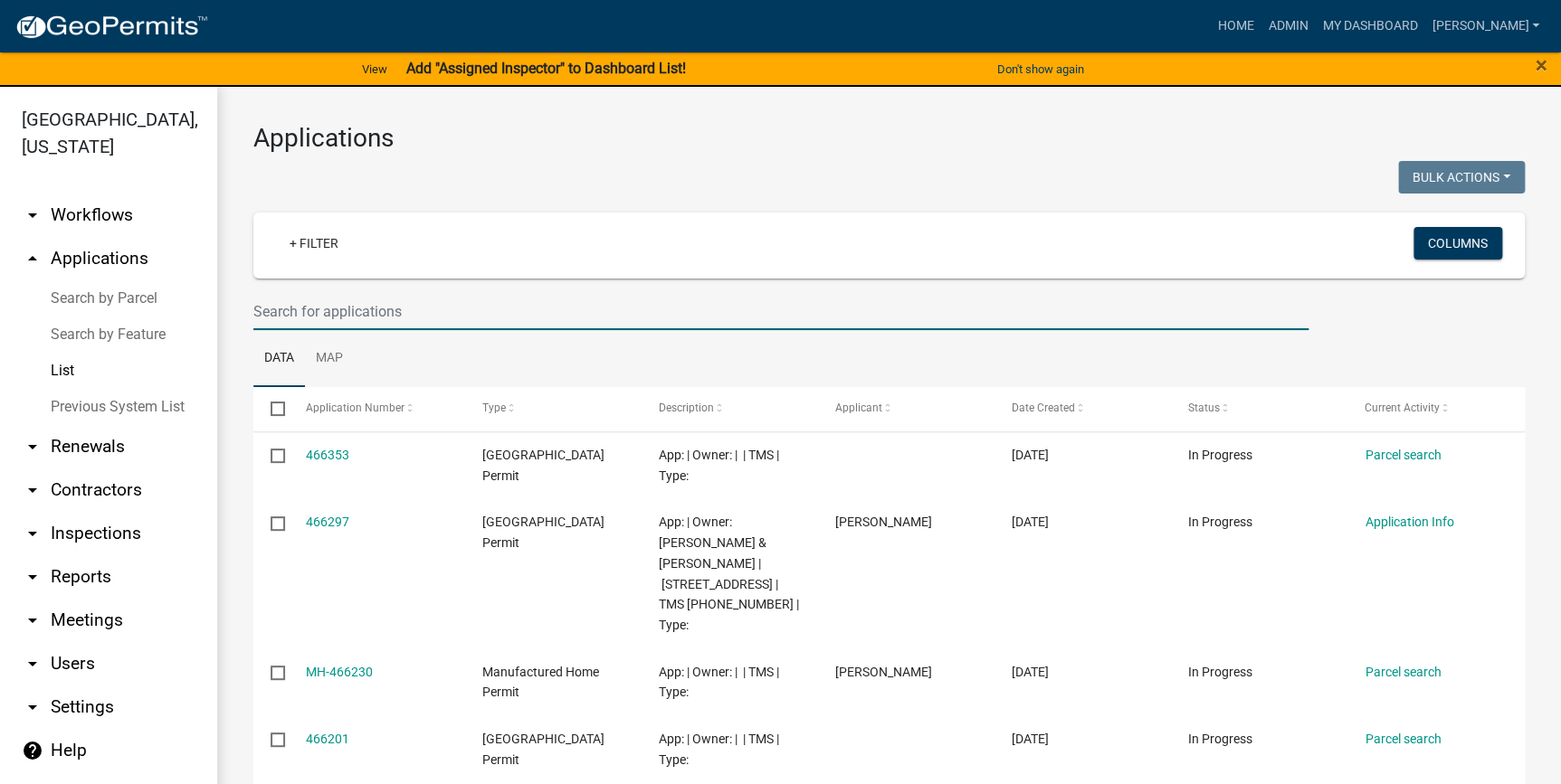
paste input "[PHONE_NUMBER]"
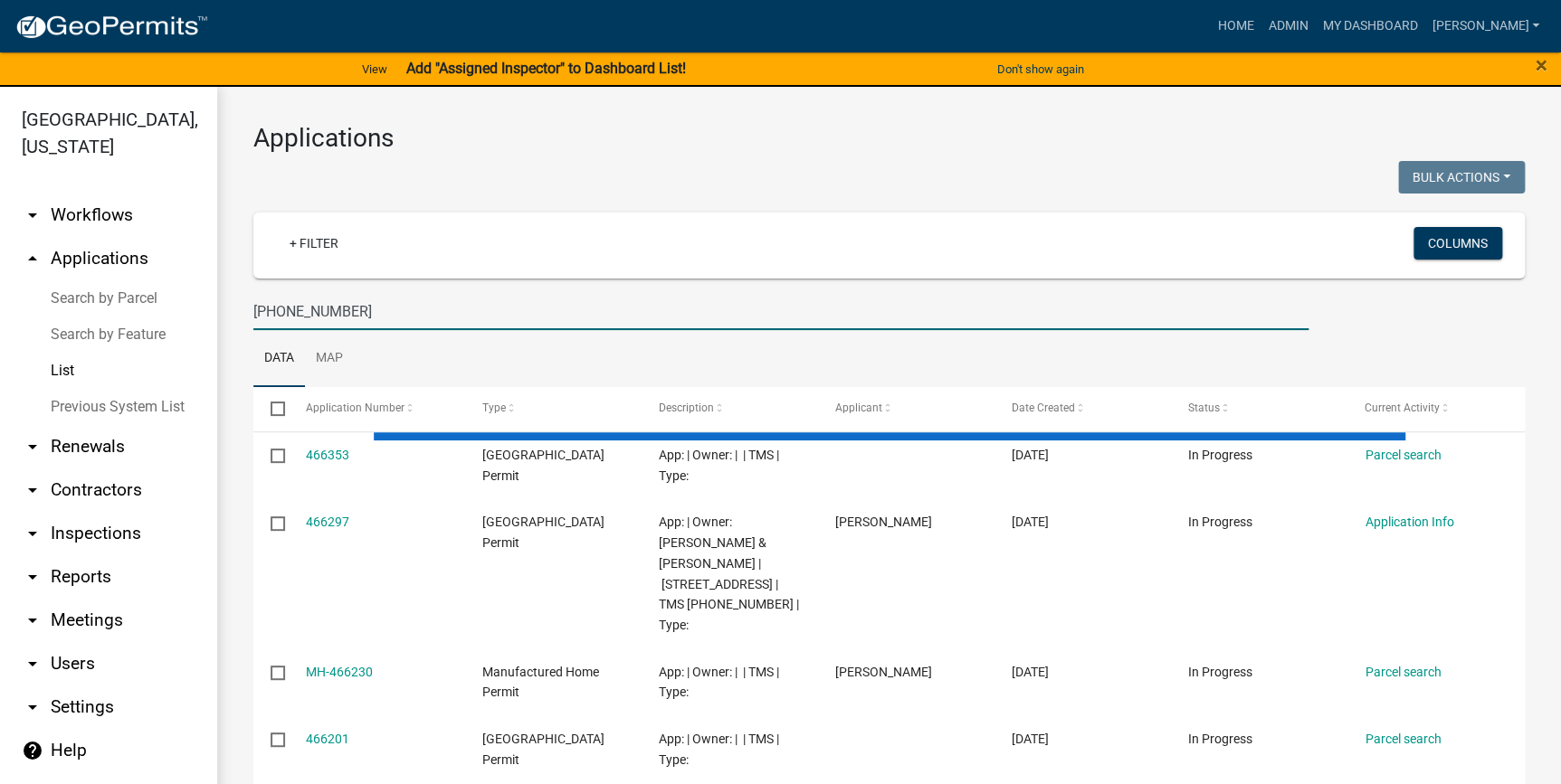
type input "[PHONE_NUMBER]"
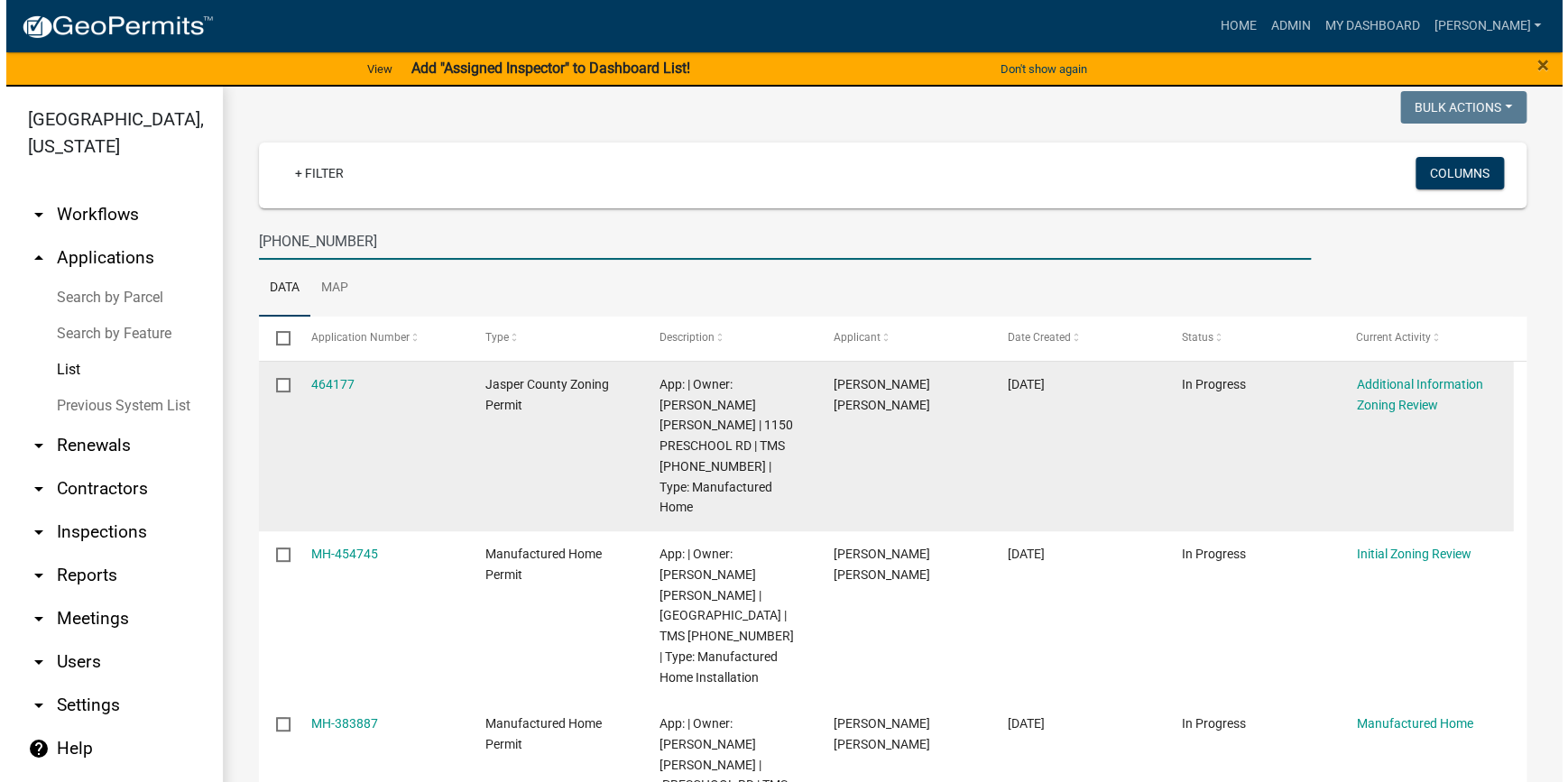
scroll to position [164, 0]
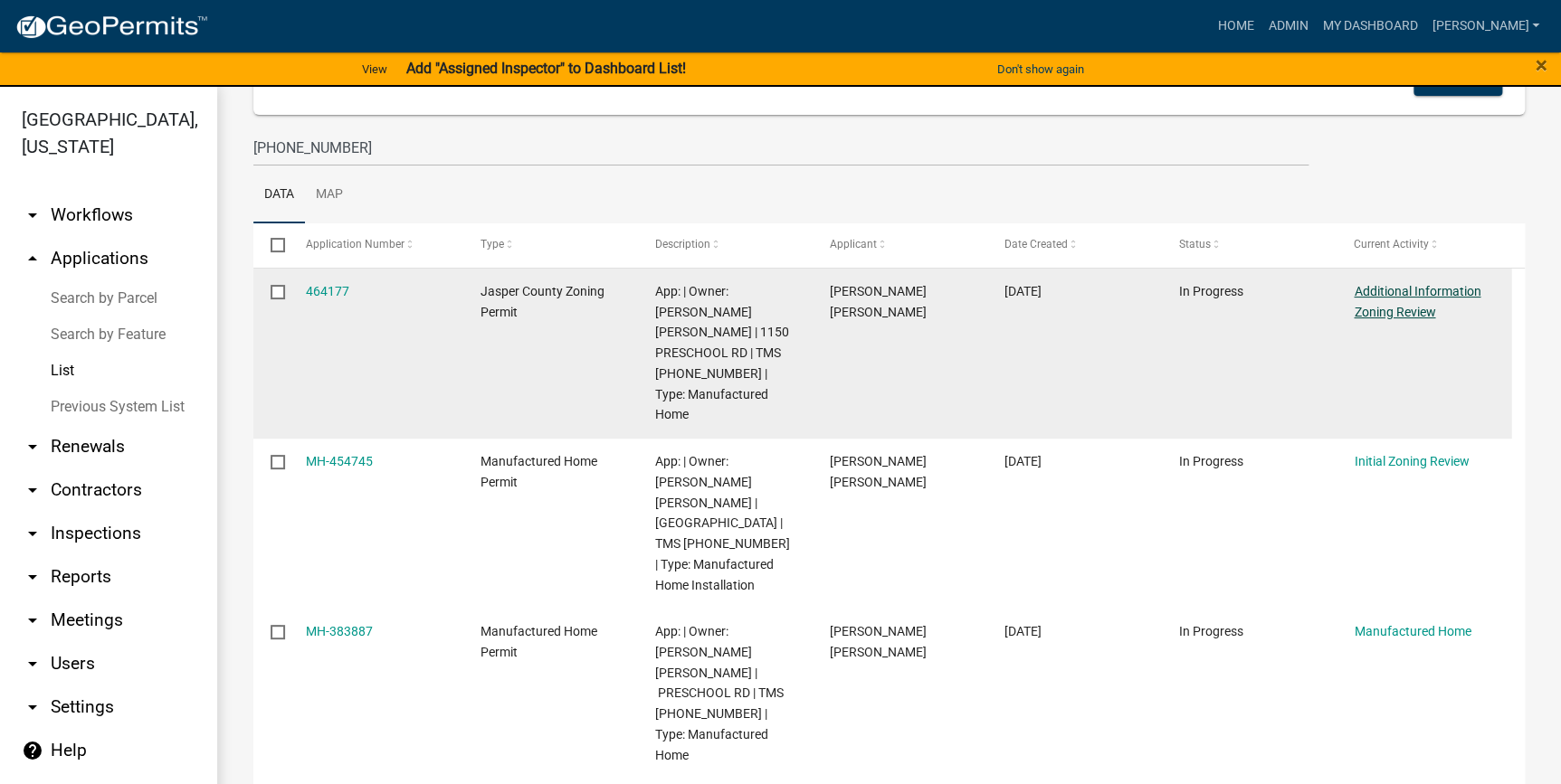
click at [1402, 292] on link "Additional Information Zoning Review" at bounding box center [1417, 302] width 127 height 36
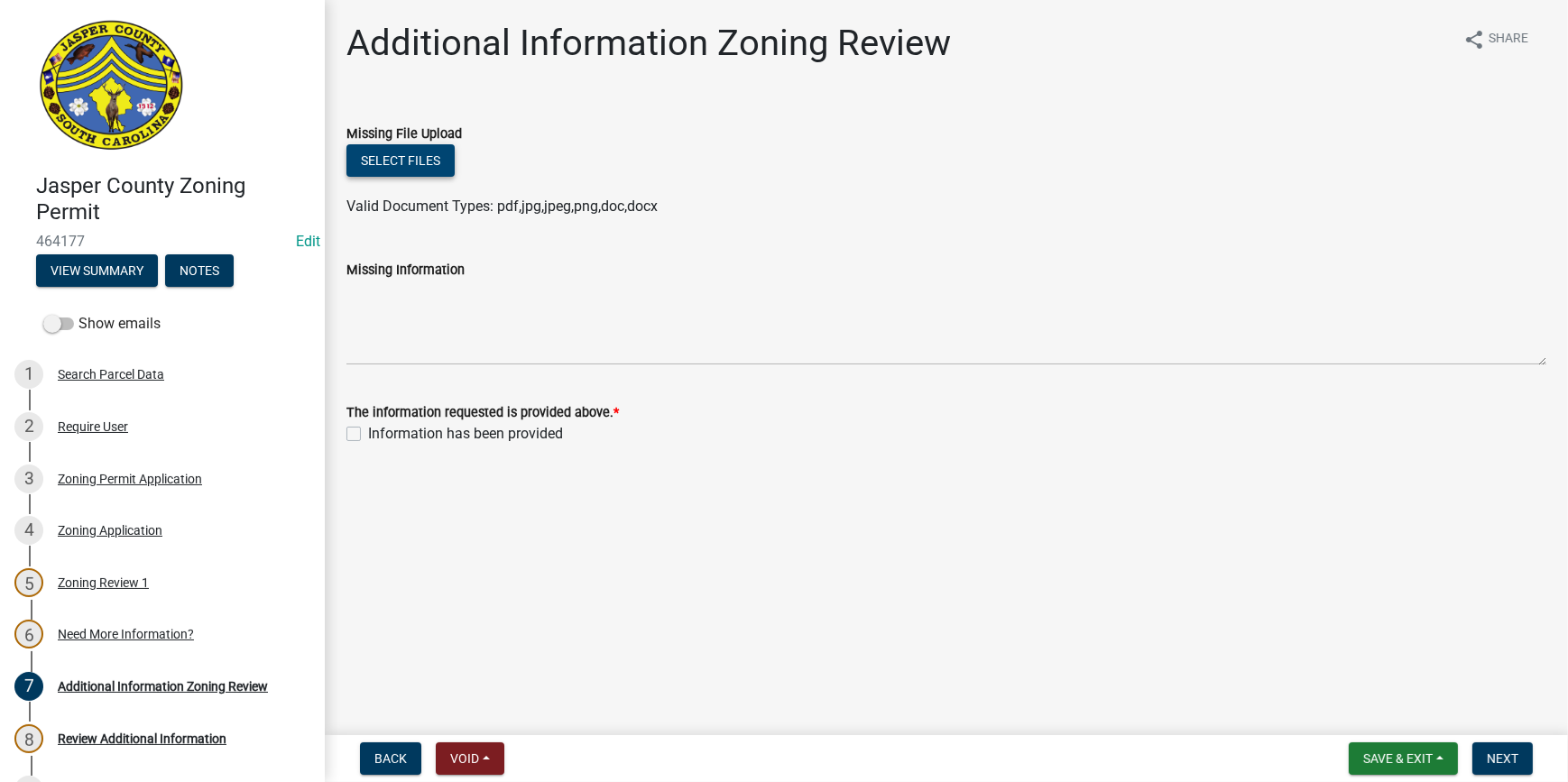
click at [414, 157] on button "Select files" at bounding box center [400, 160] width 109 height 33
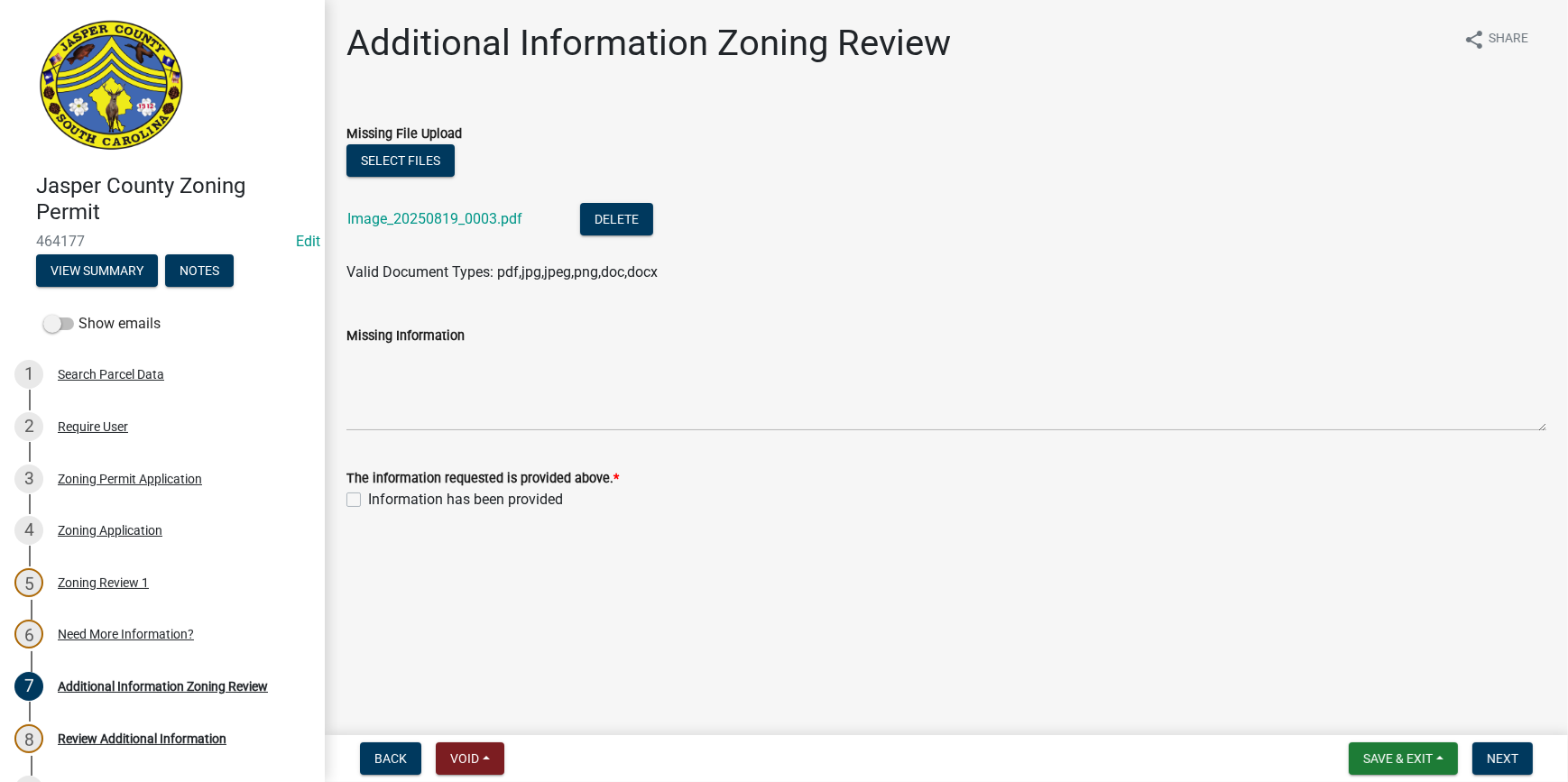
click at [369, 500] on label "Information has been provided" at bounding box center [466, 500] width 195 height 22
click at [369, 500] on input "Information has been provided" at bounding box center [374, 495] width 12 height 12
checkbox input "true"
click at [1509, 760] on span "Next" at bounding box center [1503, 758] width 32 height 14
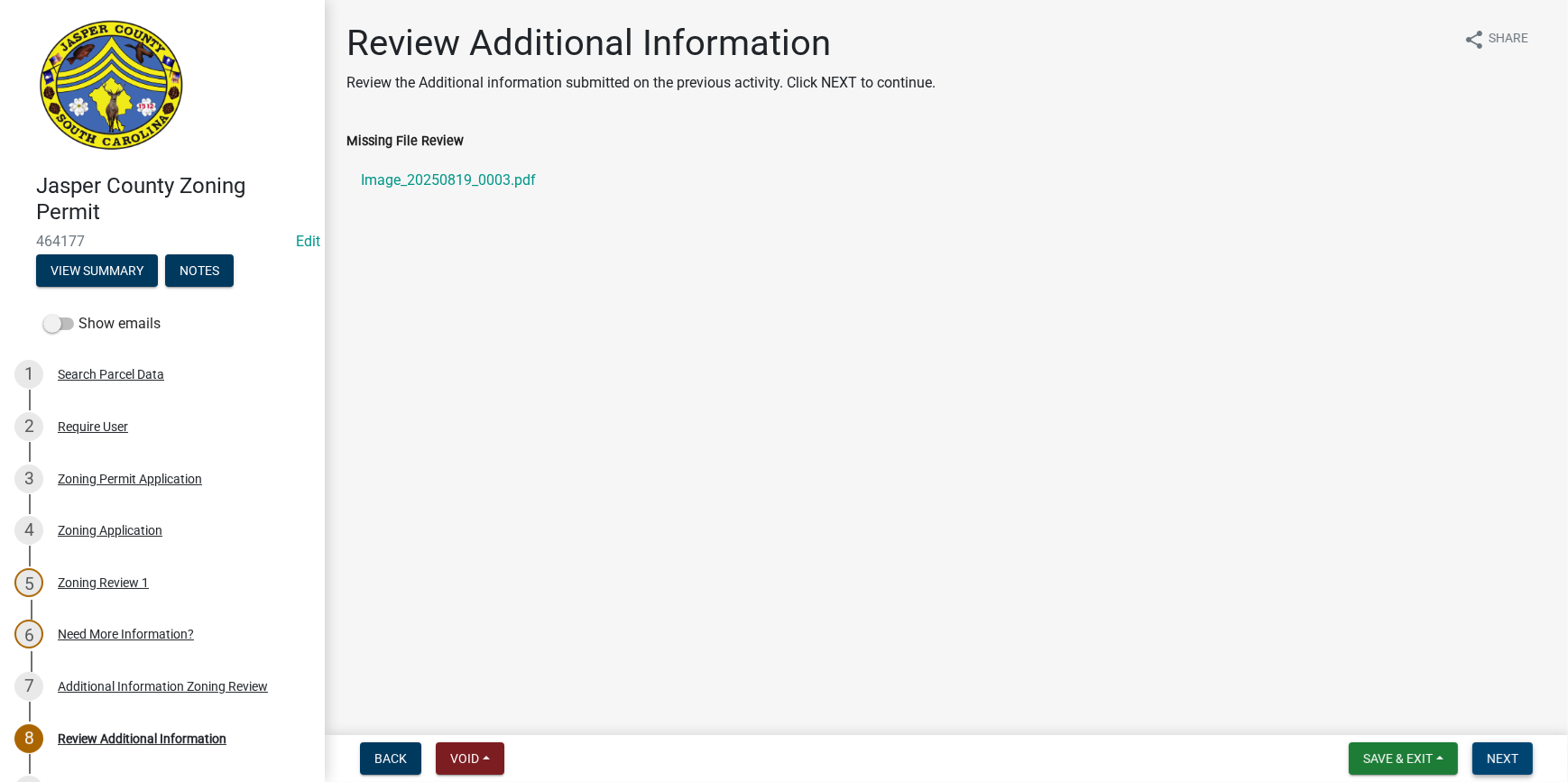
click at [1493, 757] on span "Next" at bounding box center [1503, 758] width 32 height 14
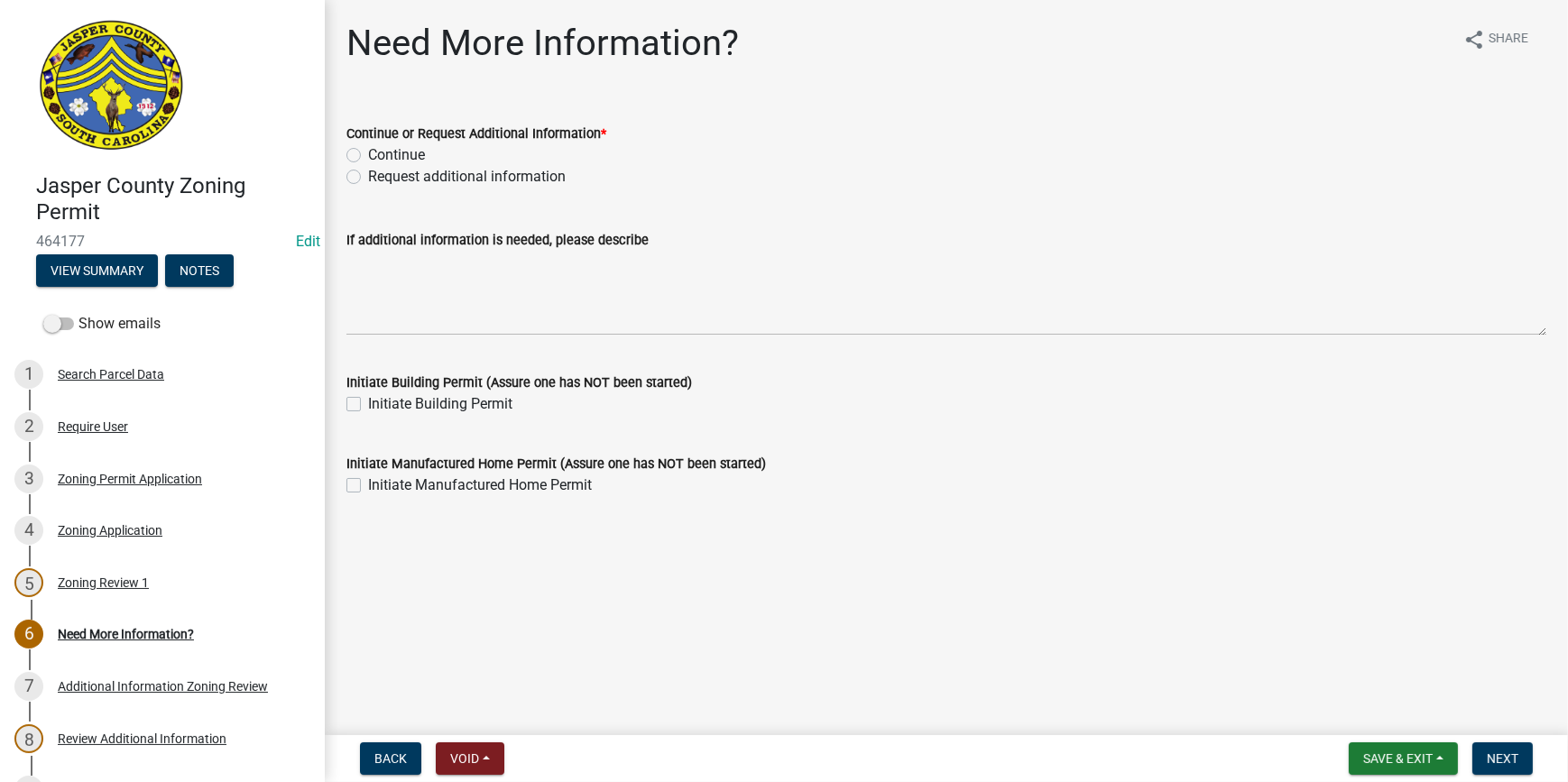
click at [369, 173] on label "Request additional information" at bounding box center [467, 176] width 197 height 22
click at [369, 173] on input "Request additional information" at bounding box center [374, 171] width 12 height 12
radio input "true"
click at [1520, 757] on button "Next" at bounding box center [1503, 759] width 61 height 33
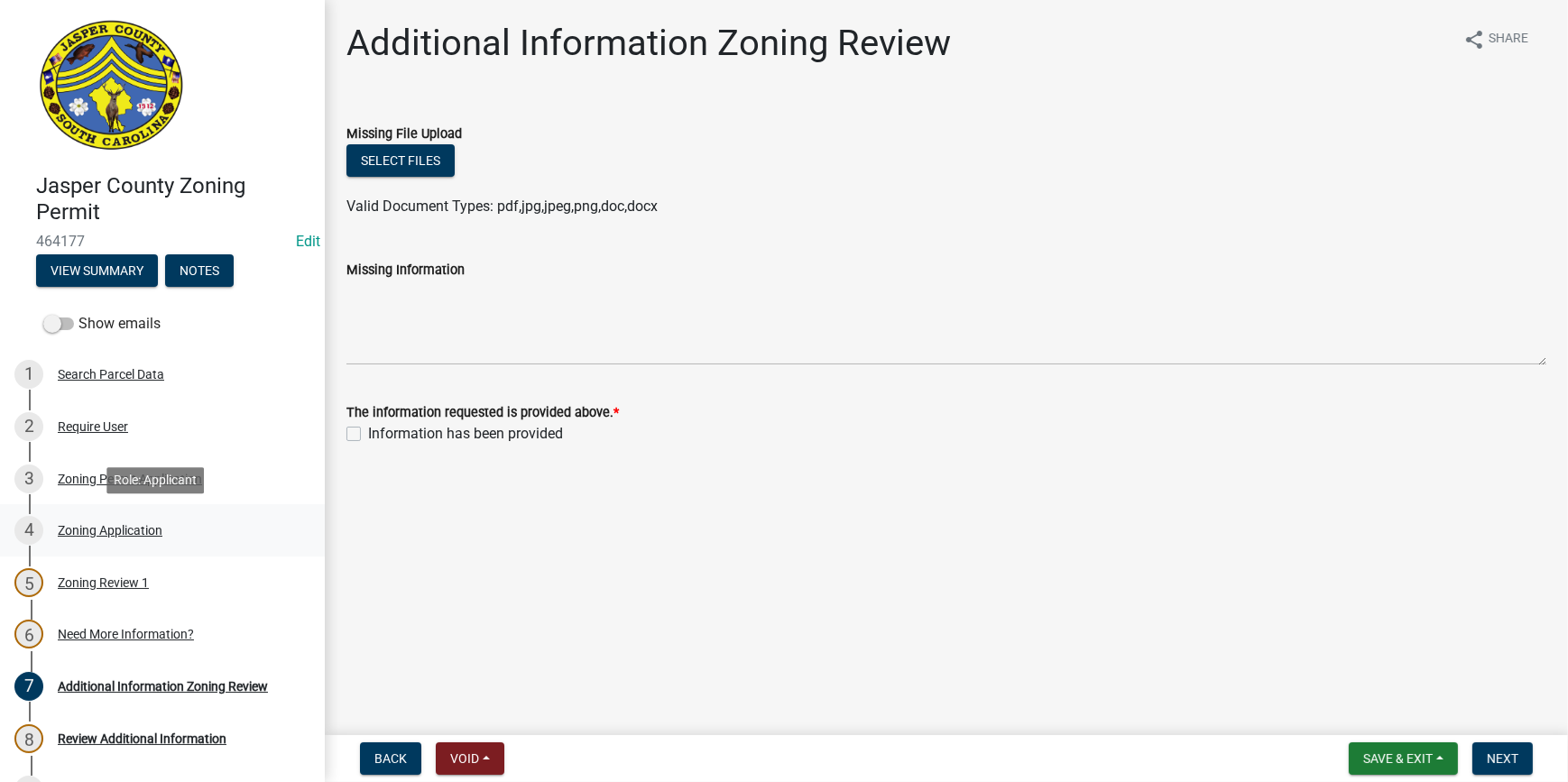
click at [101, 538] on div "4 Zoning Application" at bounding box center [154, 530] width 282 height 29
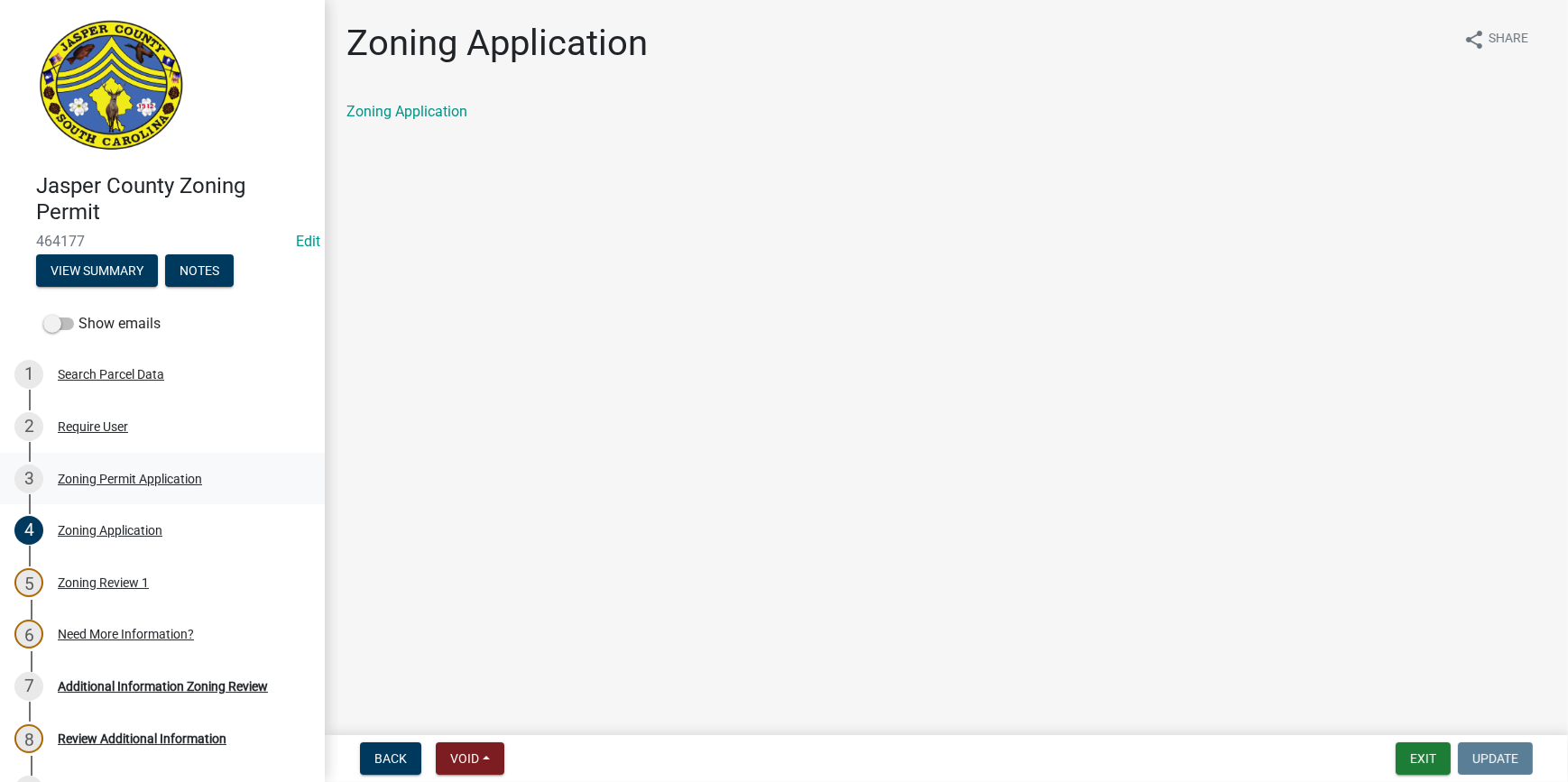
click at [130, 482] on div "Zoning Permit Application" at bounding box center [130, 479] width 144 height 13
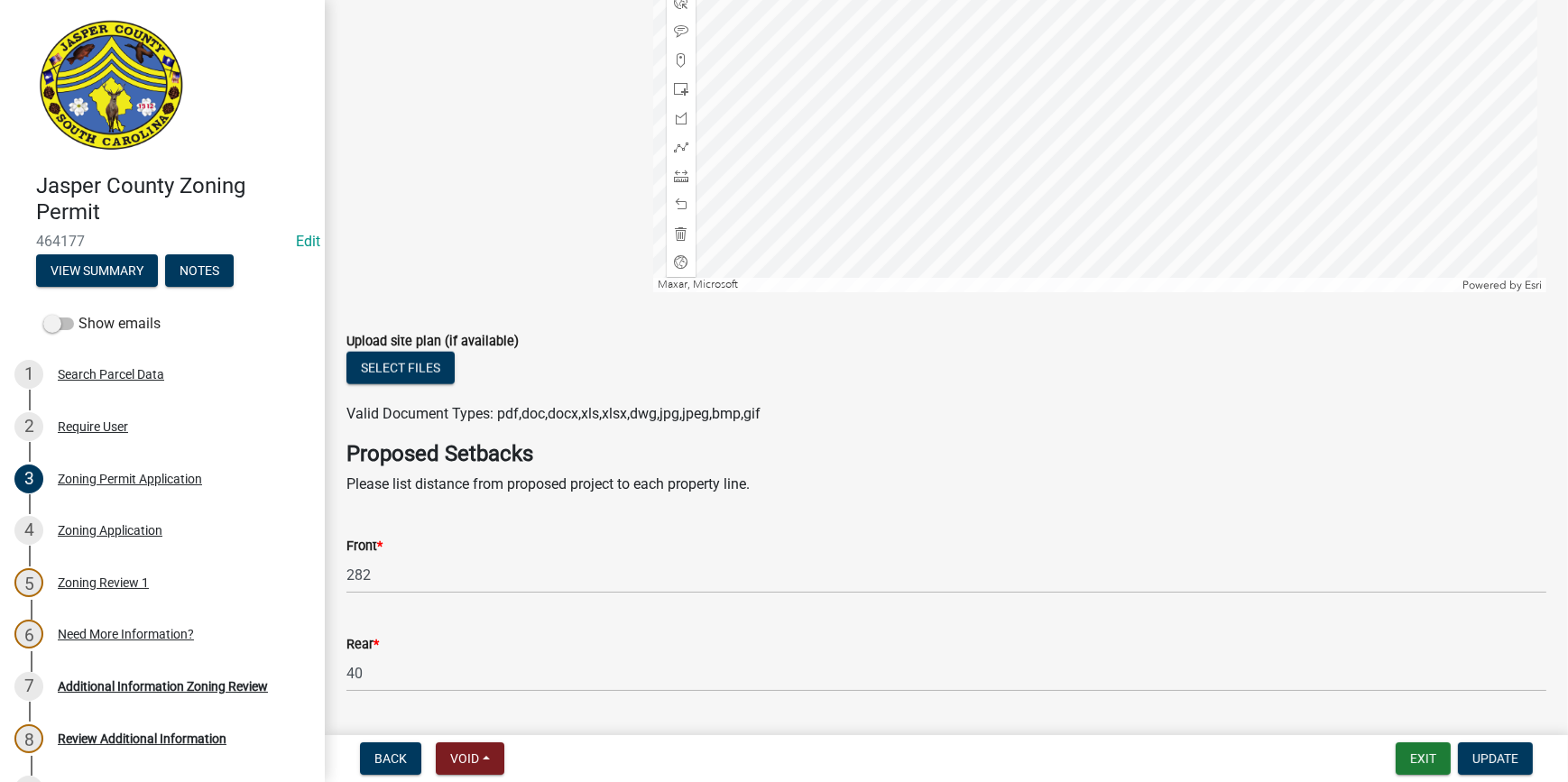
scroll to position [2707, 0]
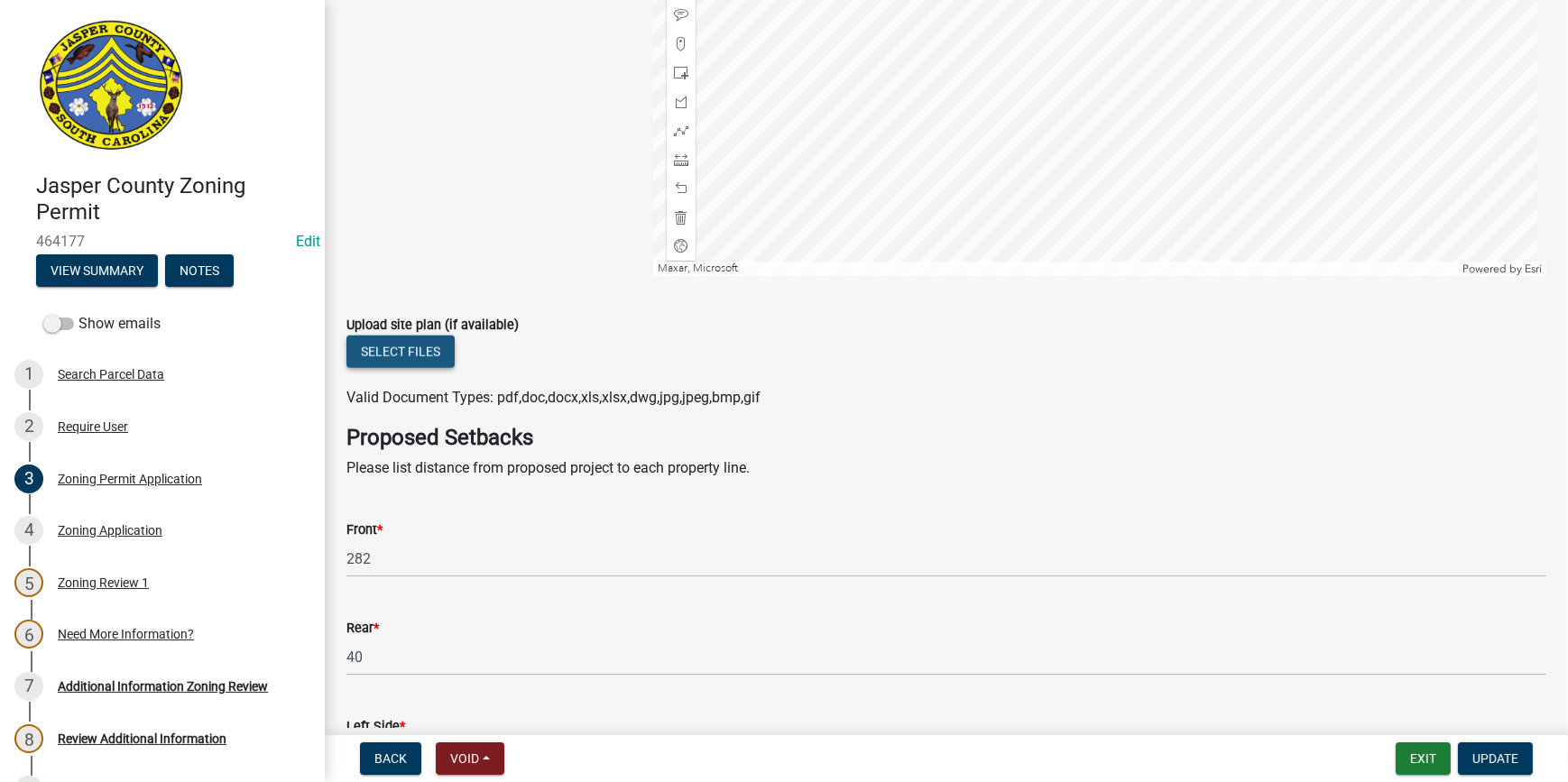
click at [415, 343] on button "Select files" at bounding box center [400, 352] width 109 height 33
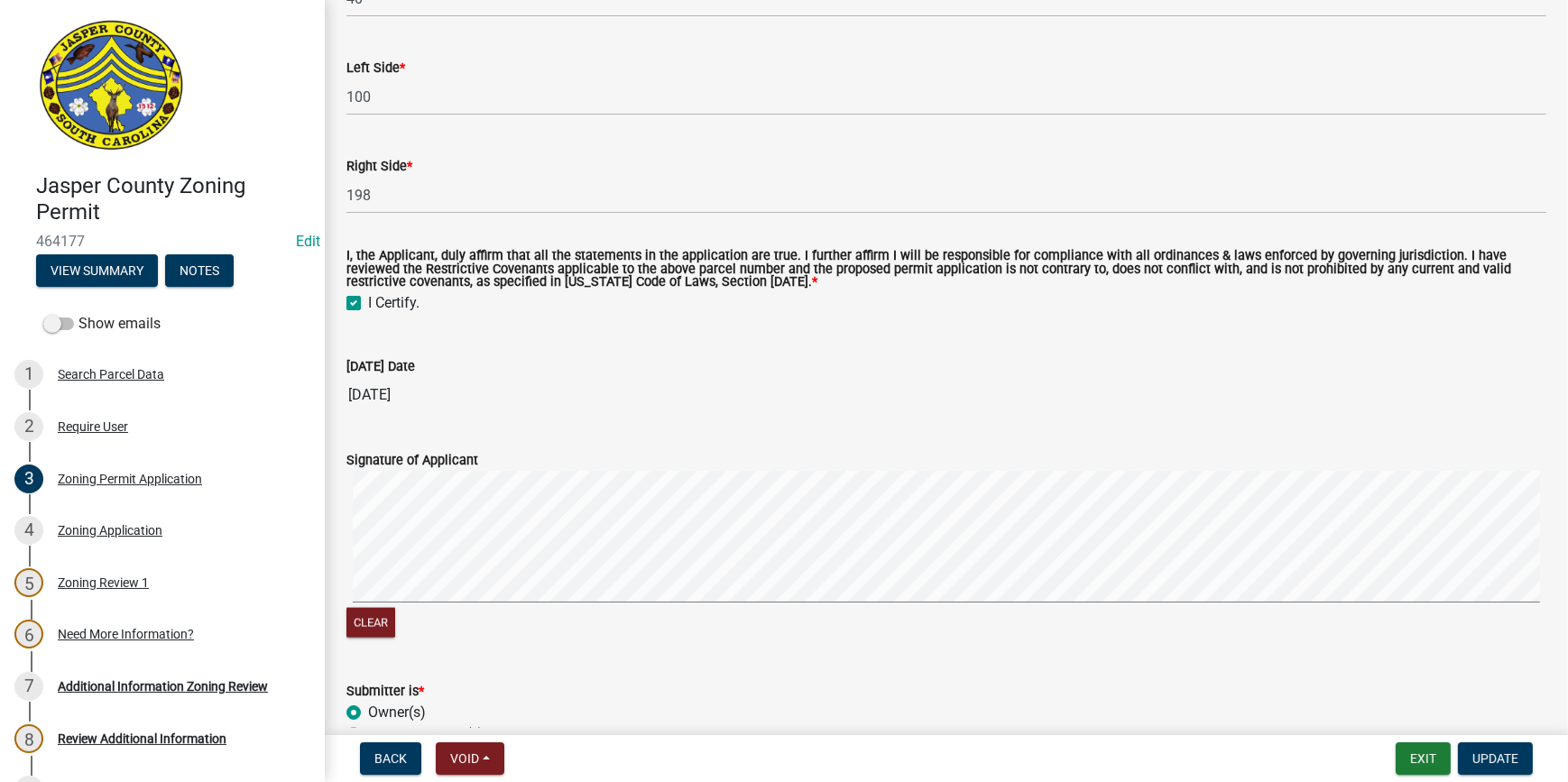
scroll to position [3576, 0]
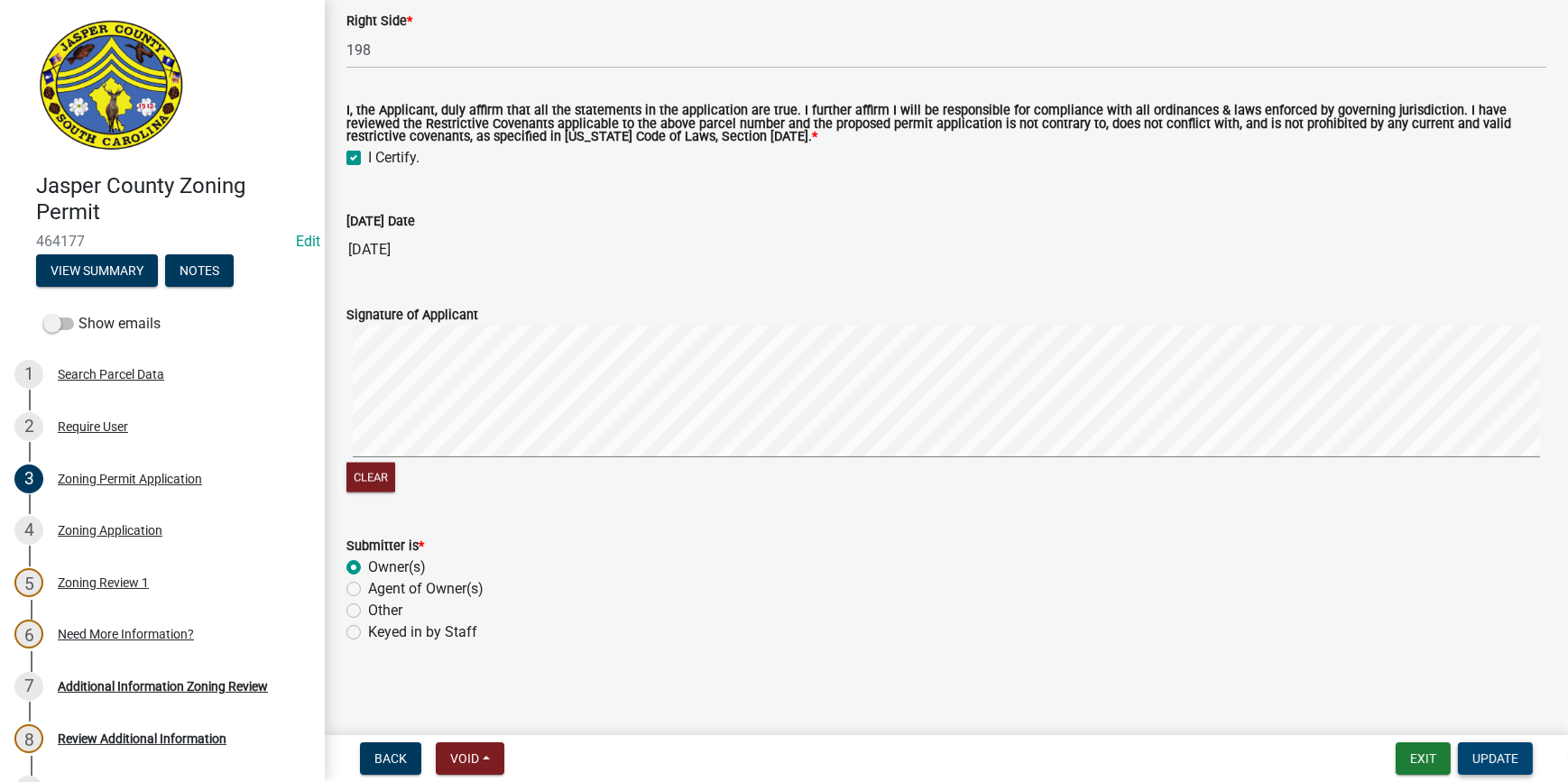
click at [1479, 758] on span "Update" at bounding box center [1495, 758] width 46 height 14
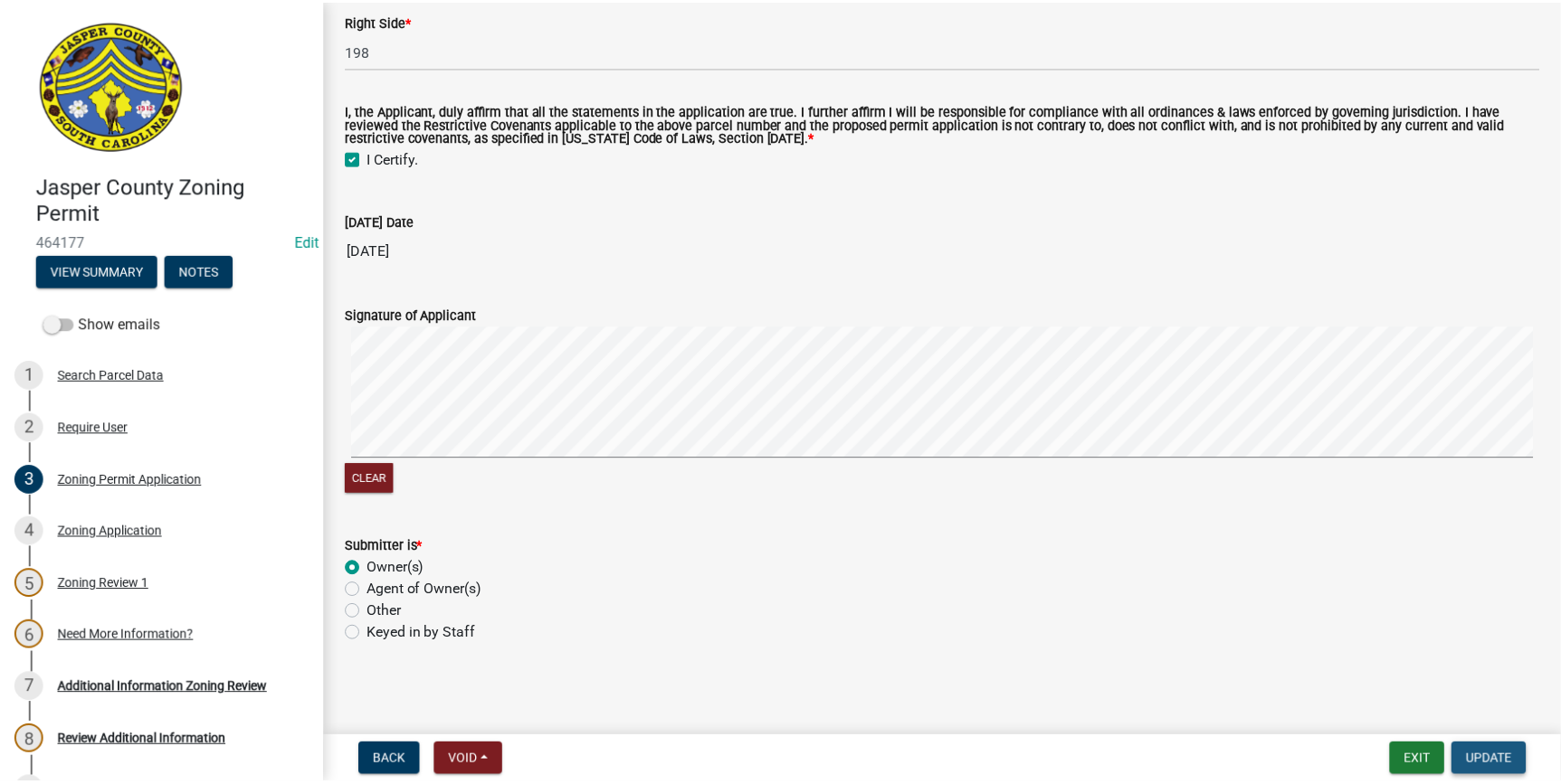
scroll to position [0, 0]
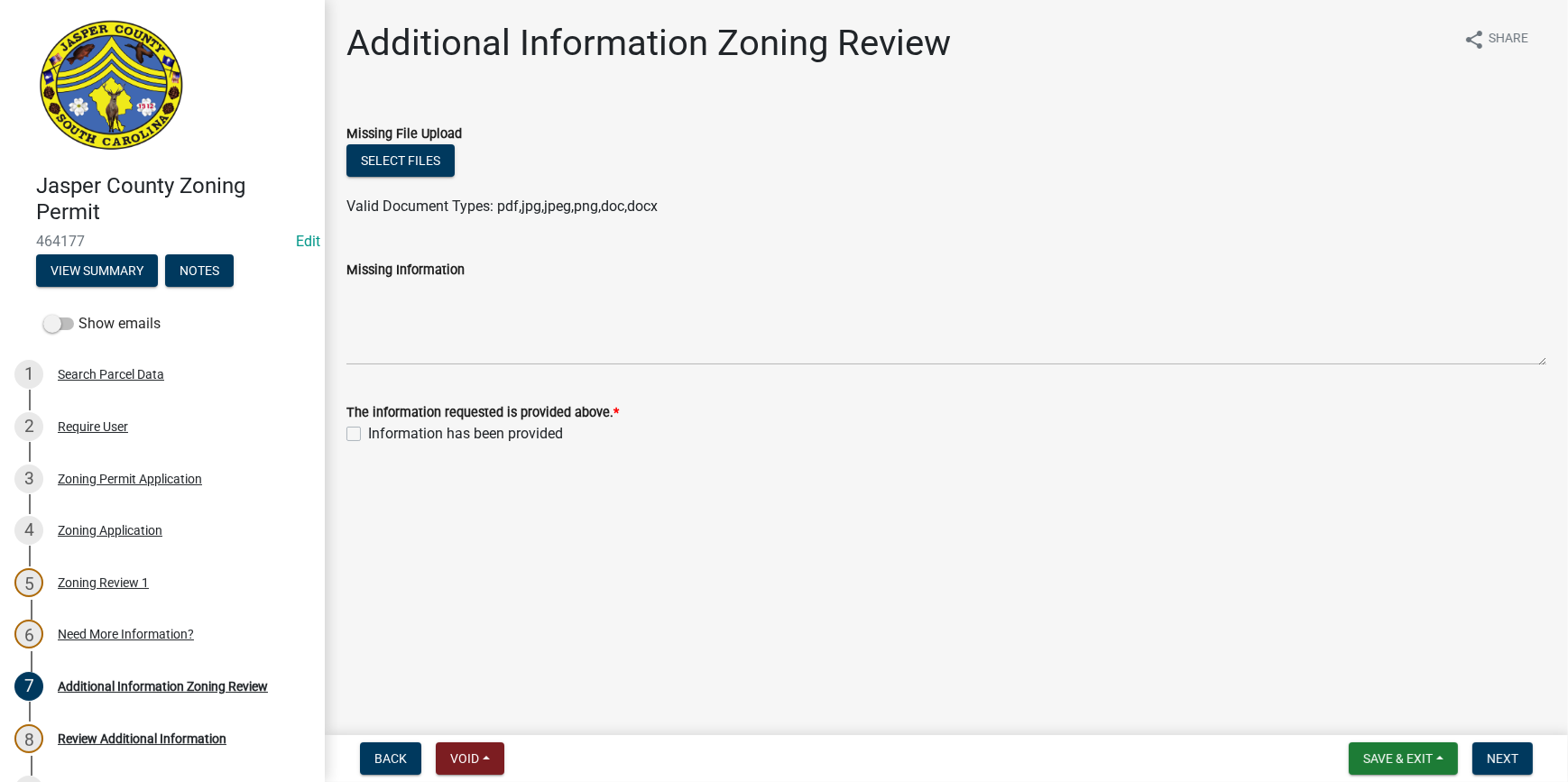
click at [369, 433] on label "Information has been provided" at bounding box center [466, 433] width 195 height 22
click at [369, 433] on input "Information has been provided" at bounding box center [374, 428] width 12 height 12
checkbox input "true"
click at [1508, 755] on span "Next" at bounding box center [1503, 758] width 32 height 14
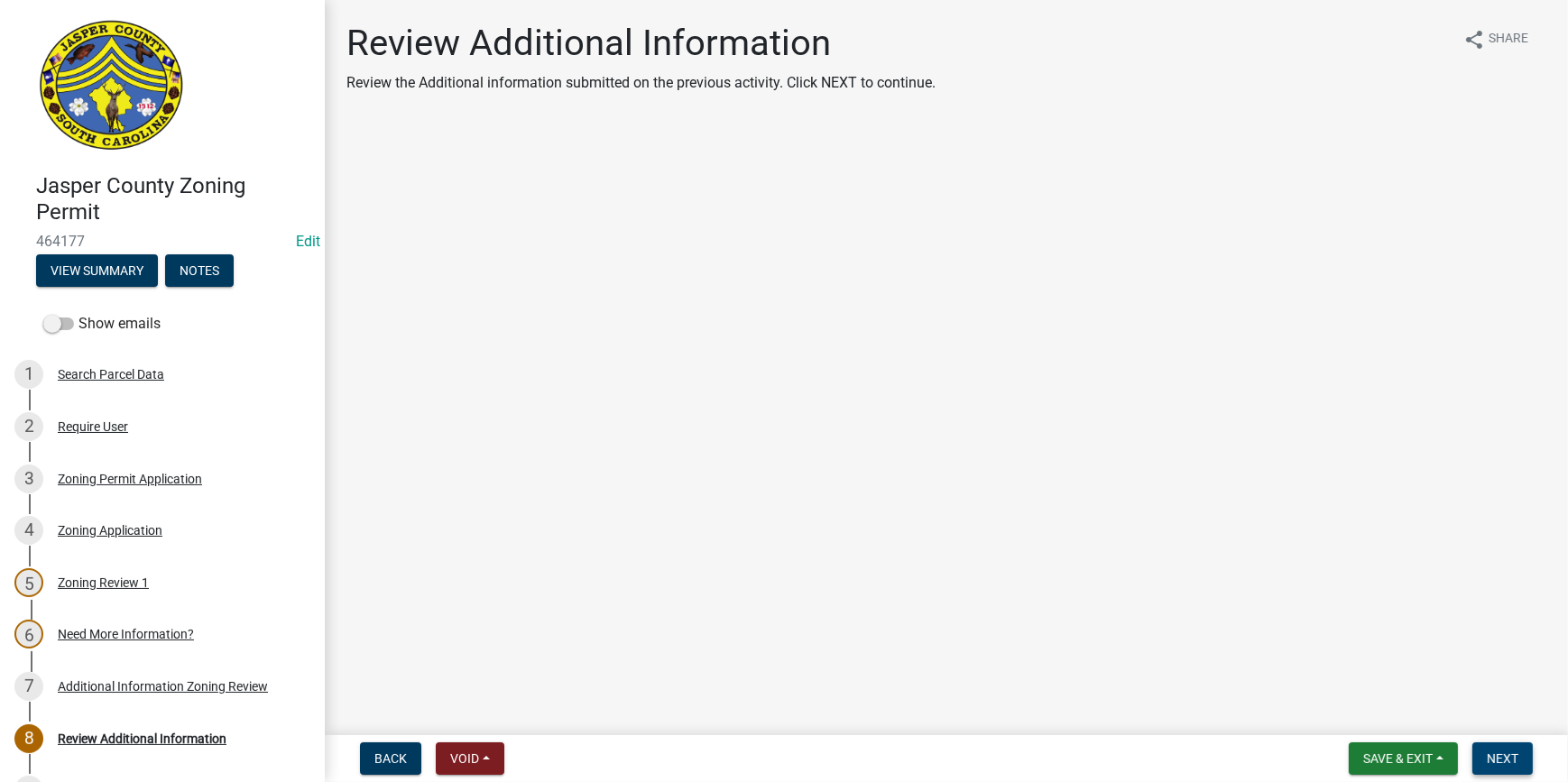
click at [1503, 758] on span "Next" at bounding box center [1503, 758] width 32 height 14
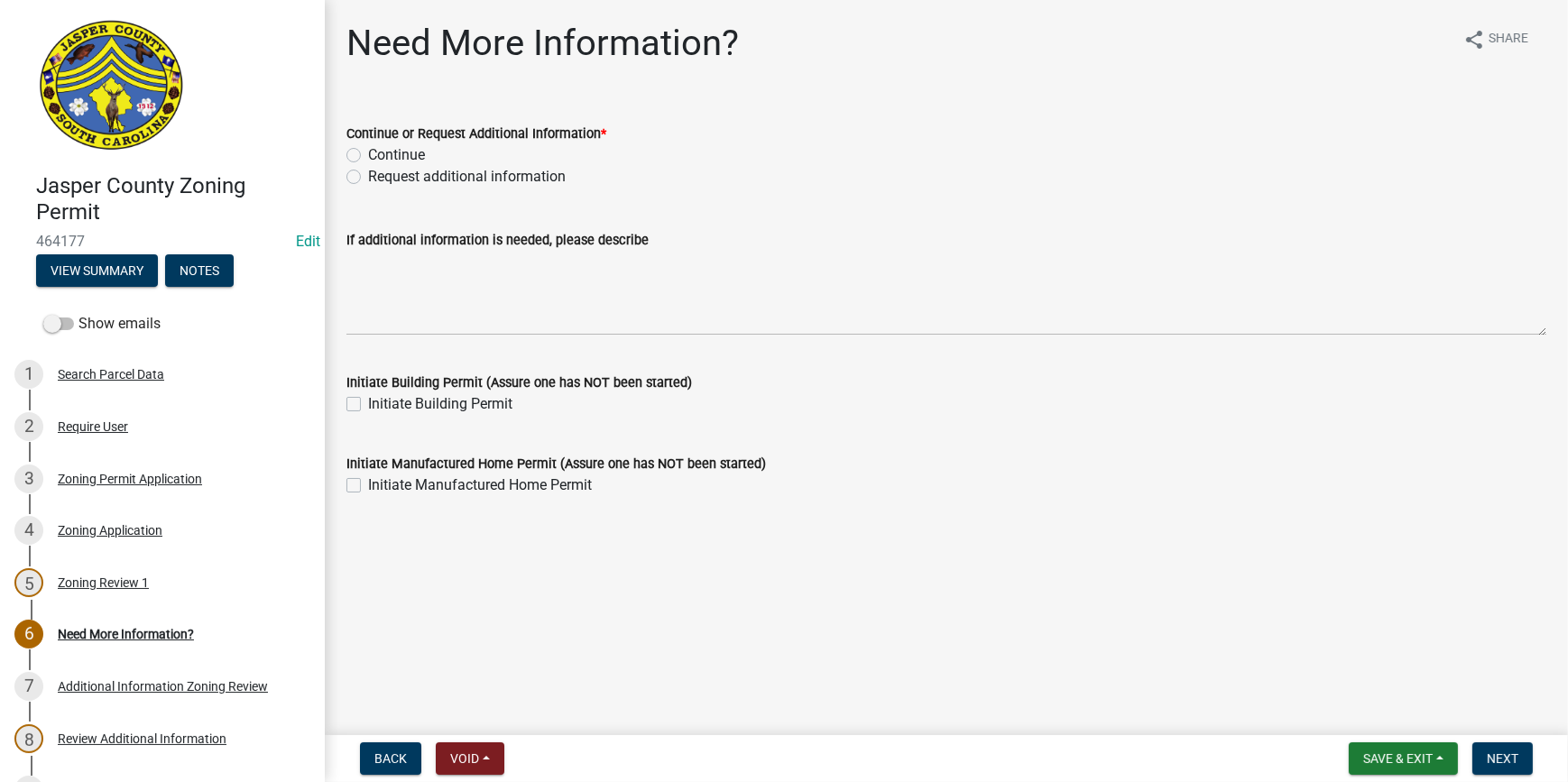
click at [369, 152] on label "Continue" at bounding box center [397, 154] width 57 height 22
click at [369, 152] on input "Continue" at bounding box center [374, 150] width 12 height 12
radio input "true"
click at [1489, 748] on button "Next" at bounding box center [1503, 759] width 61 height 33
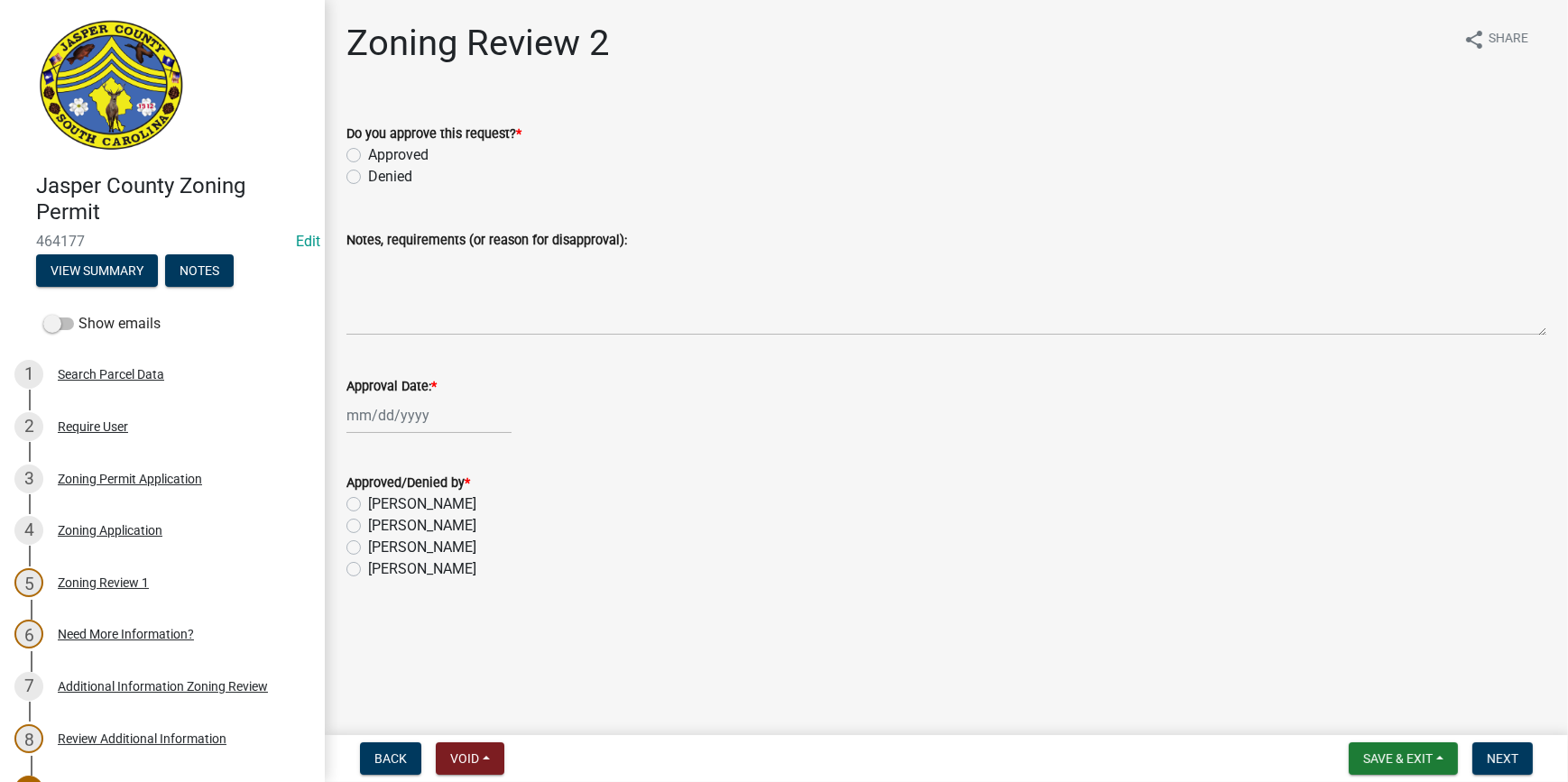
click at [344, 154] on div "Do you approve this request? * Approved Denied" at bounding box center [947, 144] width 1227 height 87
click at [369, 154] on label "Approved" at bounding box center [399, 154] width 61 height 22
click at [369, 154] on input "Approved" at bounding box center [374, 150] width 12 height 12
radio input "true"
select select "8"
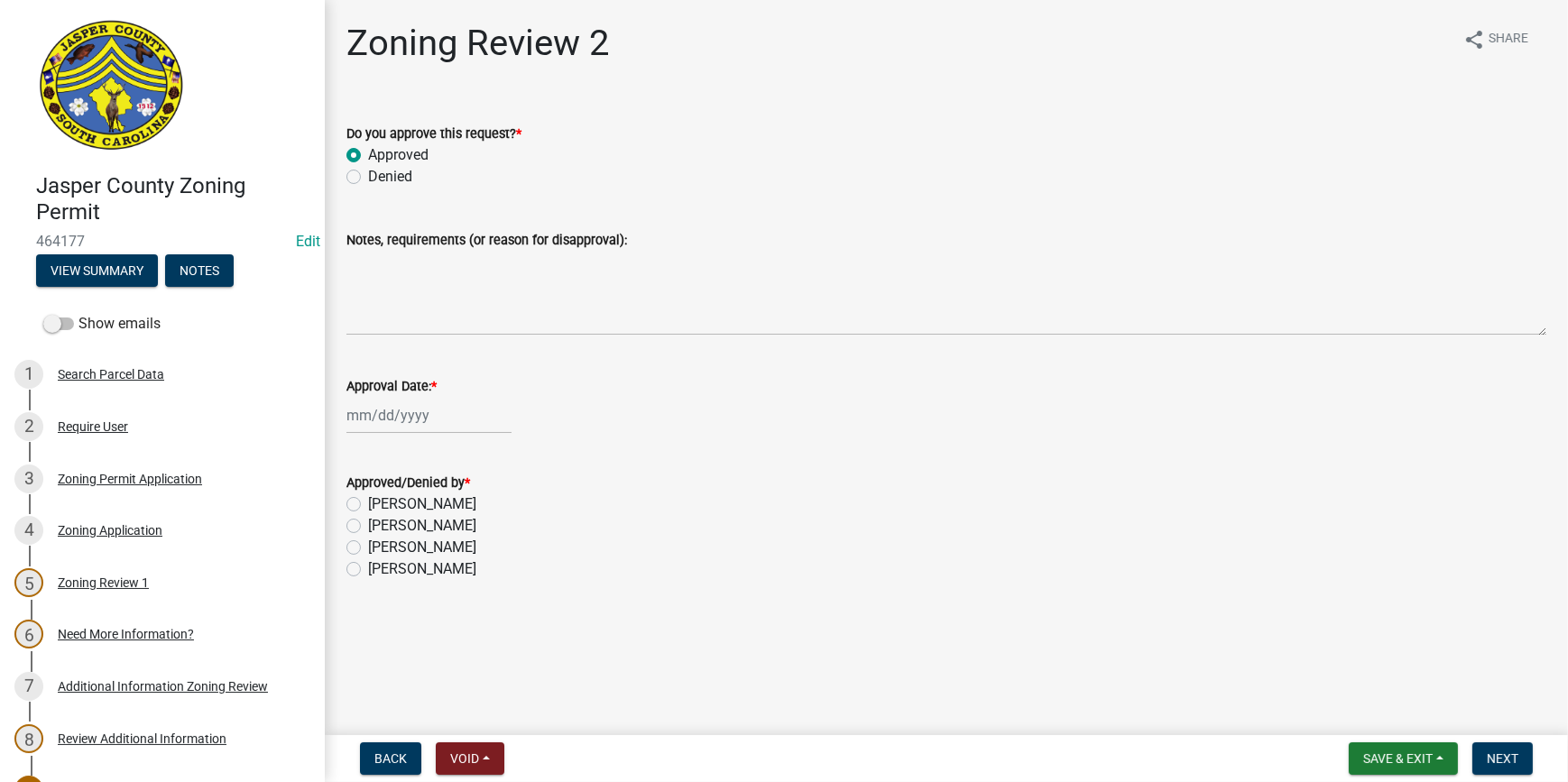
select select "2025"
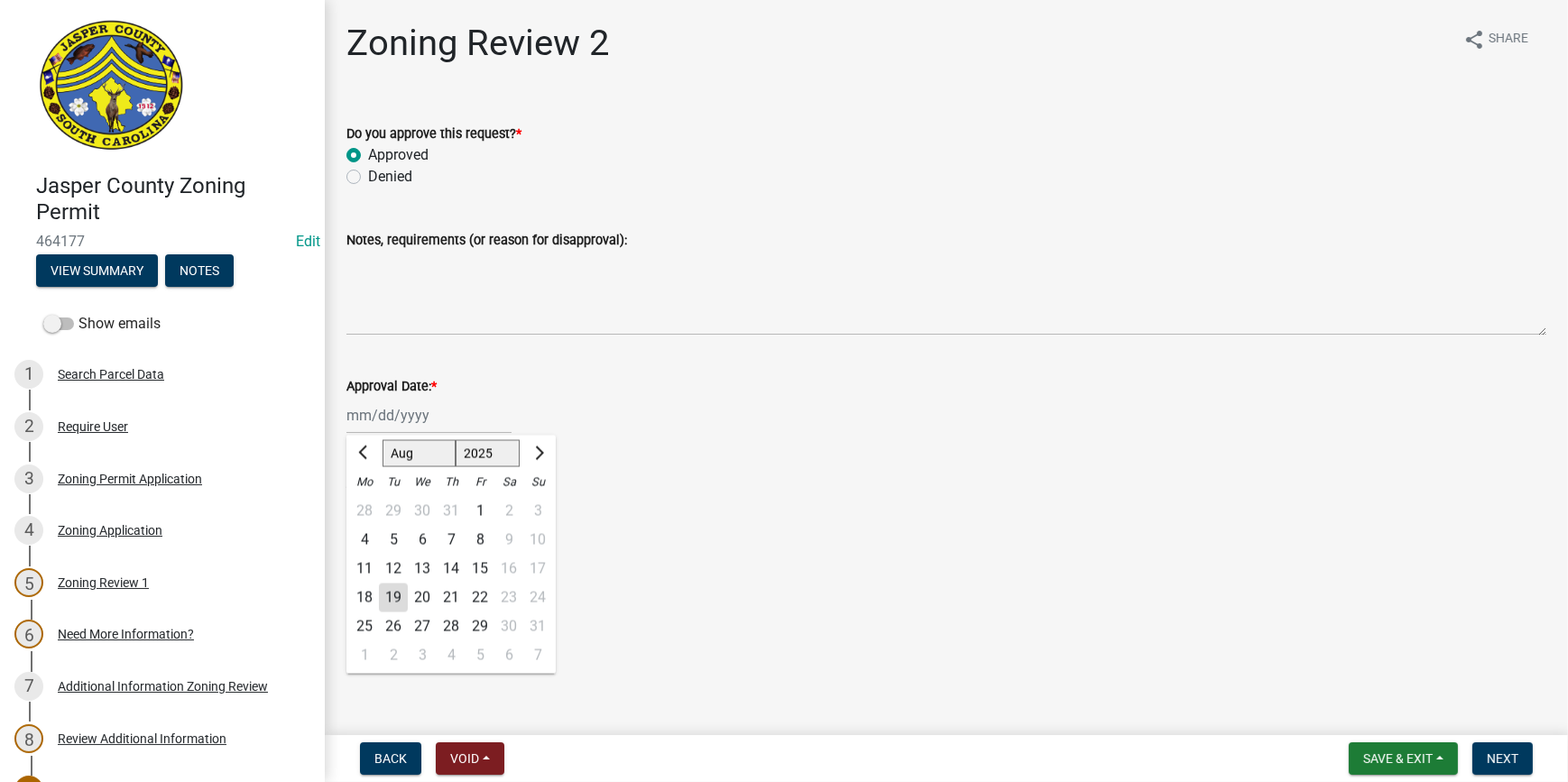
click at [370, 418] on div "Jan Feb Mar Apr May Jun Jul Aug Sep Oct Nov Dec 1525 1526 1527 1528 1529 1530 1…" at bounding box center [428, 415] width 166 height 37
click at [393, 598] on div "19" at bounding box center [393, 598] width 29 height 29
type input "[DATE]"
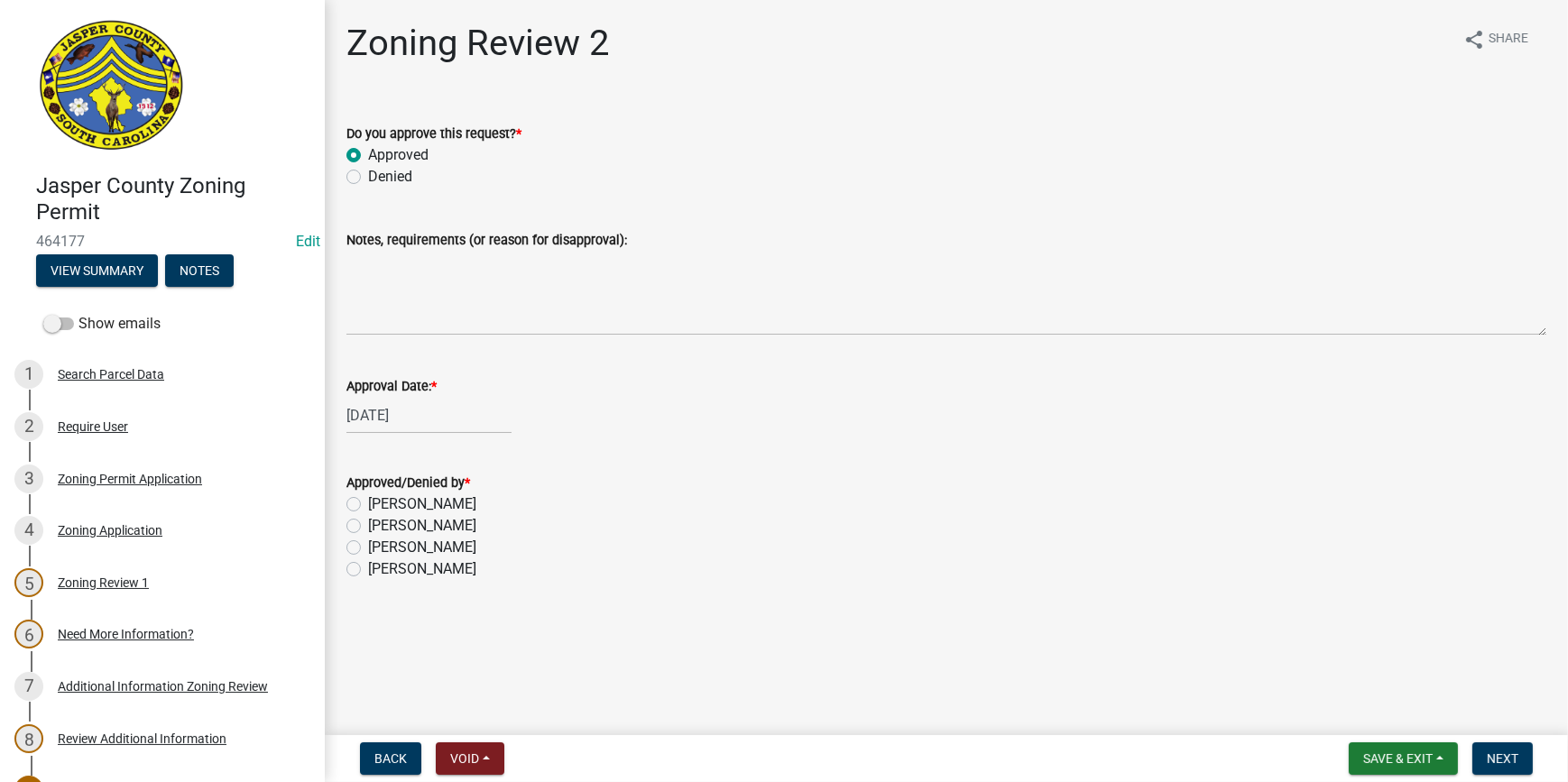
click at [369, 571] on label "[PERSON_NAME]" at bounding box center [423, 569] width 109 height 22
click at [369, 571] on input "[PERSON_NAME]" at bounding box center [374, 564] width 12 height 12
radio input "true"
click at [1505, 754] on span "Next" at bounding box center [1503, 758] width 32 height 14
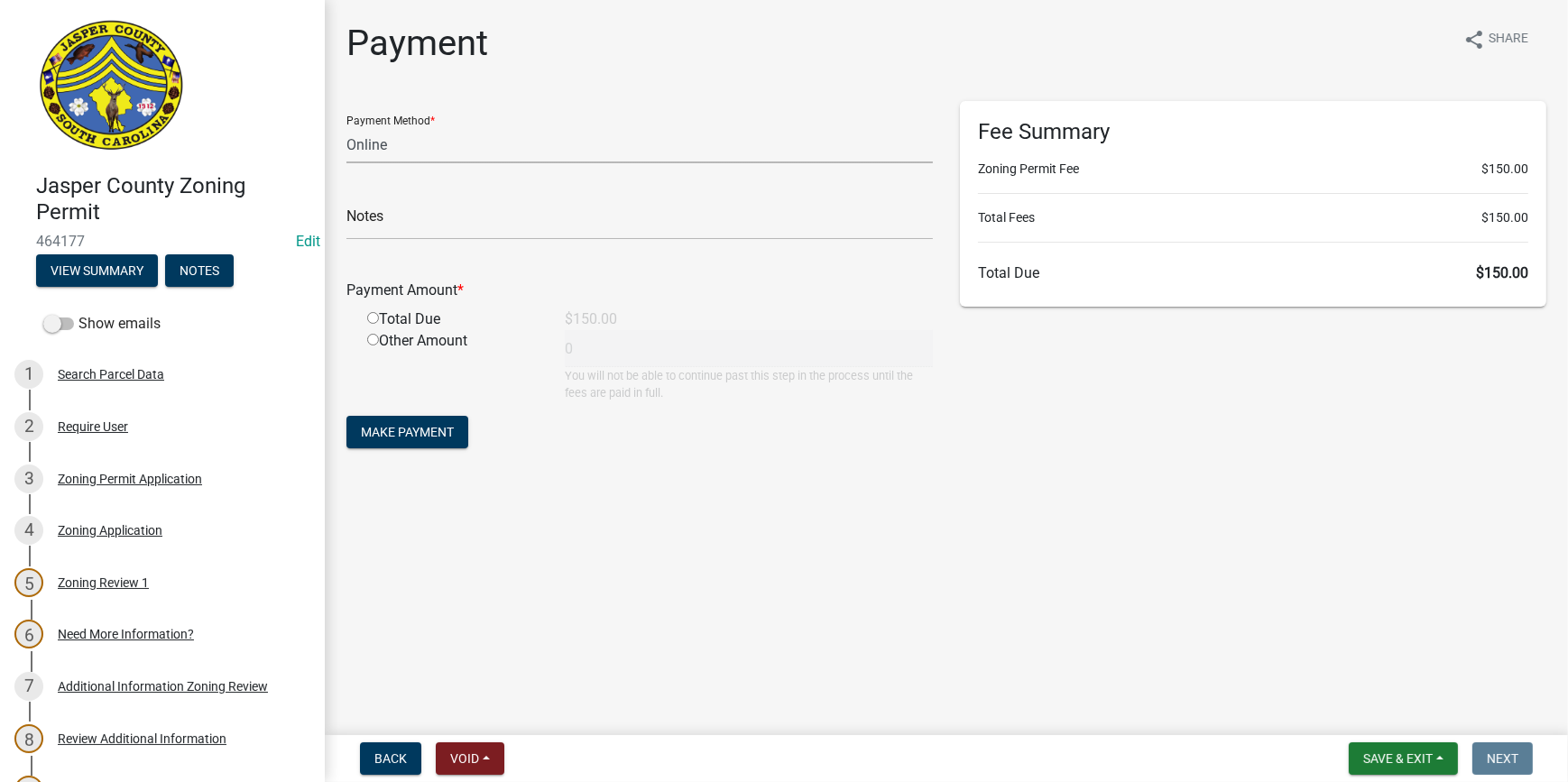
click at [385, 151] on select "Credit Card POS Check Cash Online" at bounding box center [639, 145] width 587 height 37
select select "2: 1"
click at [346, 126] on select "Credit Card POS Check Cash Online" at bounding box center [639, 145] width 587 height 37
click at [373, 320] on input "radio" at bounding box center [373, 318] width 12 height 12
radio input "true"
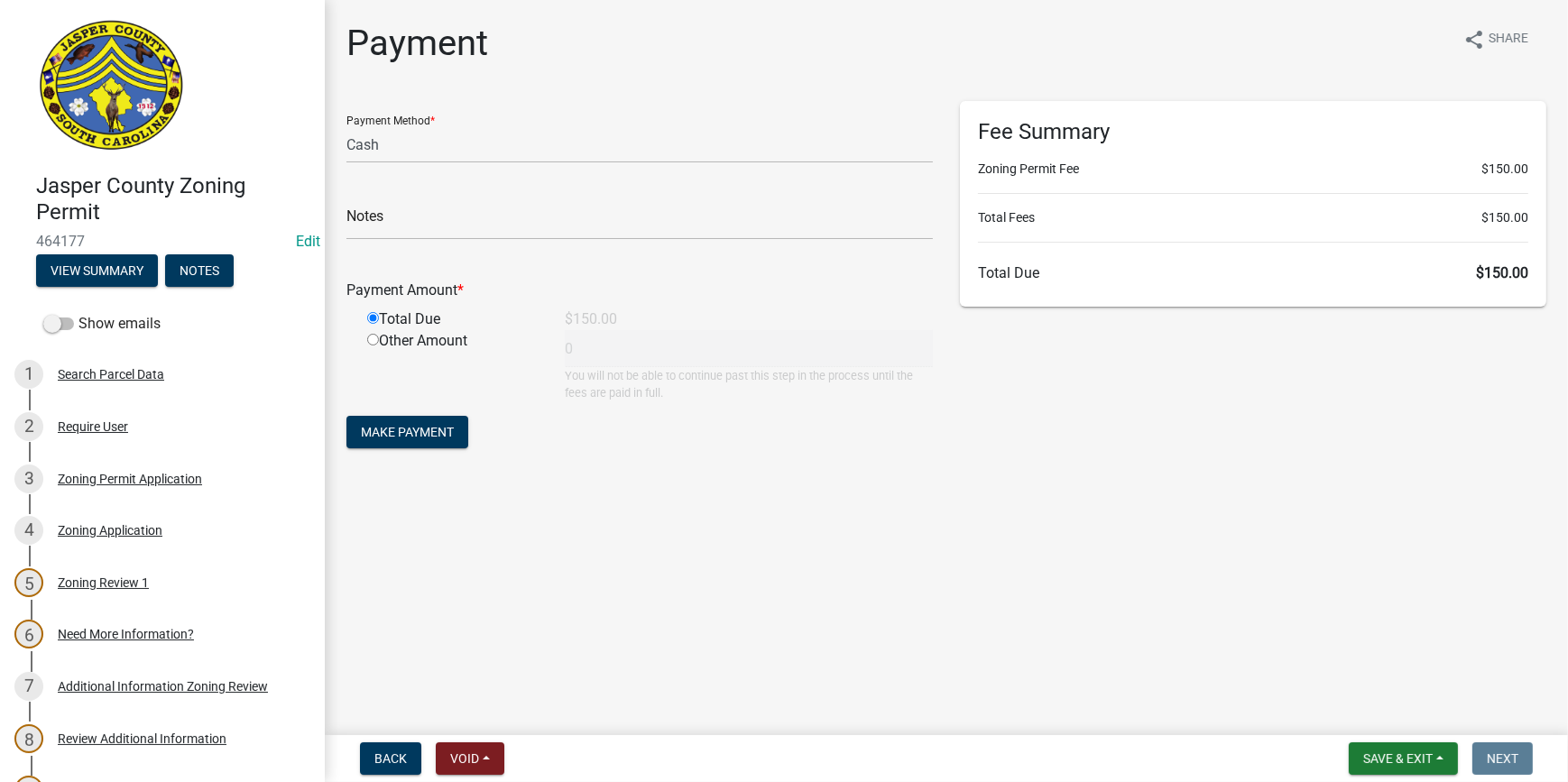
type input "150"
click at [430, 434] on span "Make Payment" at bounding box center [407, 431] width 93 height 14
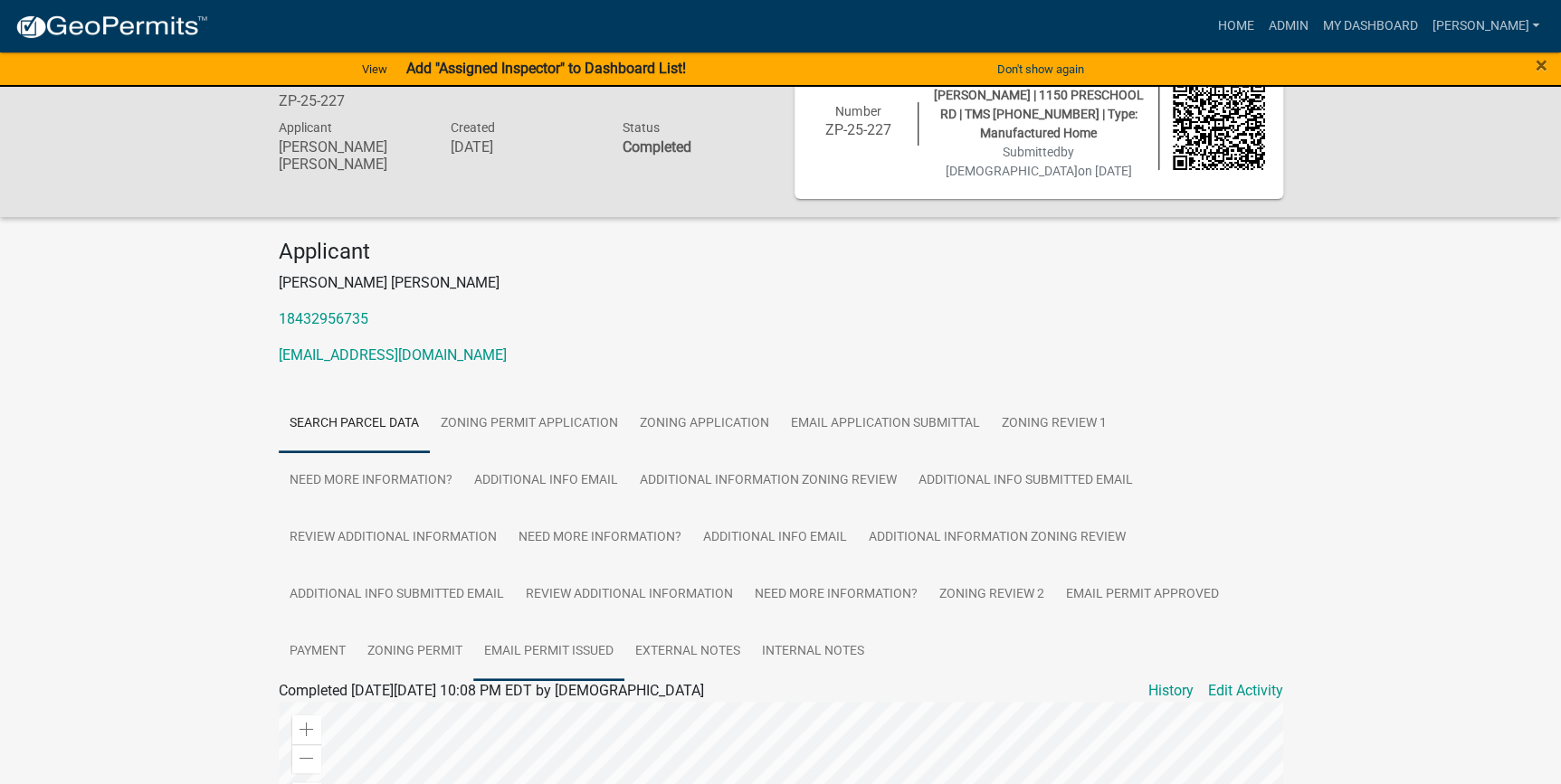
scroll to position [82, 0]
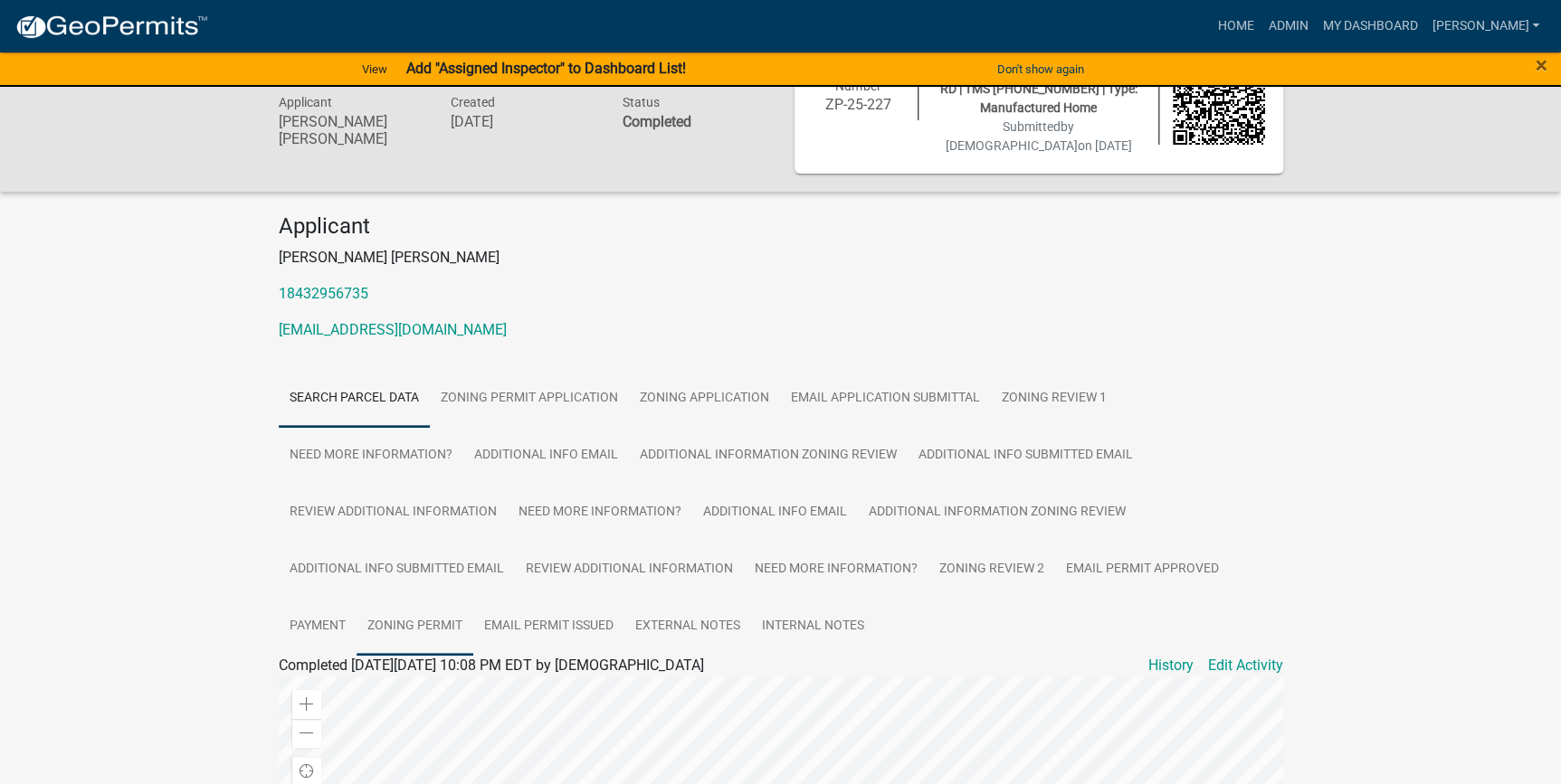
click at [424, 606] on link "Zoning Permit" at bounding box center [415, 627] width 116 height 58
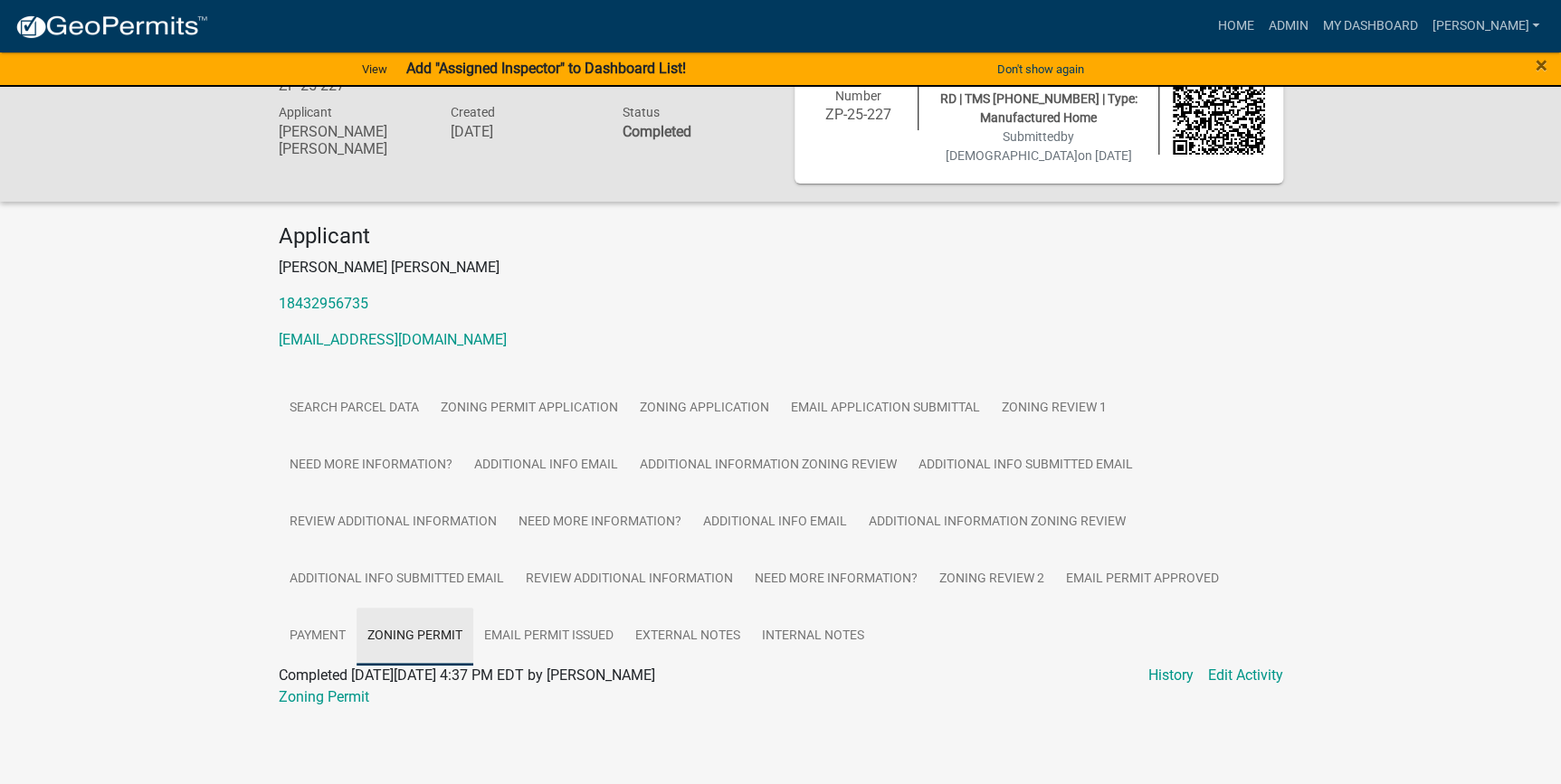
scroll to position [51, 0]
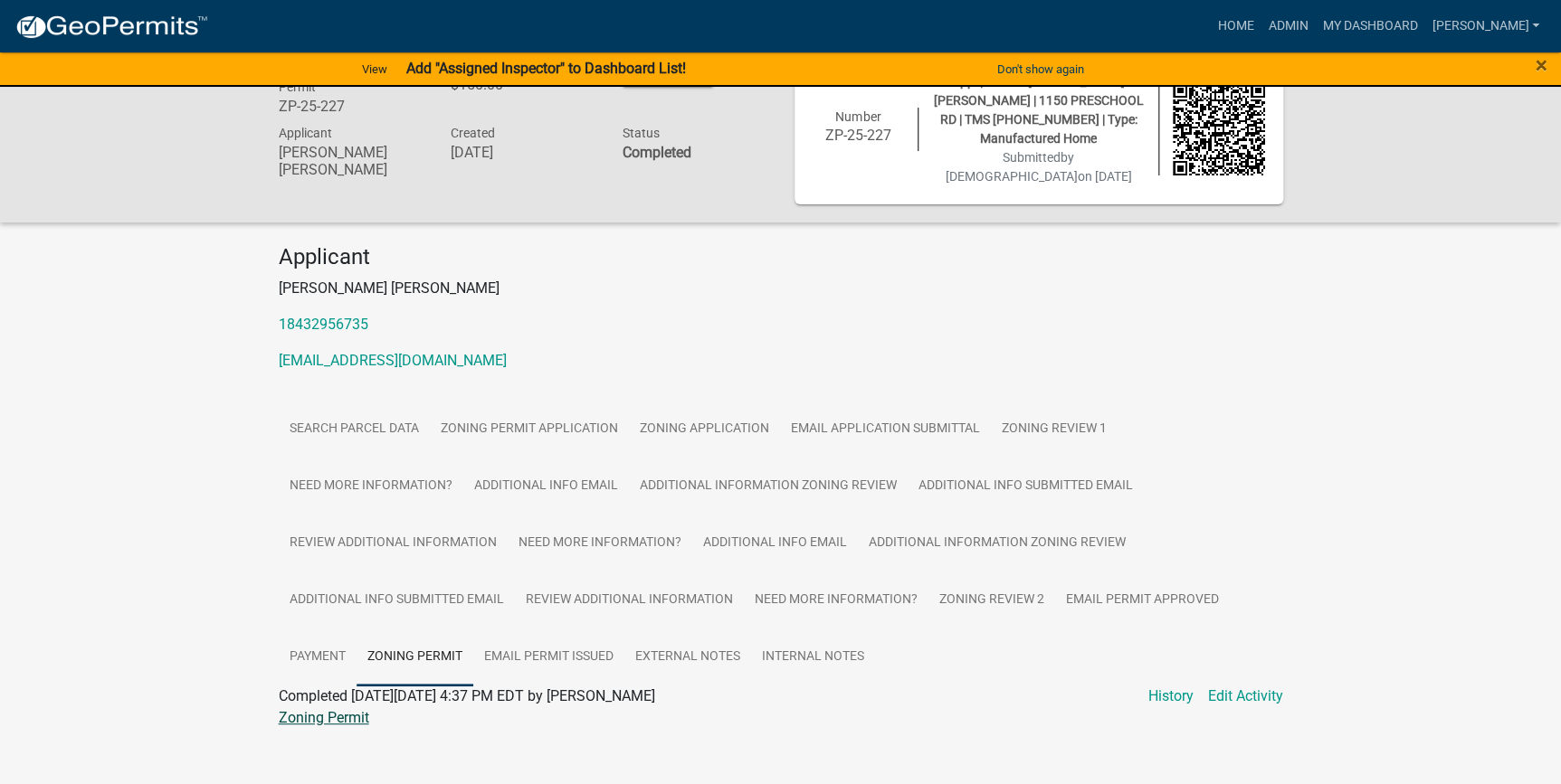
click at [324, 709] on link "Zoning Permit" at bounding box center [324, 717] width 90 height 17
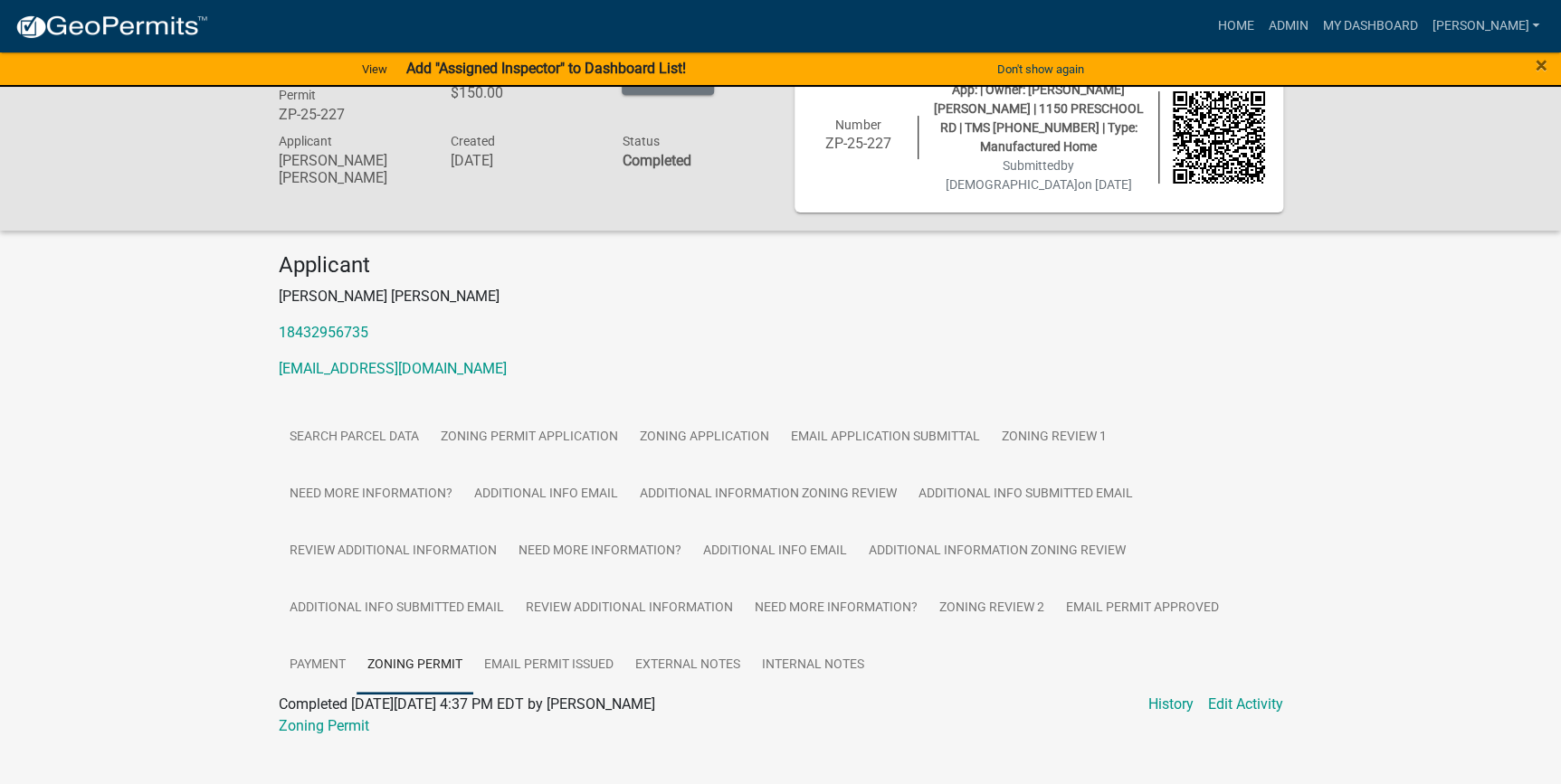
scroll to position [0, 0]
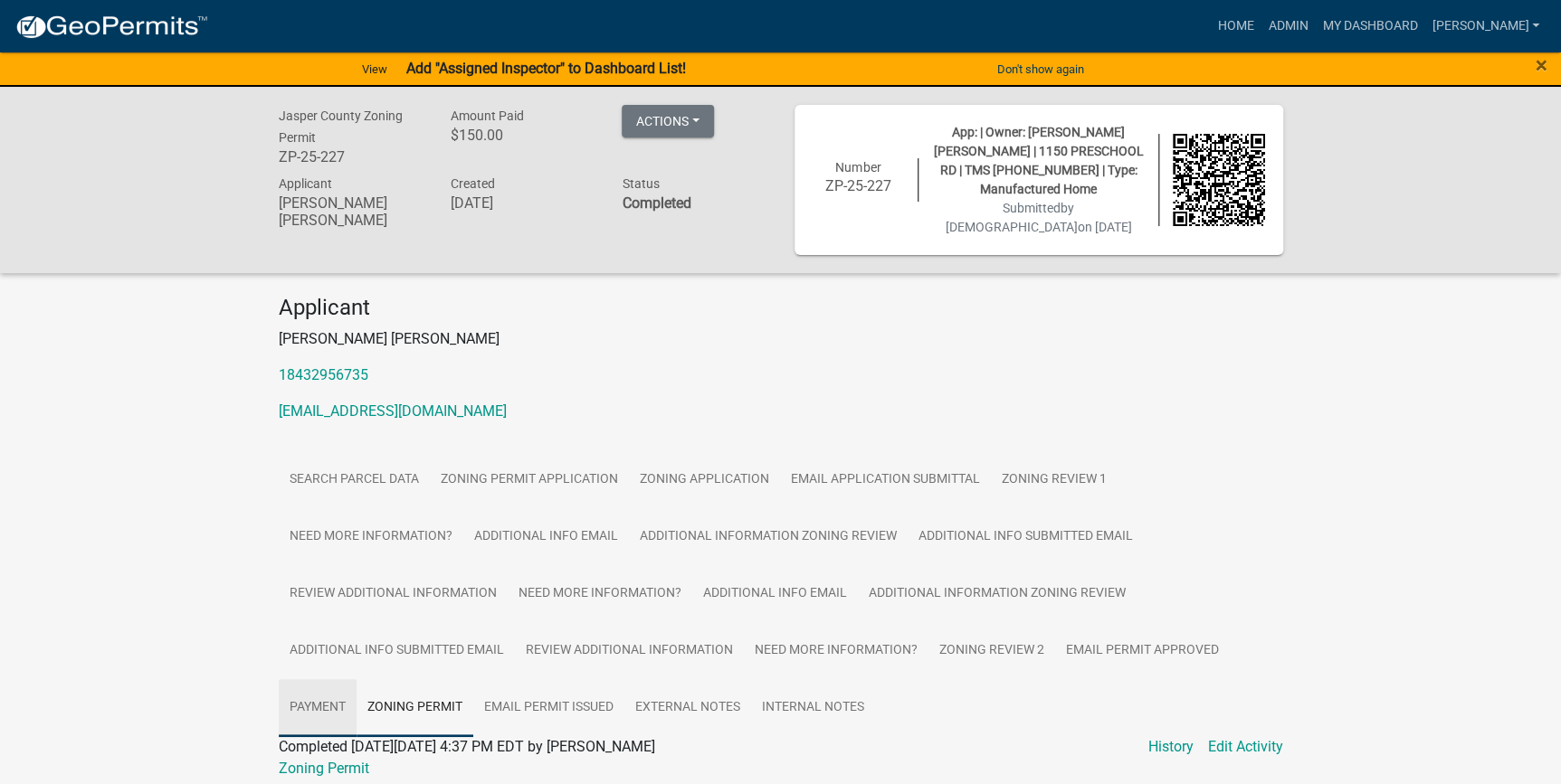
click at [321, 691] on link "Payment" at bounding box center [317, 708] width 78 height 58
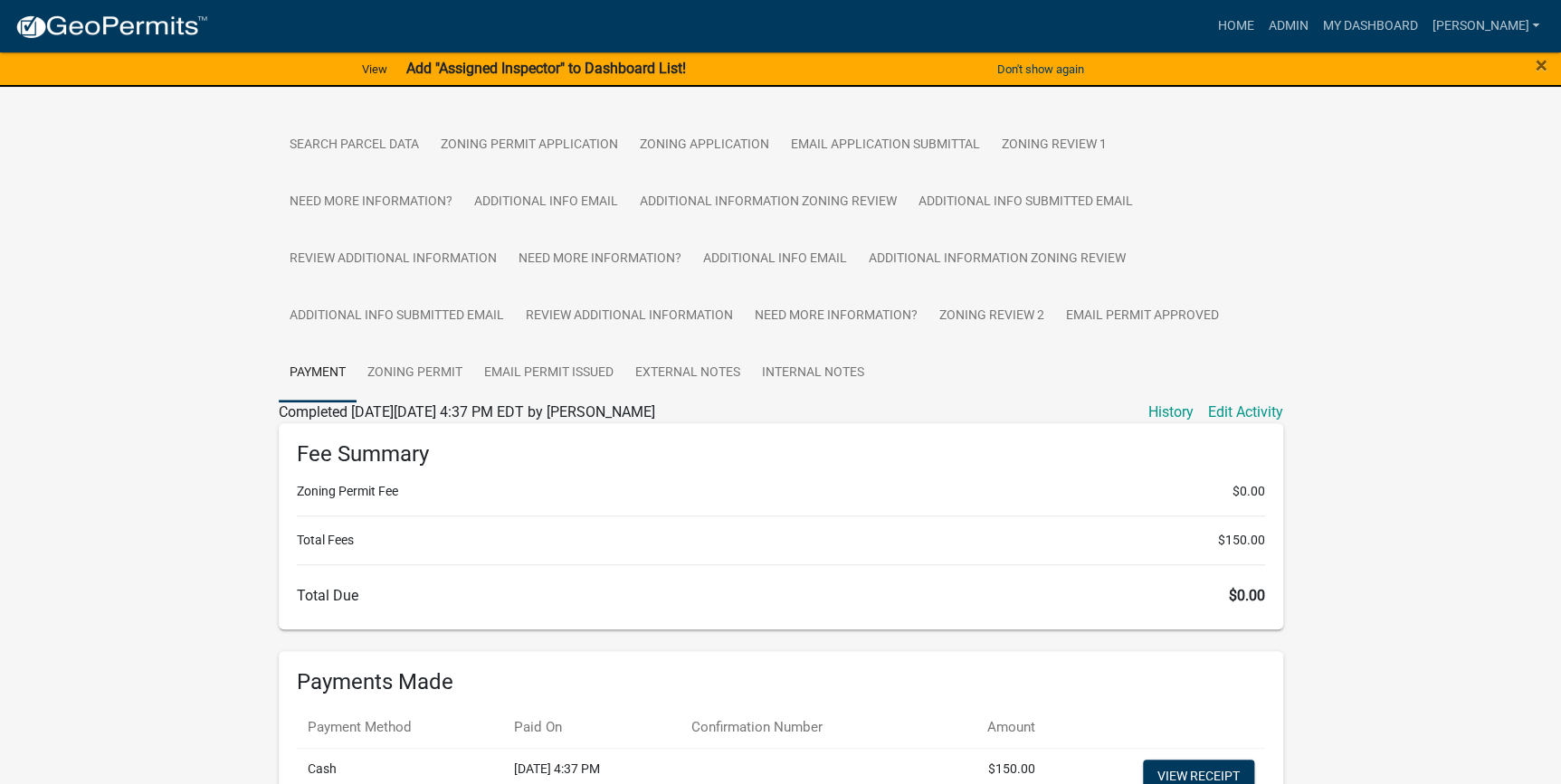
scroll to position [411, 0]
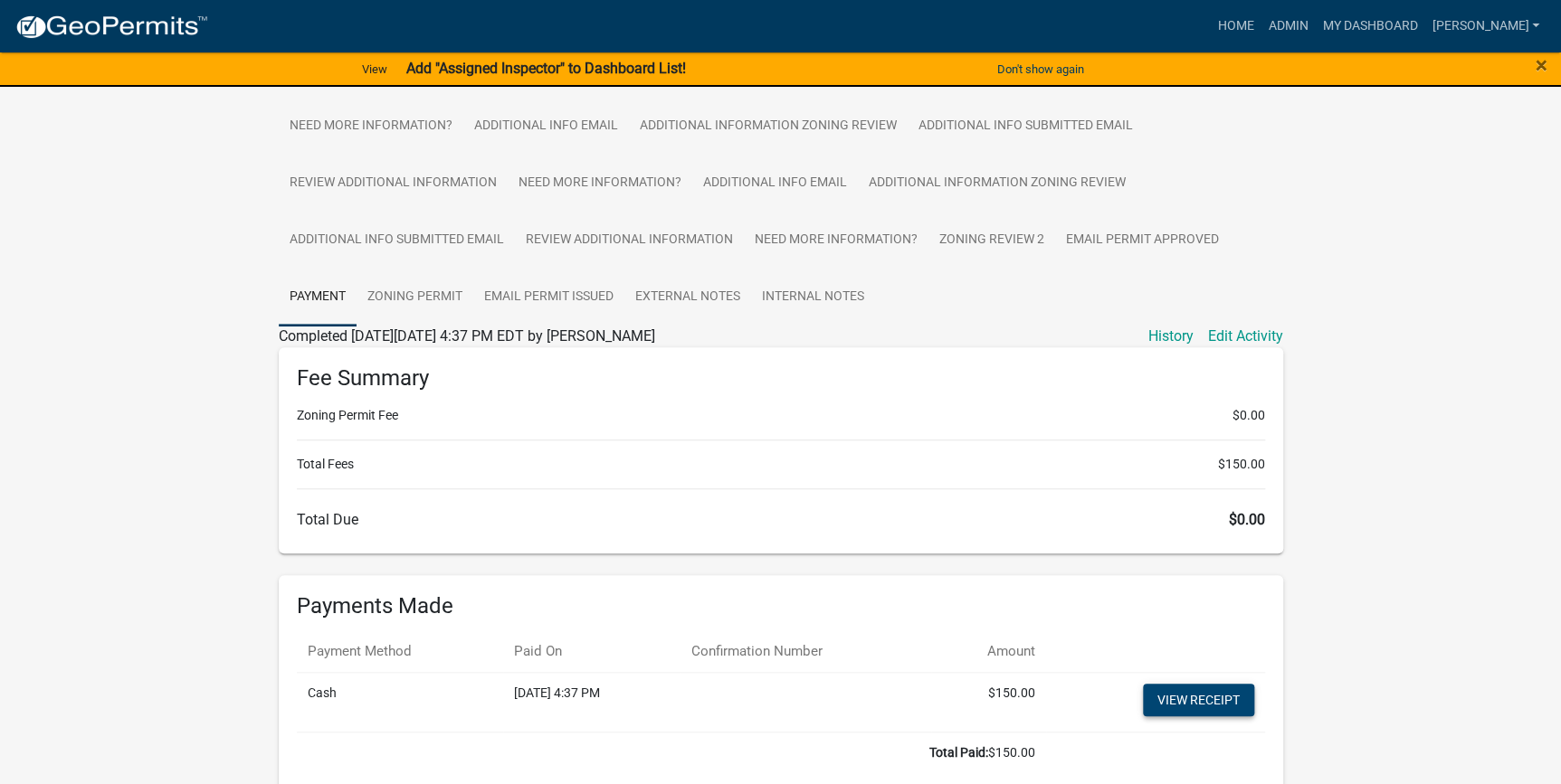
drag, startPoint x: 538, startPoint y: 687, endPoint x: 1204, endPoint y: 677, distance: 666.1
click at [1204, 684] on link "View receipt" at bounding box center [1198, 700] width 112 height 33
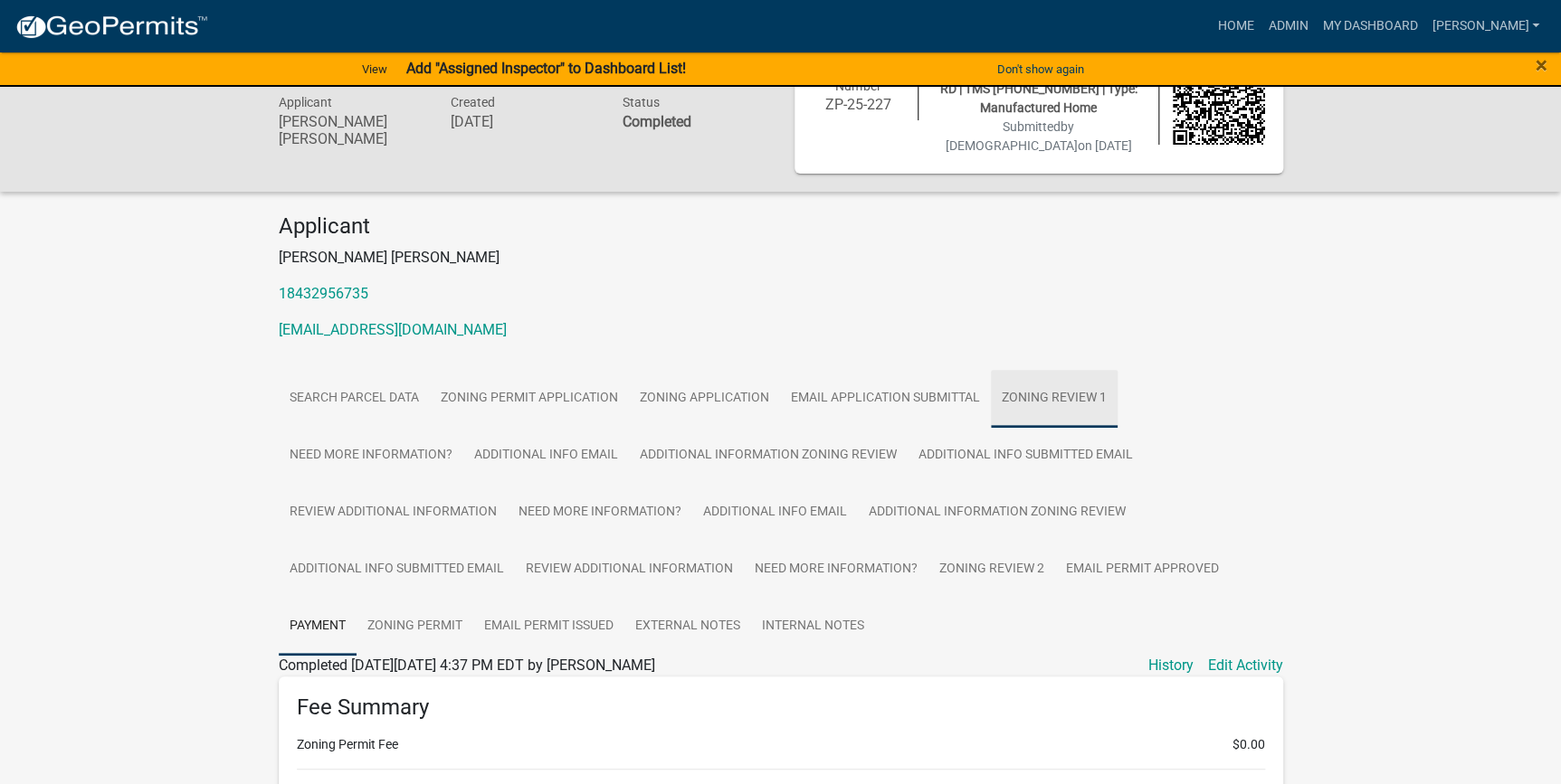
click at [1025, 373] on link "Zoning Review 1" at bounding box center [1053, 399] width 127 height 58
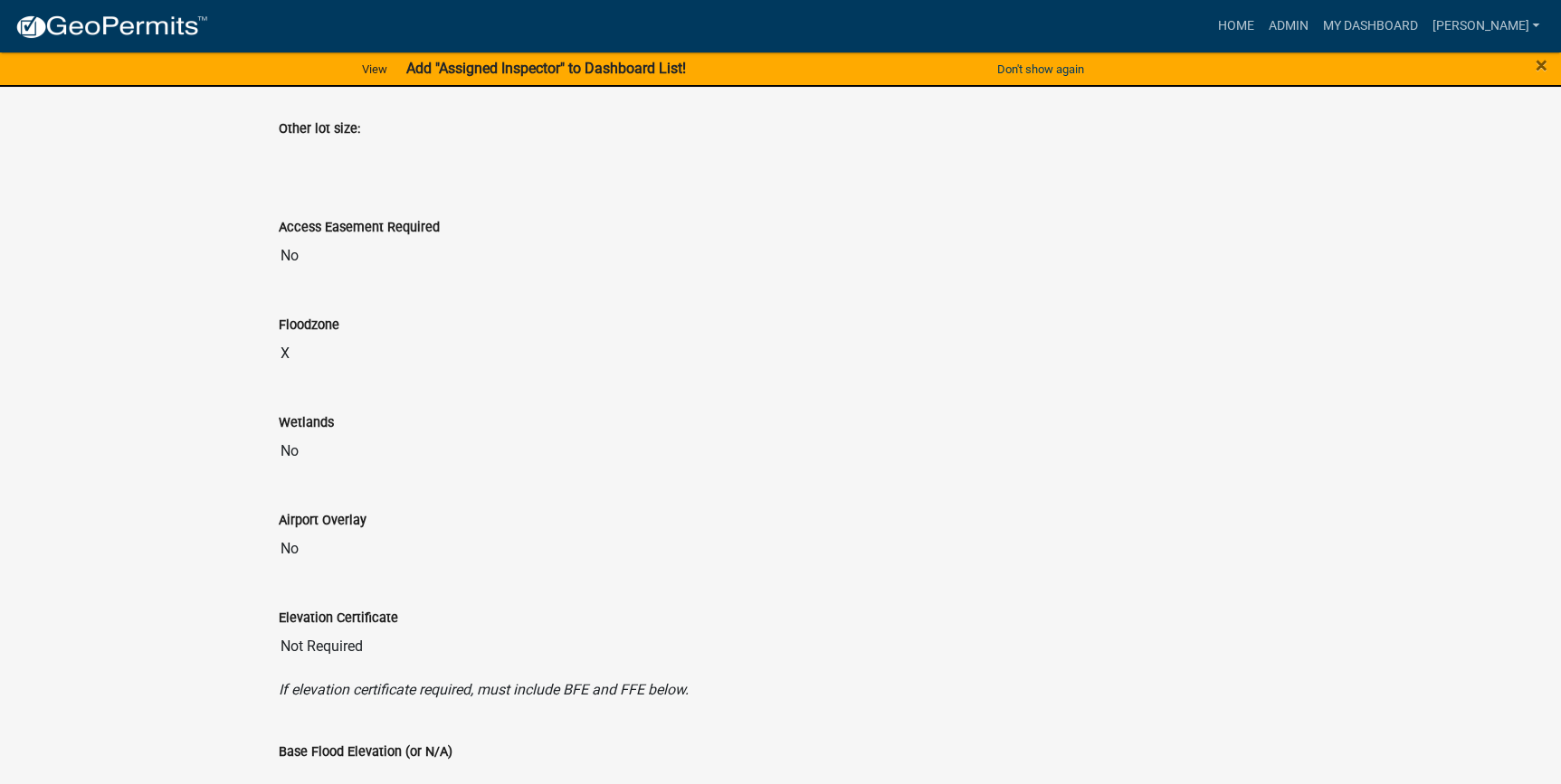
scroll to position [1478, 0]
